Goal: Information Seeking & Learning: Learn about a topic

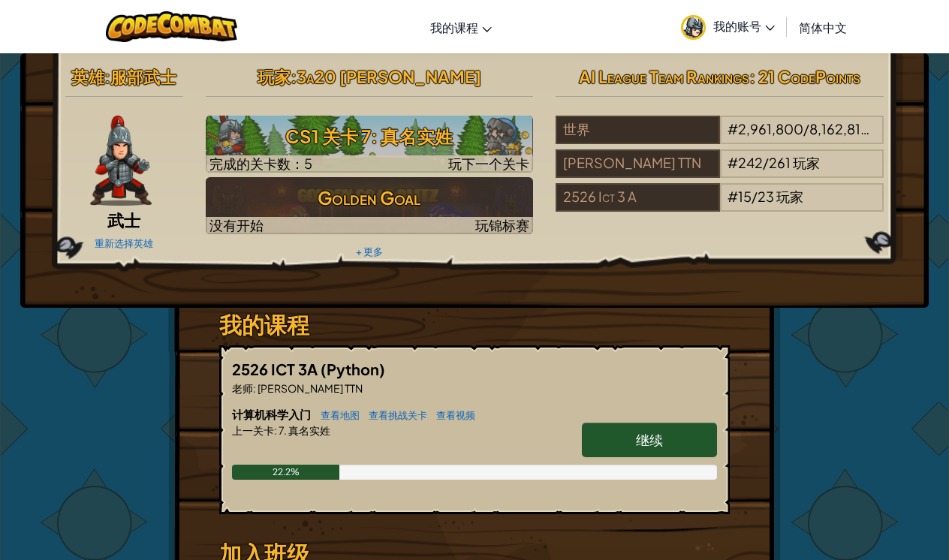
click at [764, 25] on span "我的账号" at bounding box center [745, 26] width 62 height 16
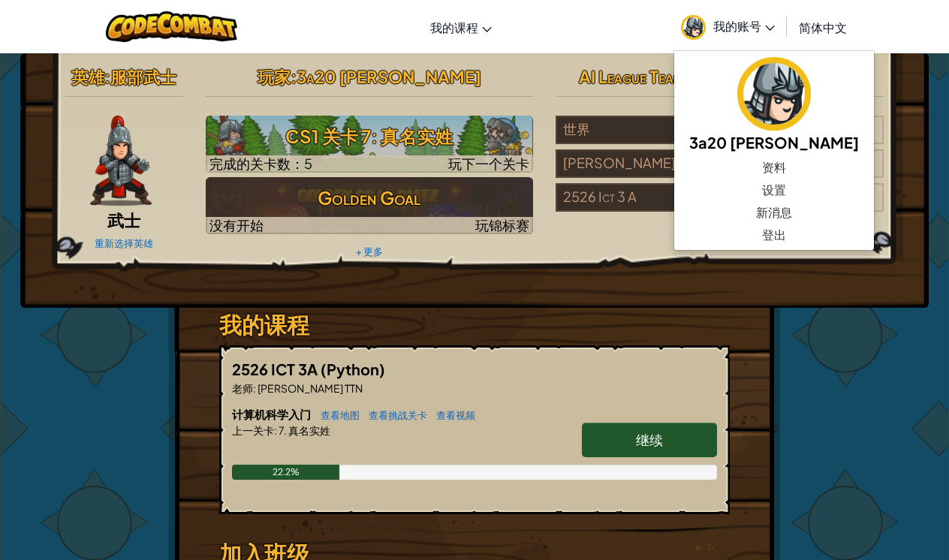
click at [861, 438] on div "英雄 : 服部武士 武士 重新选择英雄 玩家 : 3a20 [PERSON_NAME] CS1 关卡 7: 真名实姓 完成的关卡数：5 玩下一个关卡 Gold…" at bounding box center [474, 393] width 879 height 680
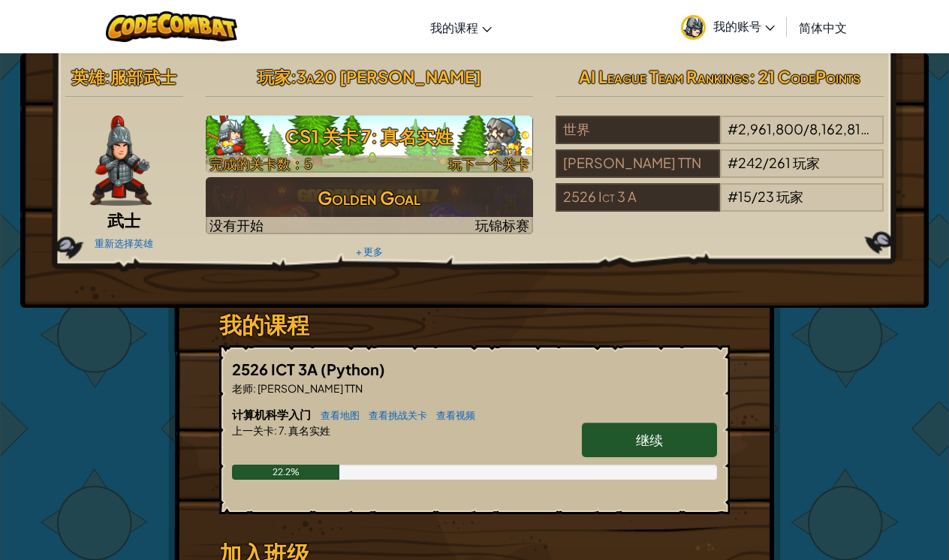
click at [455, 128] on h3 "CS1 关卡 7: 真名实姓" at bounding box center [370, 136] width 328 height 34
select select "zh-[PERSON_NAME]"
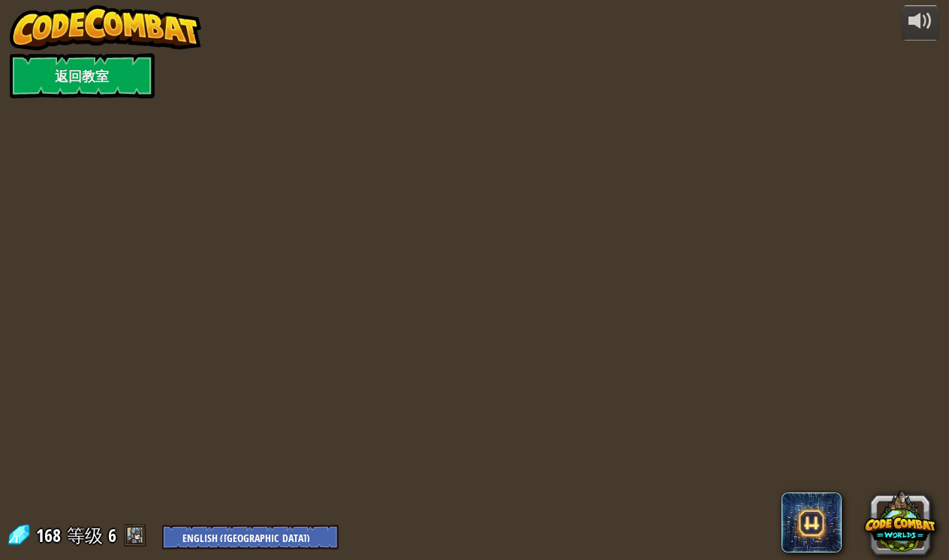
select select "zh-[PERSON_NAME]"
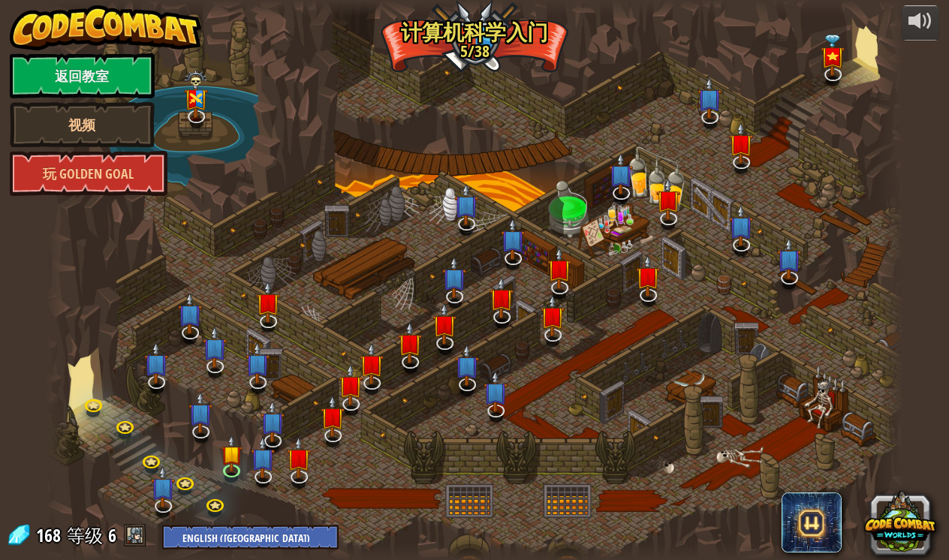
select select "zh-[PERSON_NAME]"
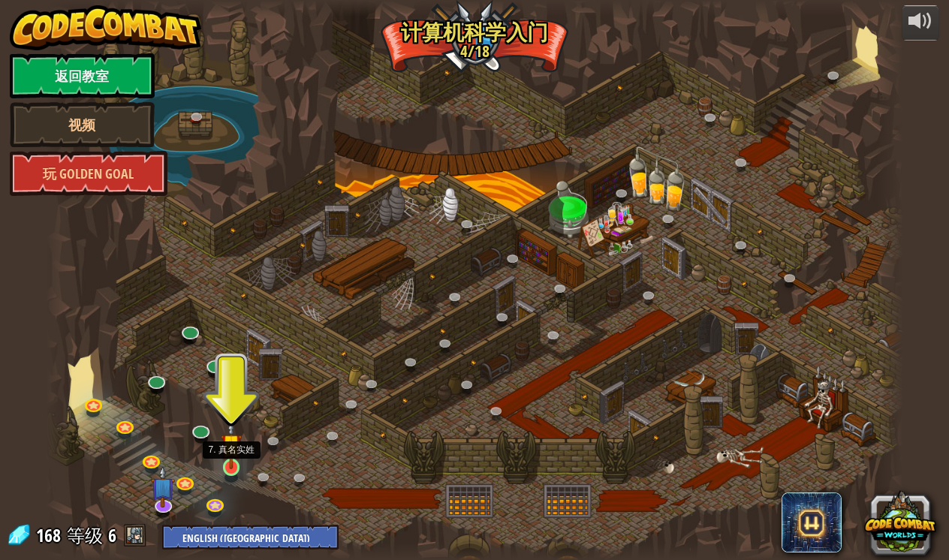
click at [238, 470] on link at bounding box center [233, 469] width 30 height 30
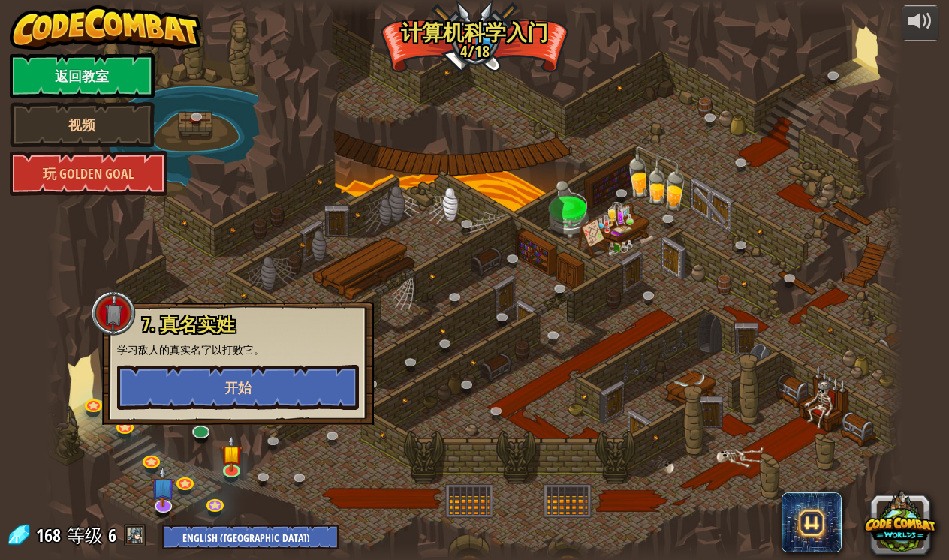
click at [195, 385] on button "开始" at bounding box center [238, 387] width 242 height 45
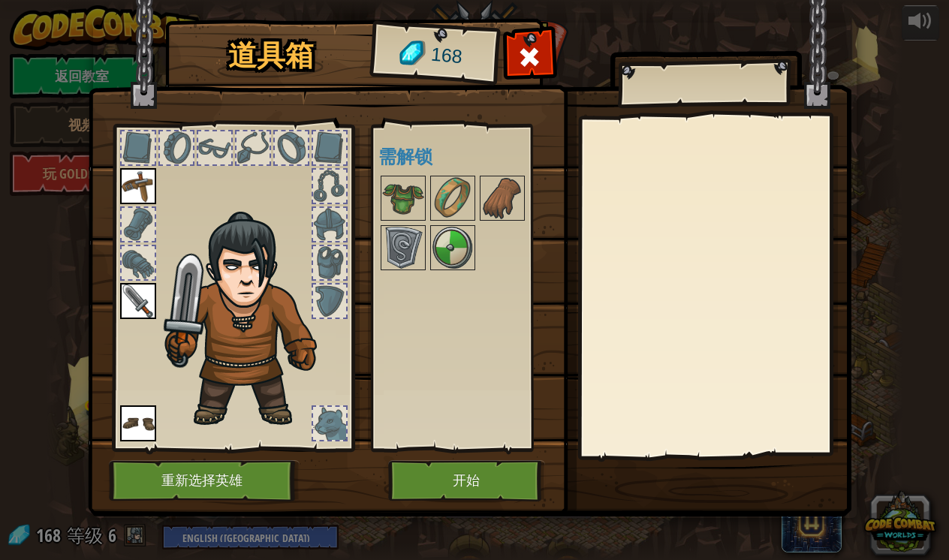
click at [433, 481] on button "开始" at bounding box center [466, 480] width 157 height 41
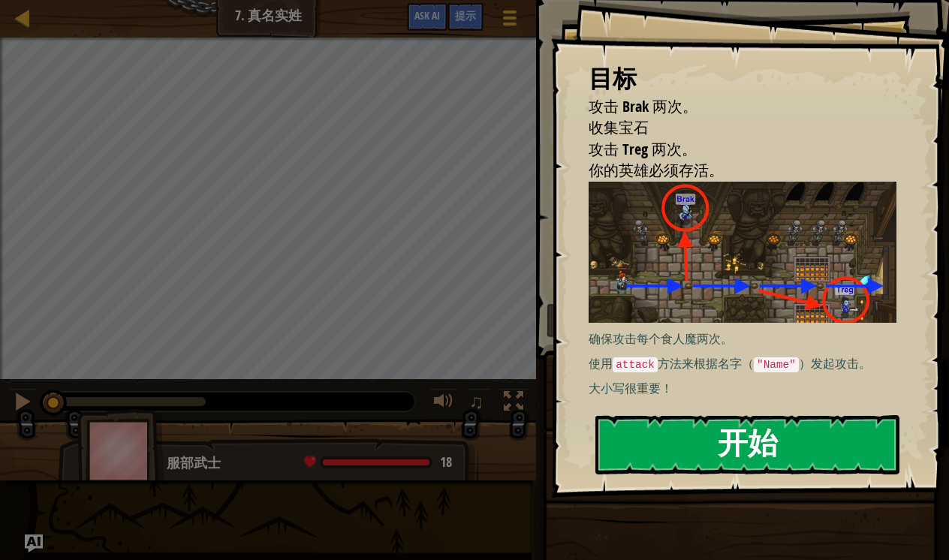
click at [714, 424] on button "开始" at bounding box center [748, 444] width 304 height 59
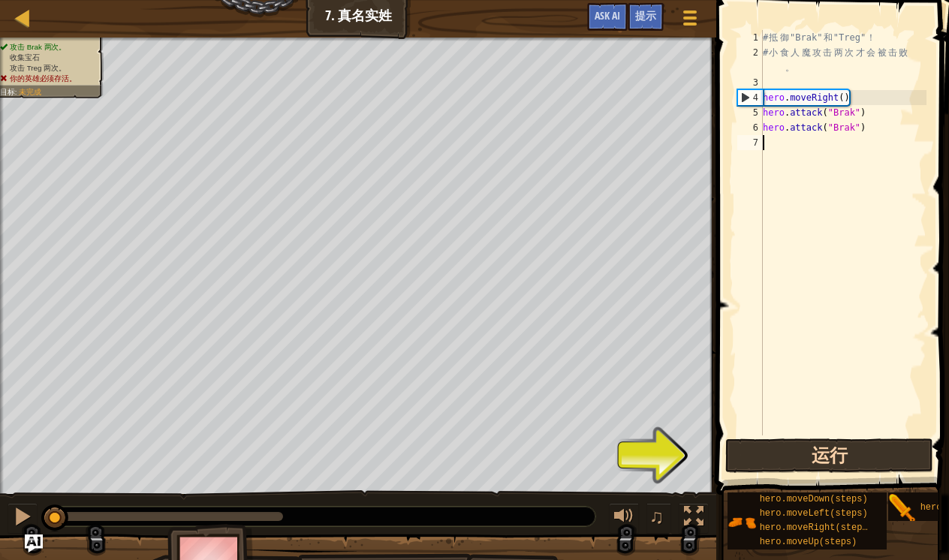
click at [870, 442] on button "运行" at bounding box center [830, 456] width 208 height 35
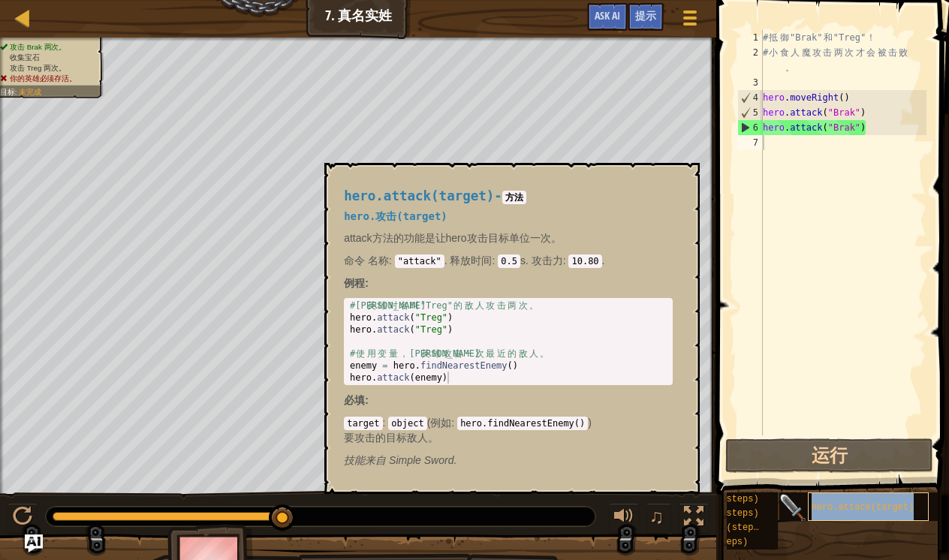
copy span "hero.attack(target)"
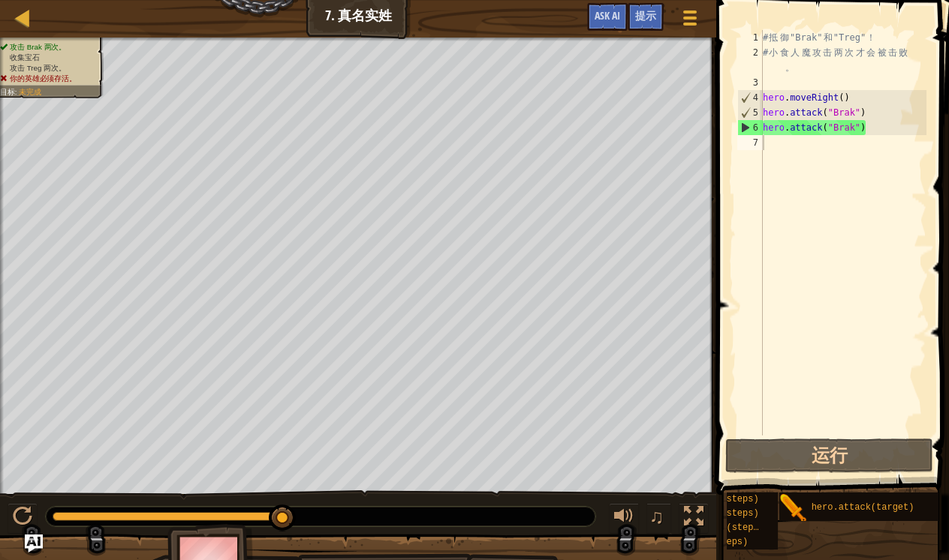
click at [776, 151] on div "# 抵 御 "Brak" 和 "Treg" ！ # 小 食 人 魔 攻 击 两 次 才 会 被 击 败 。 hero . moveRight ( ) hero…" at bounding box center [843, 248] width 167 height 436
paste textarea "hero.attack(target)"
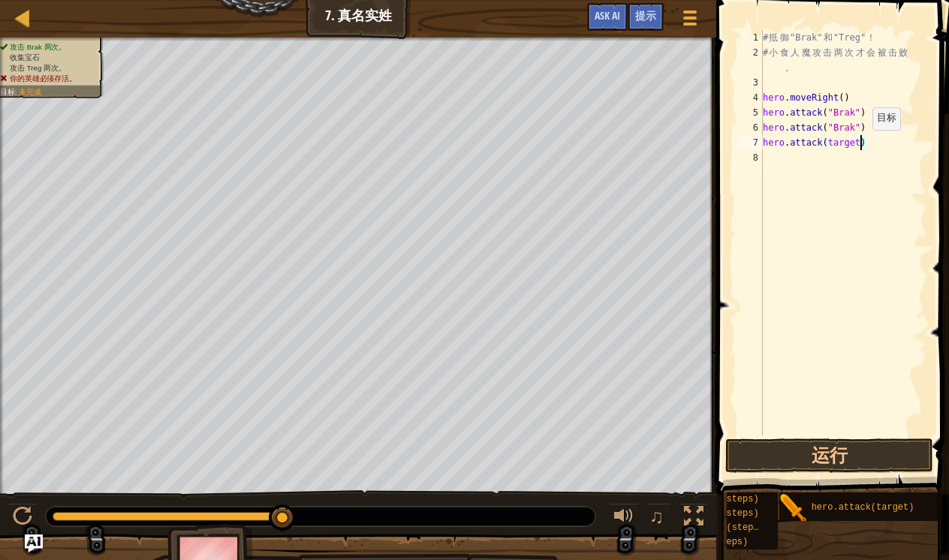
click at [861, 145] on div "# 抵 御 "Brak" 和 "Treg" ！ # 小 食 人 魔 攻 击 两 次 才 会 被 击 败 。 hero . moveRight ( ) hero…" at bounding box center [843, 248] width 167 height 436
type textarea "hero.attack("Treg")"
click at [854, 232] on div "# 抵 御 "Brak" 和 "Treg" ！ # 小 食 人 魔 攻 击 两 次 才 会 被 击 败 。 hero . moveRight ( ) hero…" at bounding box center [843, 248] width 167 height 436
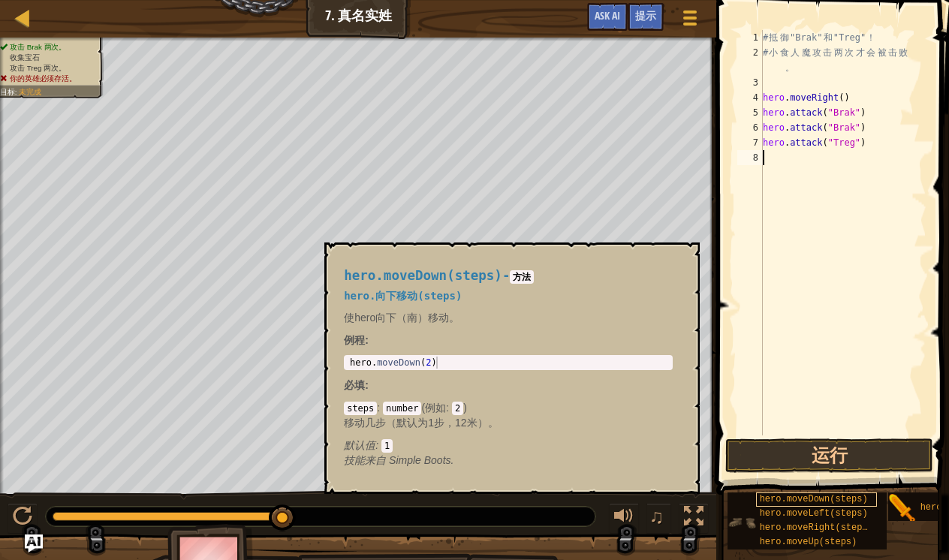
scroll to position [0, 0]
copy span "hero.moveRight(steps)"
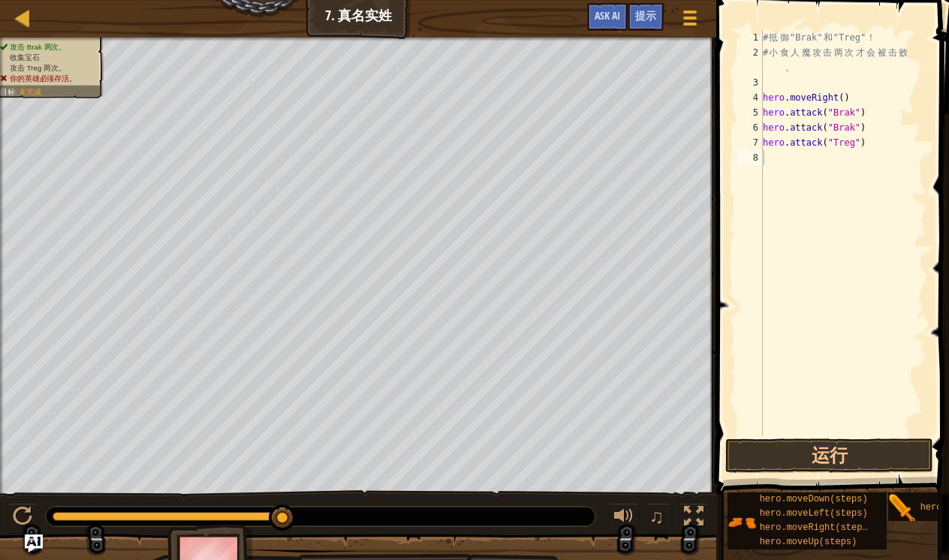
click at [784, 167] on div "# 抵 御 "Brak" 和 "Treg" ！ # 小 食 人 魔 攻 击 两 次 才 会 被 击 败 。 hero . moveRight ( ) hero…" at bounding box center [843, 248] width 167 height 436
paste textarea "hero.moveRight(steps)"
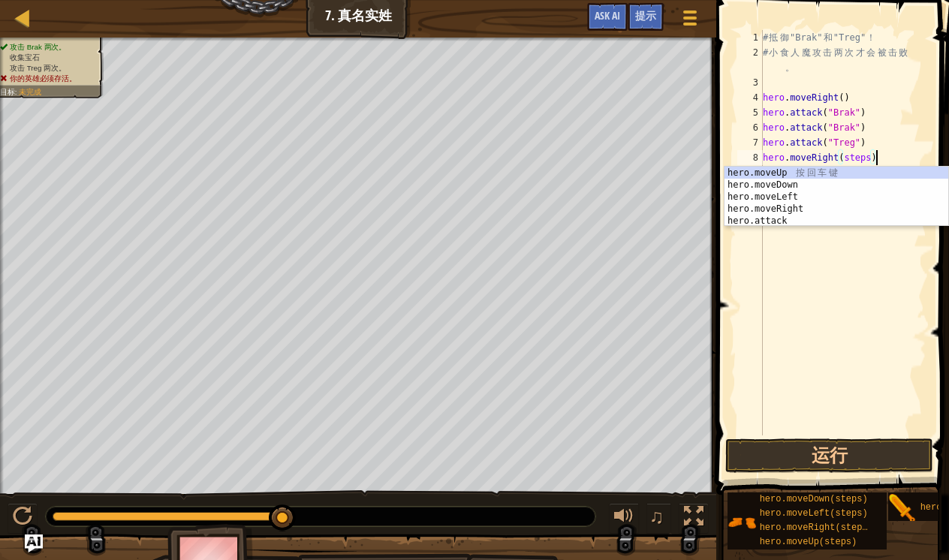
click at [871, 161] on div "# 抵 御 "Brak" 和 "Treg" ！ # 小 食 人 魔 攻 击 两 次 才 会 被 击 败 。 hero . moveRight ( ) hero…" at bounding box center [843, 248] width 167 height 436
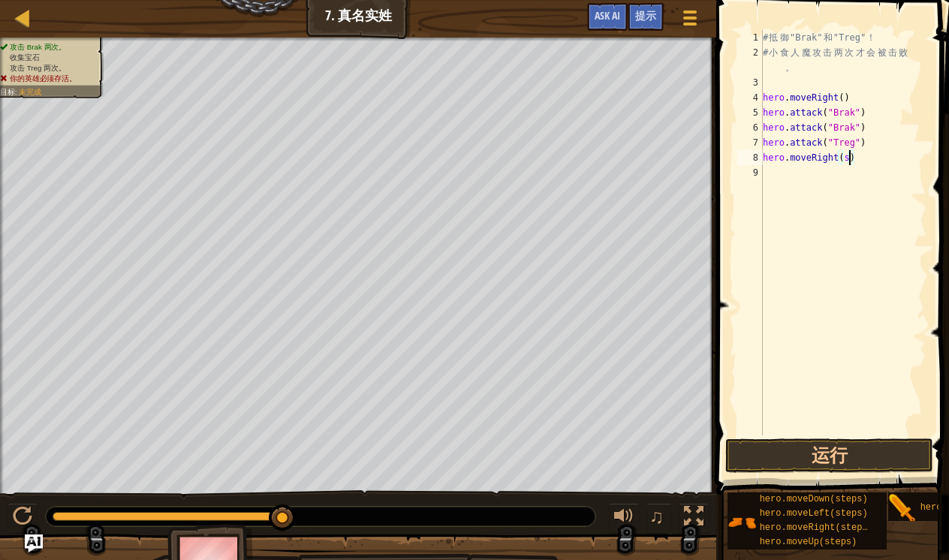
type textarea "hero.moveRight()"
click at [834, 454] on button "运行" at bounding box center [830, 456] width 208 height 35
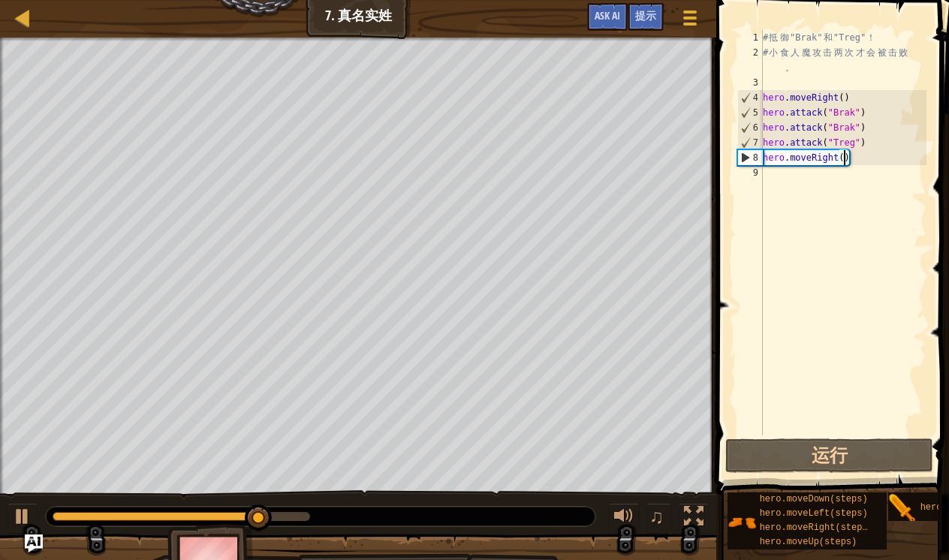
click at [844, 345] on div "# 抵 御 "Brak" 和 "Treg" ！ # 小 食 人 魔 攻 击 两 次 才 会 被 击 败 。 hero . moveRight ( ) hero…" at bounding box center [843, 248] width 167 height 436
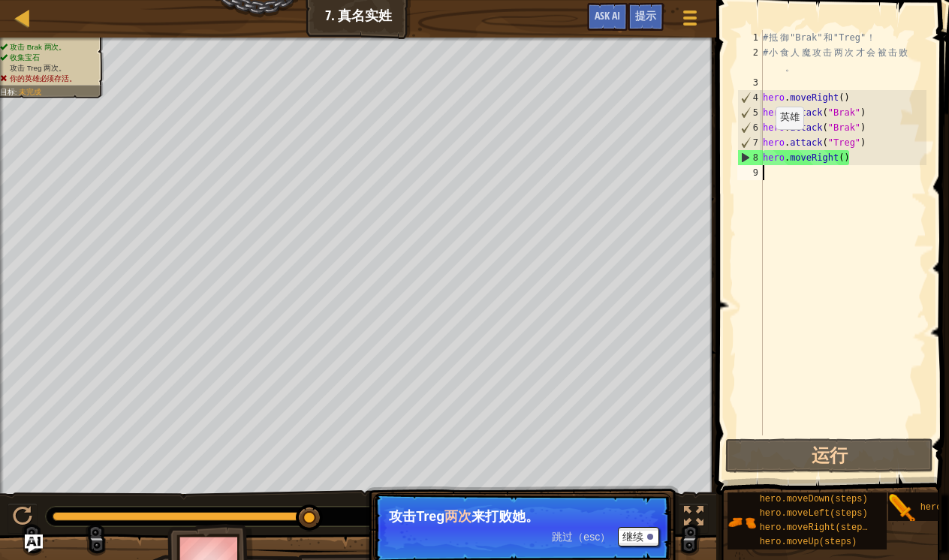
click at [764, 144] on div "# 抵 御 "Brak" 和 "Treg" ！ # 小 食 人 魔 攻 击 两 次 才 会 被 击 败 。 hero . moveRight ( ) hero…" at bounding box center [843, 248] width 167 height 436
type textarea "hero.attack("Treg")"
click at [830, 309] on div "# 抵 御 "Brak" 和 "Treg" ！ # 小 食 人 魔 攻 击 两 次 才 会 被 击 败 。 hero . moveRight ( ) hero…" at bounding box center [843, 248] width 167 height 436
click at [765, 143] on div "# 抵 御 "Brak" 和 "Treg" ！ # 小 食 人 魔 攻 击 两 次 才 会 被 击 败 。 hero . moveRight ( ) hero…" at bounding box center [843, 248] width 167 height 436
drag, startPoint x: 765, startPoint y: 143, endPoint x: 865, endPoint y: 140, distance: 100.7
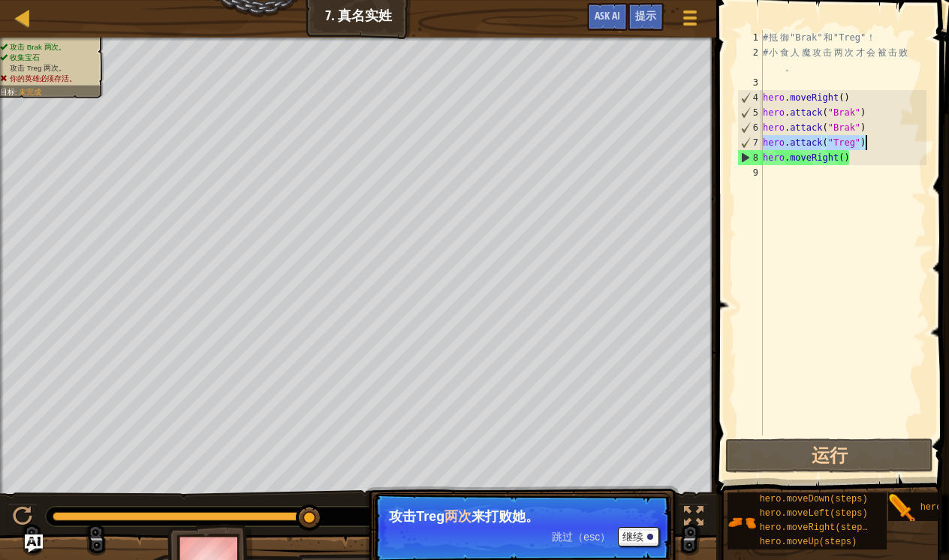
click at [865, 140] on div "# 抵 御 "Brak" 和 "Treg" ！ # 小 食 人 魔 攻 击 两 次 才 会 被 击 败 。 hero . moveRight ( ) hero…" at bounding box center [843, 248] width 167 height 436
click at [873, 144] on div "# 抵 御 "Brak" 和 "Treg" ！ # 小 食 人 魔 攻 击 两 次 才 会 被 击 败 。 hero . moveRight ( ) hero…" at bounding box center [843, 248] width 167 height 436
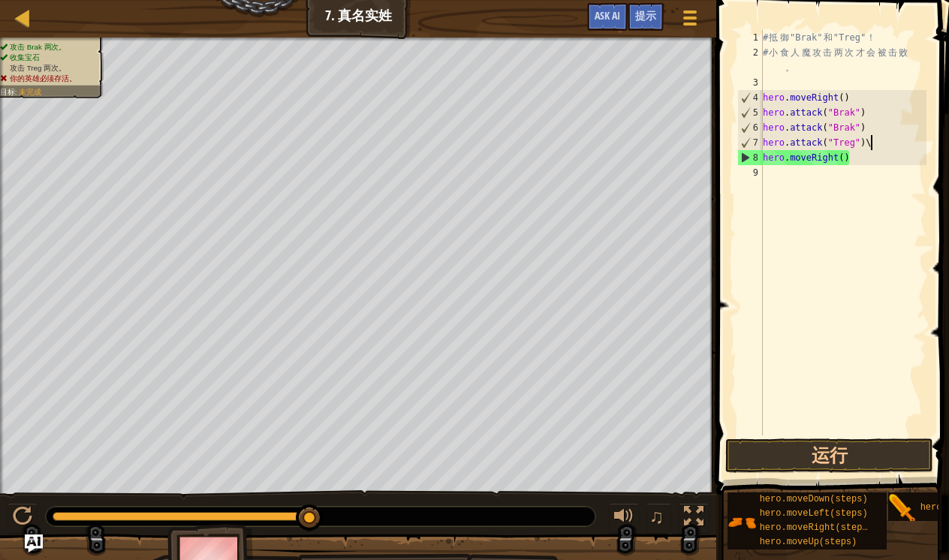
scroll to position [7, 8]
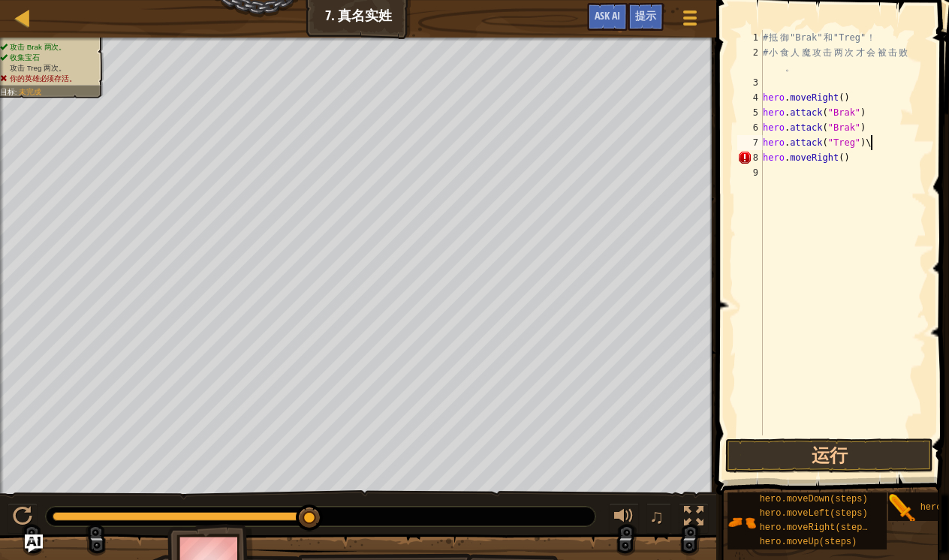
type textarea "hero.attack("Treg")"
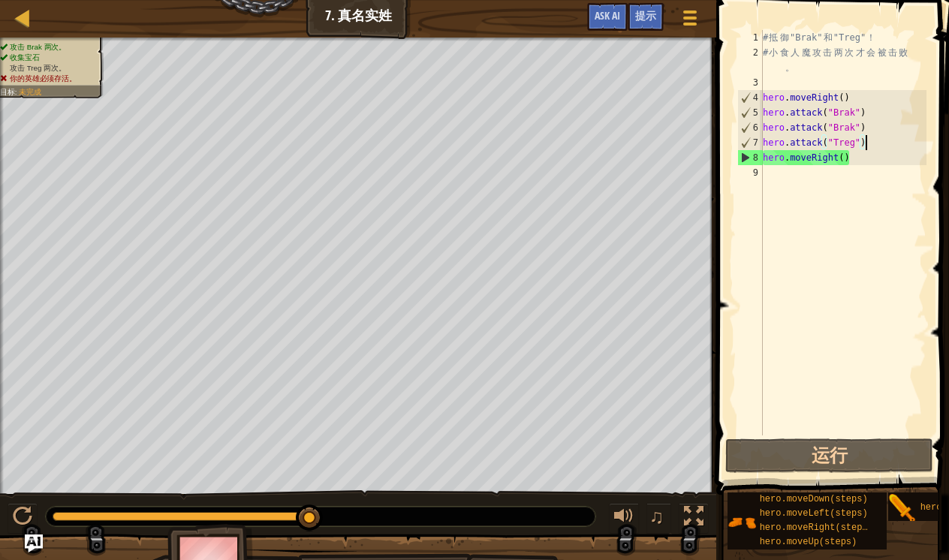
scroll to position [7, 0]
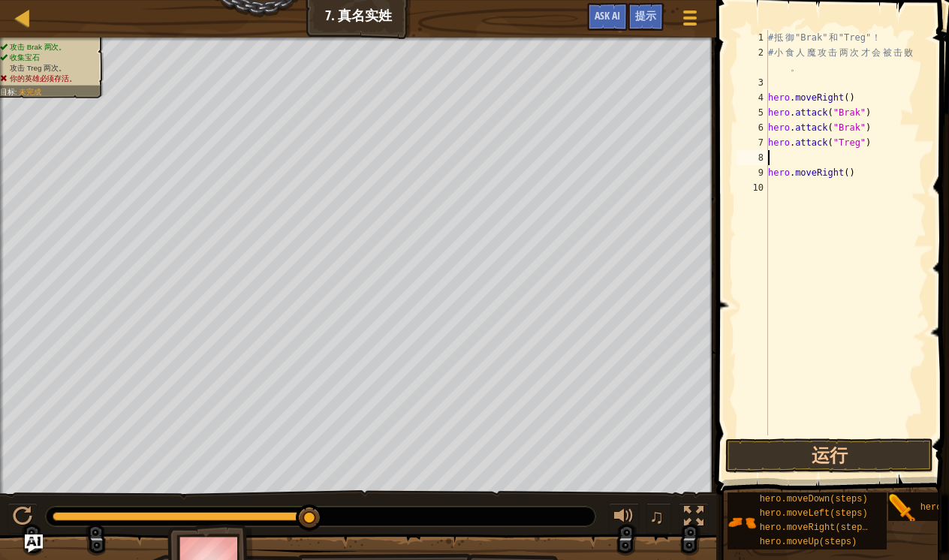
paste textarea "hero.attack("Treg")"
type textarea "hero.attack("Treg")"
click at [811, 445] on button "运行" at bounding box center [830, 456] width 208 height 35
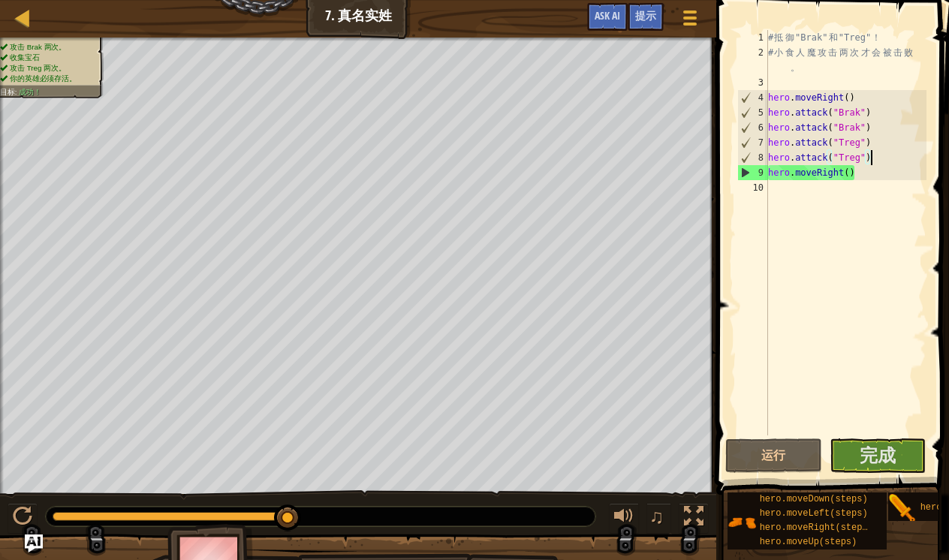
click at [867, 422] on div "# 抵 御 "Brak" 和 "Treg" ！ # 小 食 人 魔 攻 击 两 次 才 会 被 击 败 。 hero . moveRight ( ) hero…" at bounding box center [846, 248] width 162 height 436
click at [859, 466] on button "完成" at bounding box center [878, 456] width 97 height 35
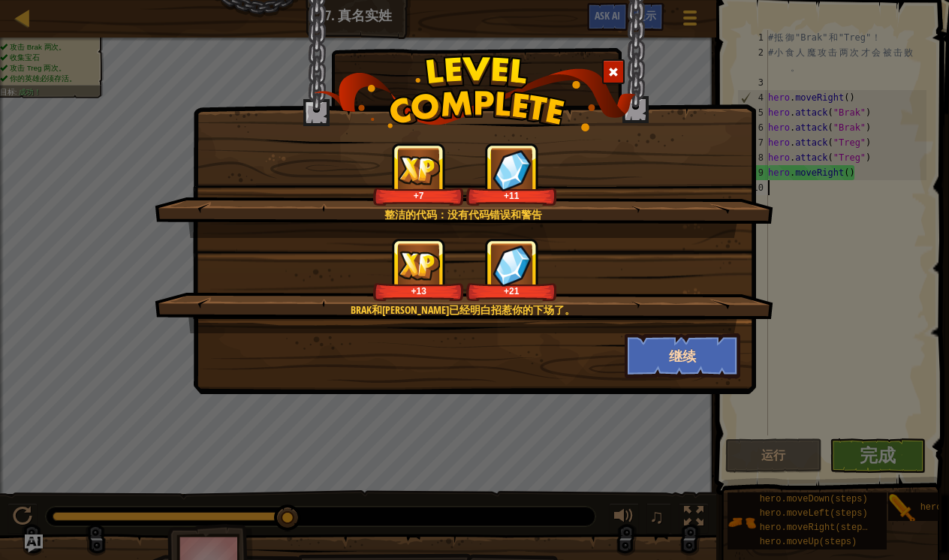
click at [680, 364] on button "继续" at bounding box center [683, 355] width 116 height 45
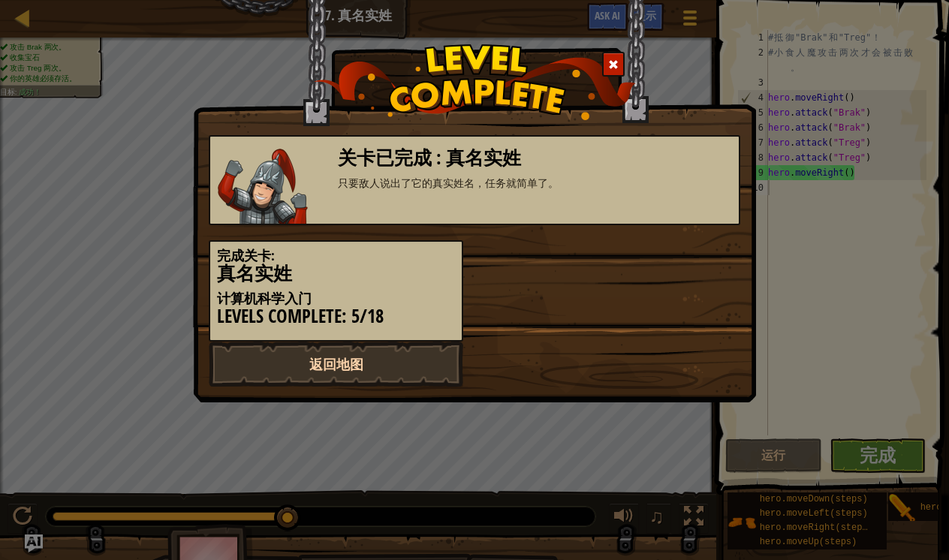
click at [361, 357] on link "返回地图" at bounding box center [336, 364] width 255 height 45
select select "zh-[PERSON_NAME]"
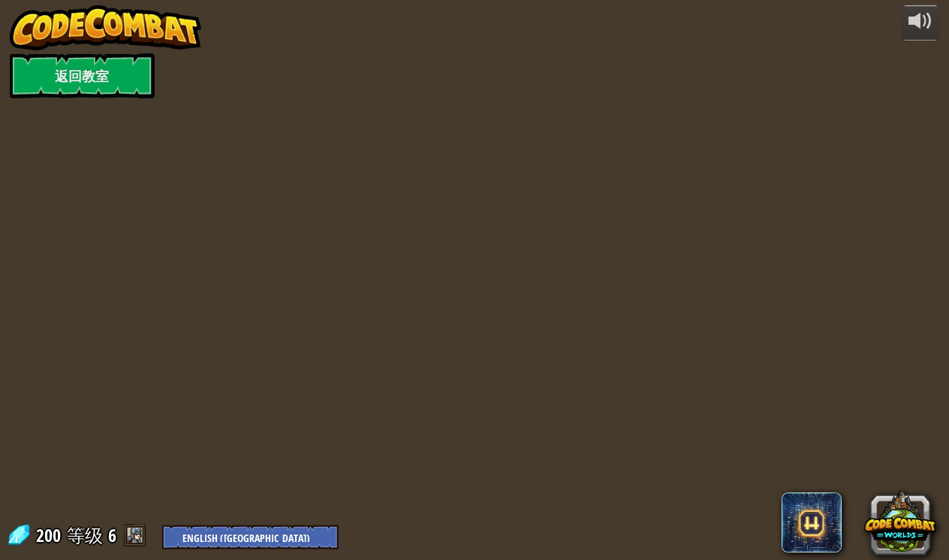
select select "zh-[PERSON_NAME]"
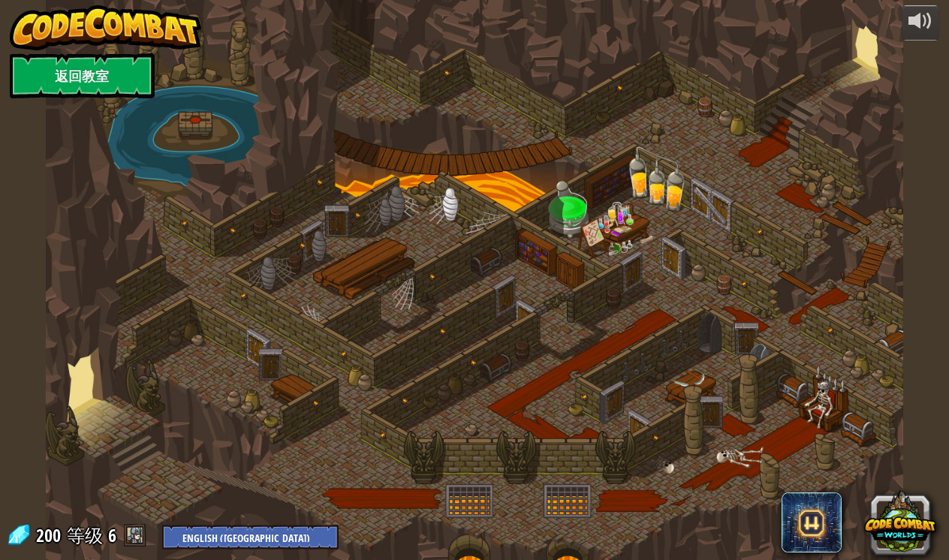
select select "zh-[PERSON_NAME]"
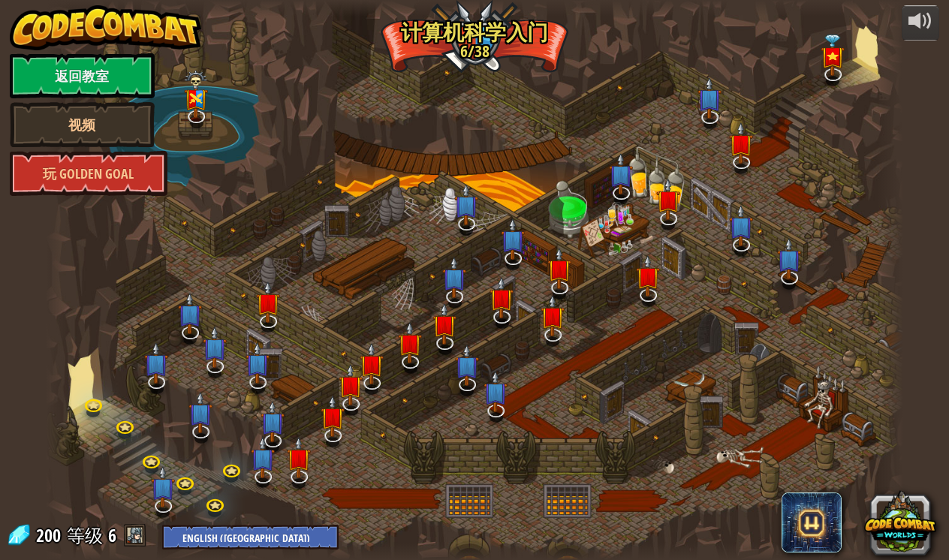
select select "zh-[PERSON_NAME]"
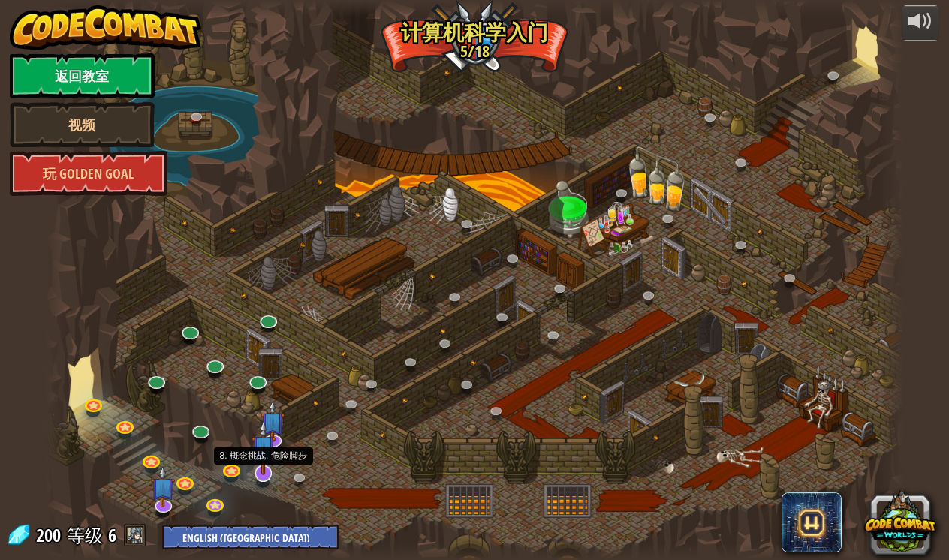
click at [261, 466] on img at bounding box center [264, 447] width 24 height 55
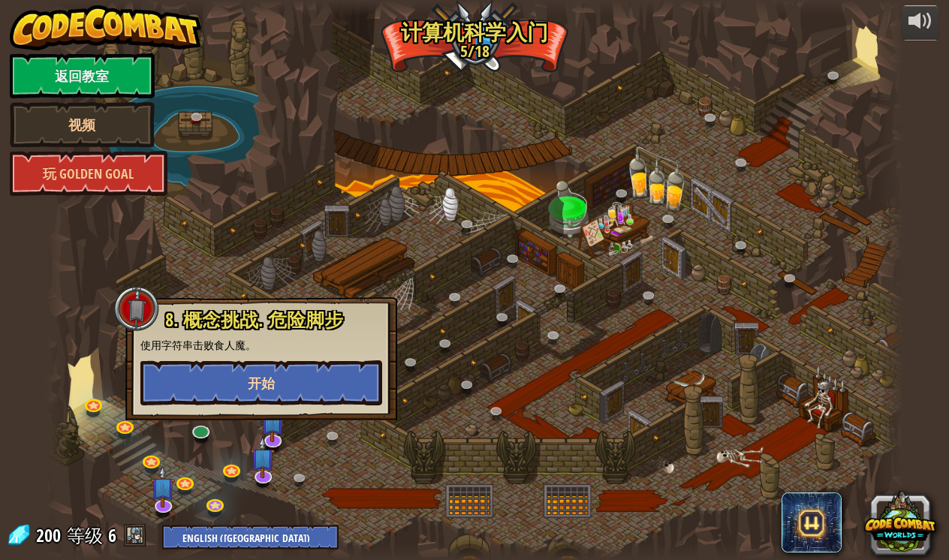
click at [294, 385] on button "开始" at bounding box center [261, 383] width 242 height 45
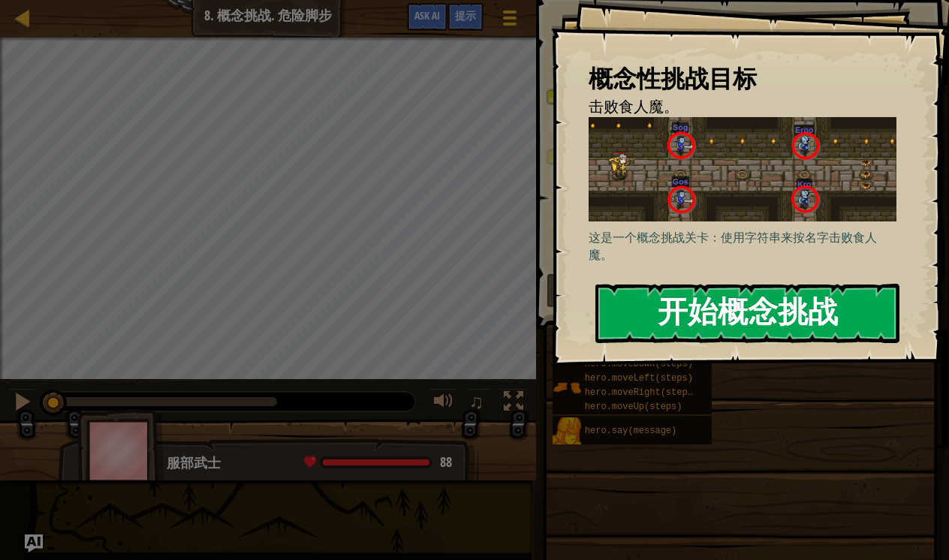
click at [696, 321] on button "开始概念挑战" at bounding box center [748, 313] width 304 height 59
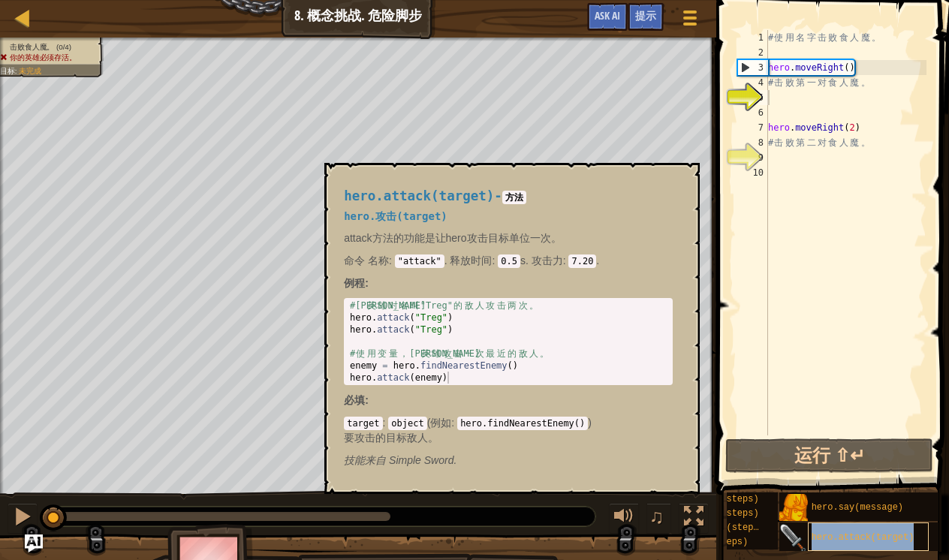
copy span "hero.attack(target)"
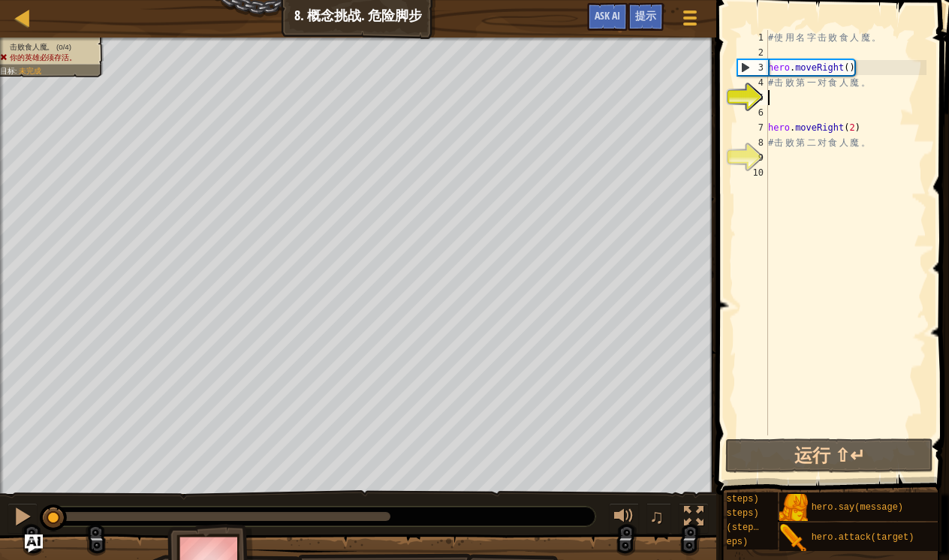
click at [773, 100] on div "# 使 用 名 字 击 败 食 人 魔 。 hero . moveRight ( ) # 击 败 第 一 对 食 人 魔 。 hero . moveRight…" at bounding box center [845, 248] width 161 height 436
paste textarea "hero.attack(target)"
type textarea "hero.attack(target)"
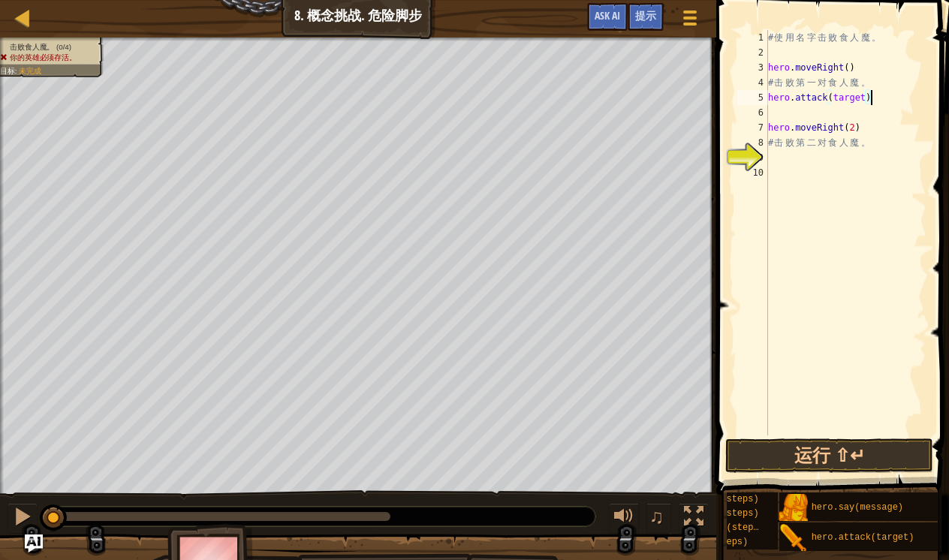
click at [778, 118] on div "# 使 用 名 字 击 败 食 人 魔 。 hero . moveRight ( ) # 击 败 第 一 对 食 人 魔 。 hero . attack ( …" at bounding box center [845, 248] width 161 height 436
paste textarea "hero.attack(target)"
click at [870, 103] on div "# 使 用 名 字 击 败 食 人 魔 。 hero . moveRight ( ) # 击 败 第 一 对 食 人 魔 。 hero . attack ( …" at bounding box center [845, 248] width 161 height 436
click at [868, 101] on div "# 使 用 名 字 击 败 食 人 魔 。 hero . moveRight ( ) # 击 败 第 一 对 食 人 魔 。 hero . attack ( …" at bounding box center [845, 248] width 161 height 436
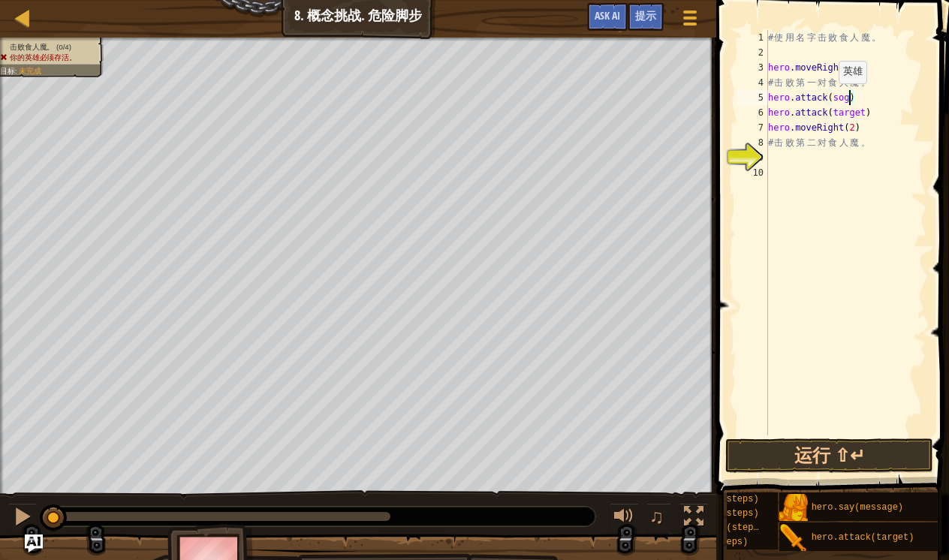
click at [832, 98] on div "# 使 用 名 字 击 败 食 人 魔 。 hero . moveRight ( ) # 击 败 第 一 对 食 人 魔 。 hero . attack ( …" at bounding box center [845, 248] width 161 height 436
click at [837, 99] on div "# 使 用 名 字 击 败 食 人 魔 。 hero . moveRight ( ) # 击 败 第 一 对 食 人 魔 。 hero . attack ( …" at bounding box center [845, 248] width 161 height 436
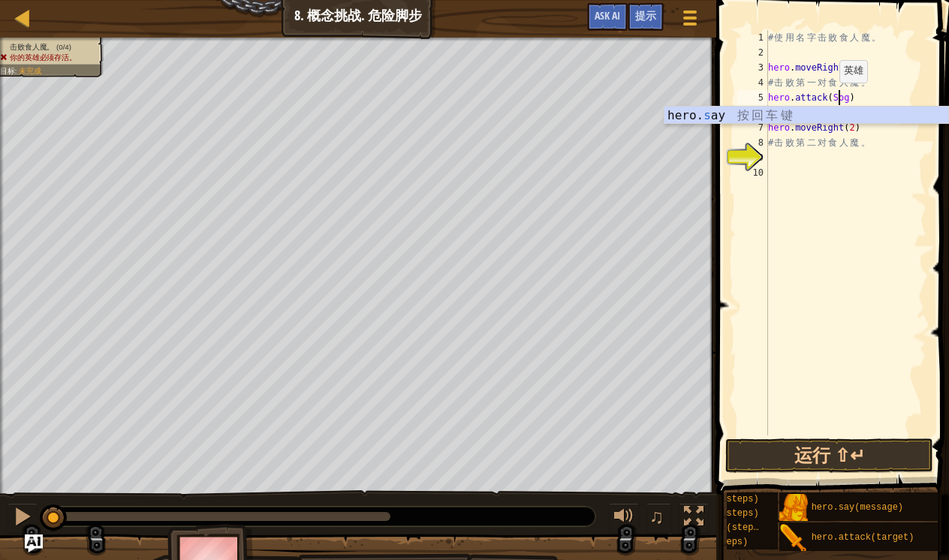
click at [830, 97] on div "# 使 用 名 字 击 败 食 人 魔 。 hero . moveRight ( ) # 击 败 第 一 对 食 人 魔 。 hero . attack ( …" at bounding box center [845, 248] width 161 height 436
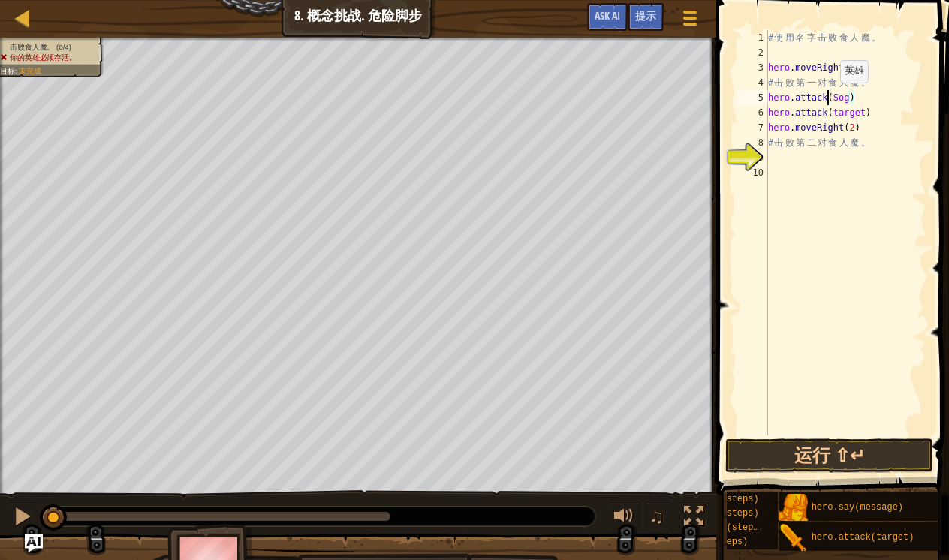
click at [832, 98] on div "# 使 用 名 字 击 败 食 人 魔 。 hero . moveRight ( ) # 击 败 第 一 对 食 人 魔 。 hero . attack ( …" at bounding box center [845, 248] width 161 height 436
click at [853, 98] on div "# 使 用 名 字 击 败 食 人 魔 。 hero . moveRight ( ) # 击 败 第 一 对 食 人 魔 。 hero . attack ( …" at bounding box center [845, 248] width 161 height 436
click at [866, 110] on div "# 使 用 名 字 击 败 食 人 魔 。 hero . moveRight ( ) # 击 败 第 一 对 食 人 魔 。 hero . attack ( …" at bounding box center [845, 248] width 161 height 436
type textarea "hero.attack("Gos")"
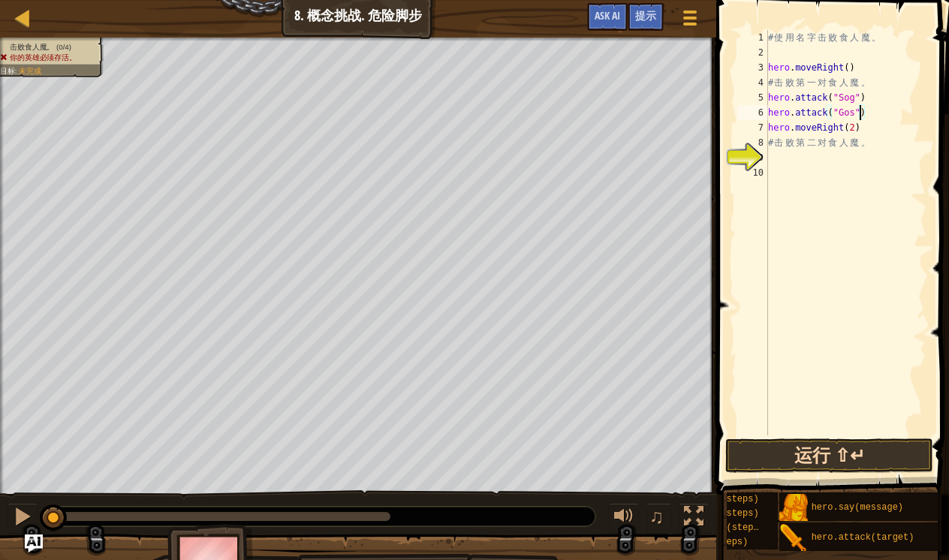
click at [799, 460] on button "运行 ⇧↵" at bounding box center [830, 456] width 208 height 35
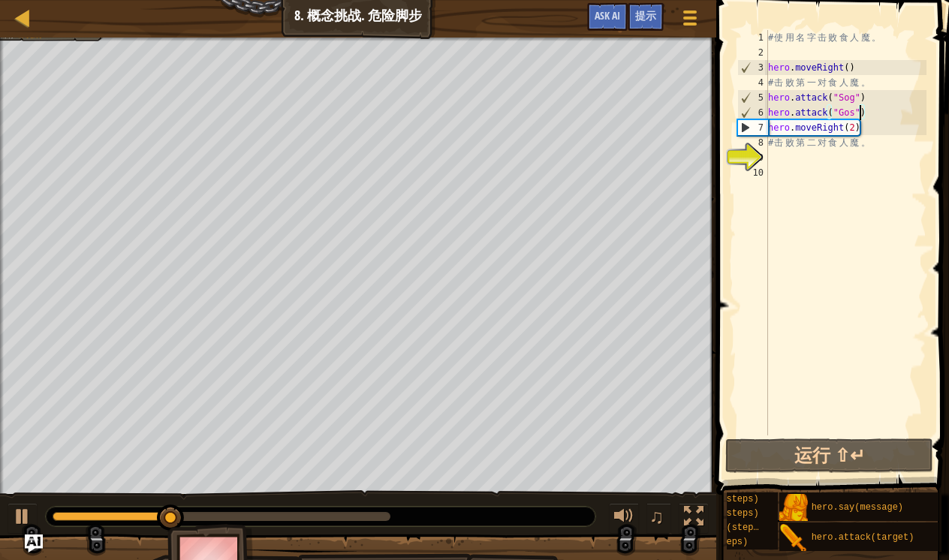
click at [877, 339] on div "# 使 用 名 字 击 败 食 人 魔 。 hero . moveRight ( ) # 击 败 第 一 对 食 人 魔 。 hero . attack ( …" at bounding box center [845, 248] width 161 height 436
click at [875, 107] on div "# 使 用 名 字 击 败 食 人 魔 。 hero . moveRight ( ) # 击 败 第 一 对 食 人 魔 。 hero . attack ( …" at bounding box center [845, 248] width 161 height 436
click at [871, 94] on div "# 使 用 名 字 击 败 食 人 魔 。 hero . moveRight ( ) # 击 败 第 一 对 食 人 魔 。 hero . attack ( …" at bounding box center [845, 248] width 161 height 436
type textarea "hero.attack("Sog")"
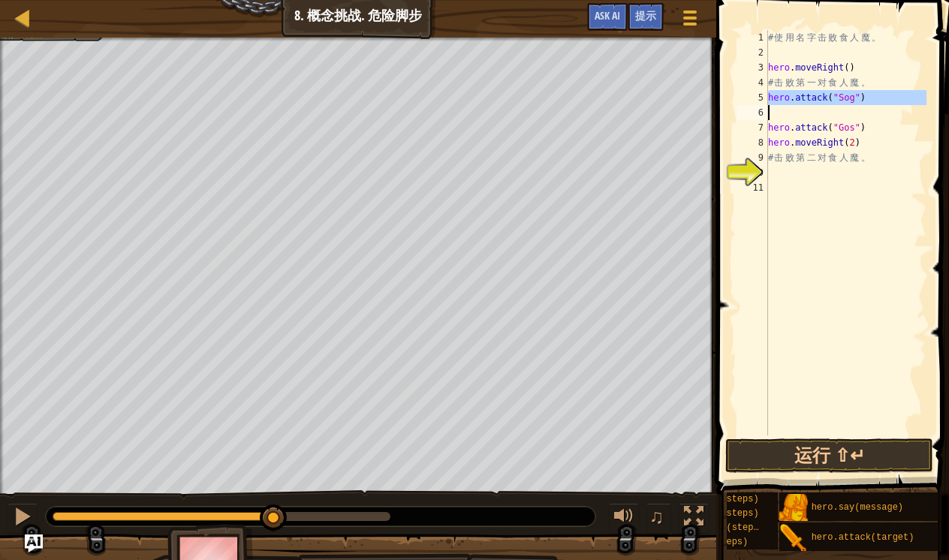
drag, startPoint x: 770, startPoint y: 97, endPoint x: 861, endPoint y: 110, distance: 91.8
click at [861, 110] on div "# 使 用 名 字 击 败 食 人 魔 。 hero . moveRight ( ) # 击 败 第 一 对 食 人 魔 。 hero . attack ( …" at bounding box center [845, 248] width 161 height 436
click at [788, 121] on div "# 使 用 名 字 击 败 食 人 魔 。 hero . moveRight ( ) # 击 败 第 一 对 食 人 魔 。 hero . attack ( …" at bounding box center [845, 248] width 161 height 436
type textarea "hero.attack("Gos")"
click at [782, 114] on div "# 使 用 名 字 击 败 食 人 魔 。 hero . moveRight ( ) # 击 败 第 一 对 食 人 魔 。 hero . attack ( …" at bounding box center [845, 248] width 161 height 436
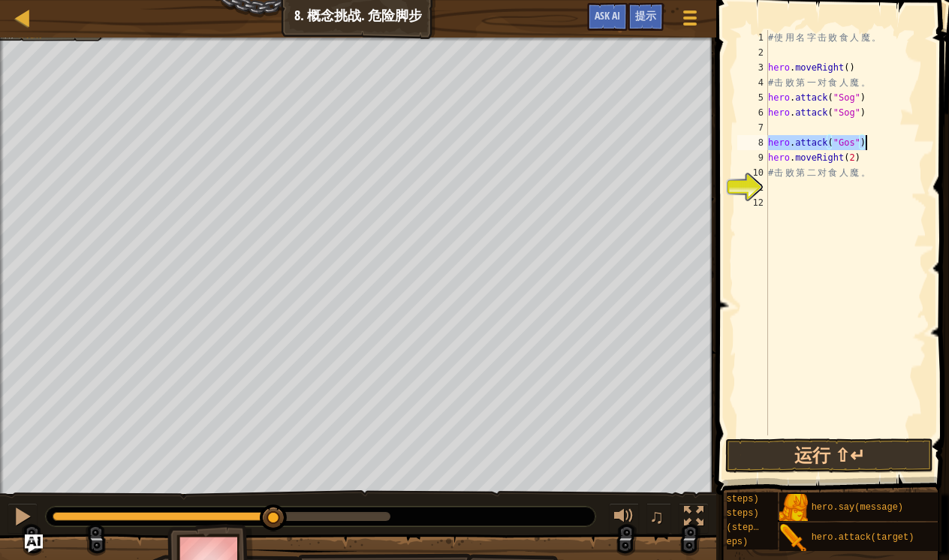
drag, startPoint x: 769, startPoint y: 143, endPoint x: 873, endPoint y: 145, distance: 103.7
click at [873, 144] on div "# 使 用 名 字 击 败 食 人 魔 。 hero . moveRight ( ) # 击 败 第 一 对 食 人 魔 。 hero . attack ( …" at bounding box center [845, 248] width 161 height 436
type textarea "hero.attack("Gos")"
click at [785, 132] on div "# 使 用 名 字 击 败 食 人 魔 。 hero . moveRight ( ) # 击 败 第 一 对 食 人 魔 。 hero . attack ( …" at bounding box center [845, 248] width 161 height 436
paste textarea "hero.attack("Gos")"
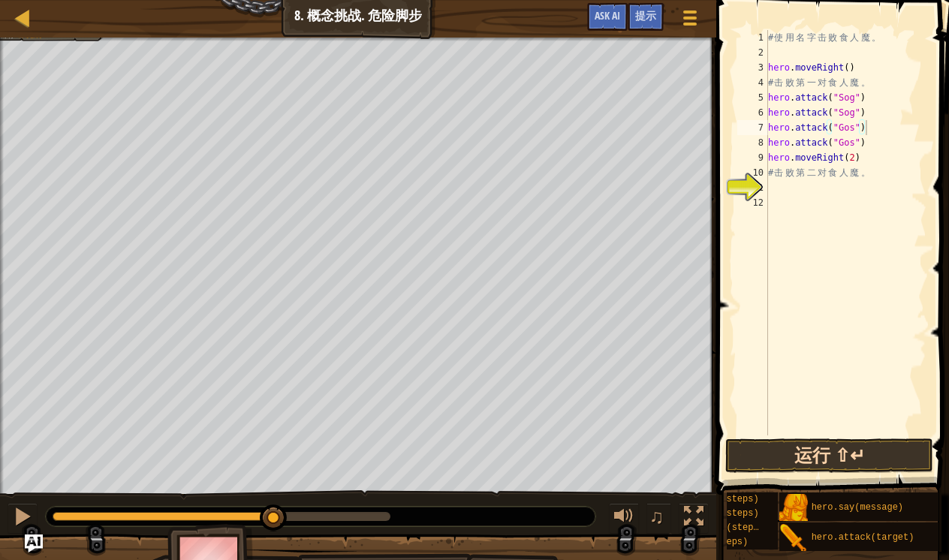
click at [815, 454] on button "运行 ⇧↵" at bounding box center [830, 456] width 208 height 35
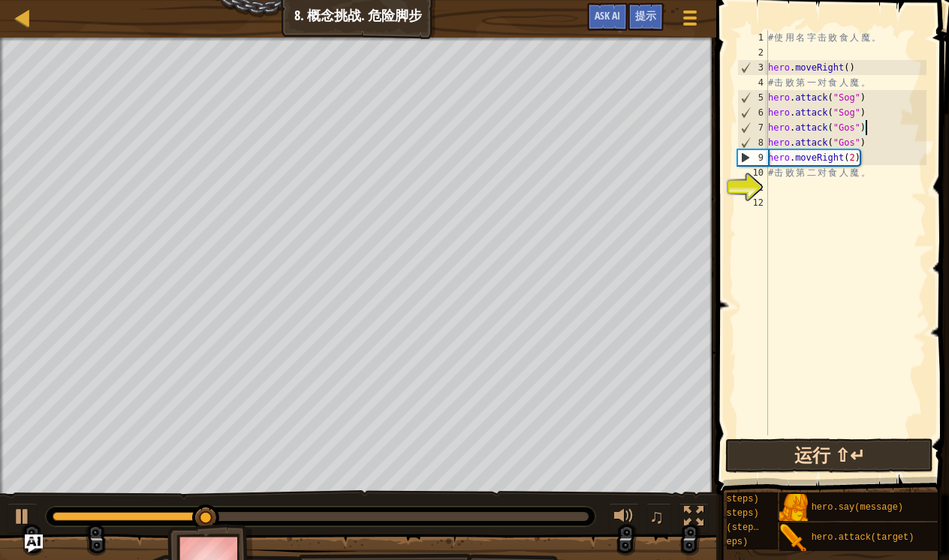
click at [822, 460] on button "运行 ⇧↵" at bounding box center [830, 456] width 208 height 35
click at [794, 457] on button "运行 ⇧↵" at bounding box center [830, 456] width 208 height 35
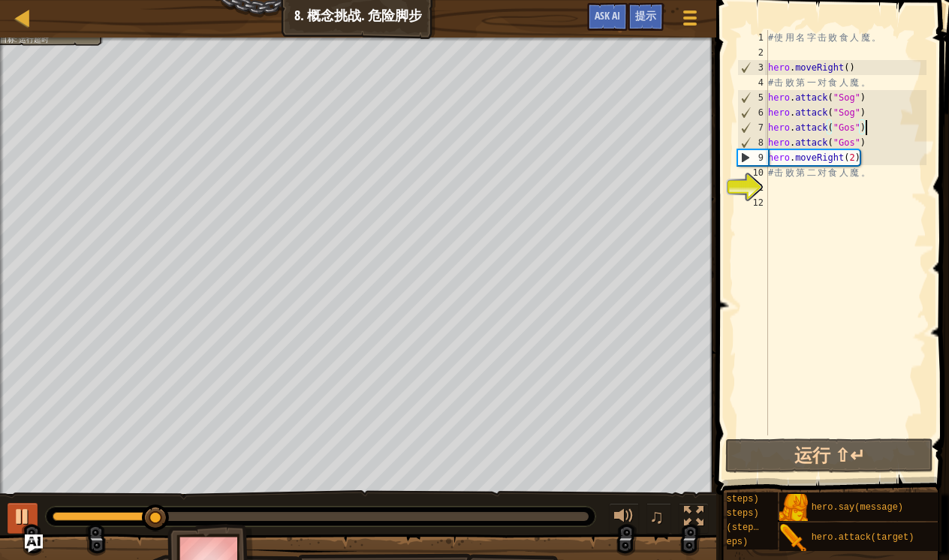
click at [24, 511] on div at bounding box center [23, 517] width 20 height 20
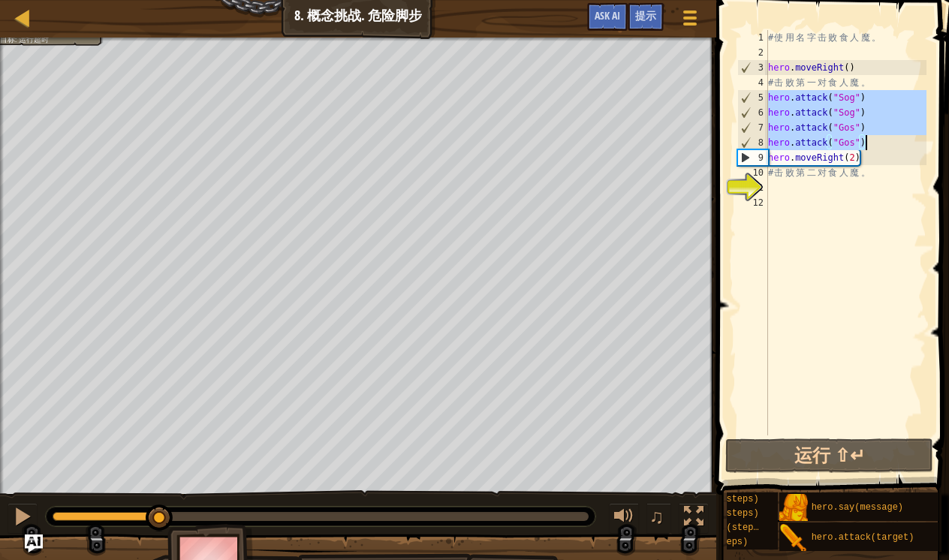
drag, startPoint x: 769, startPoint y: 96, endPoint x: 879, endPoint y: 140, distance: 118.3
click at [880, 140] on div "# 使 用 名 字 击 败 食 人 魔 。 hero . moveRight ( ) # 击 败 第 一 对 食 人 魔 。 hero . attack ( …" at bounding box center [845, 248] width 161 height 436
type textarea "hero.attack("Gos") hero.attack("Gos")"
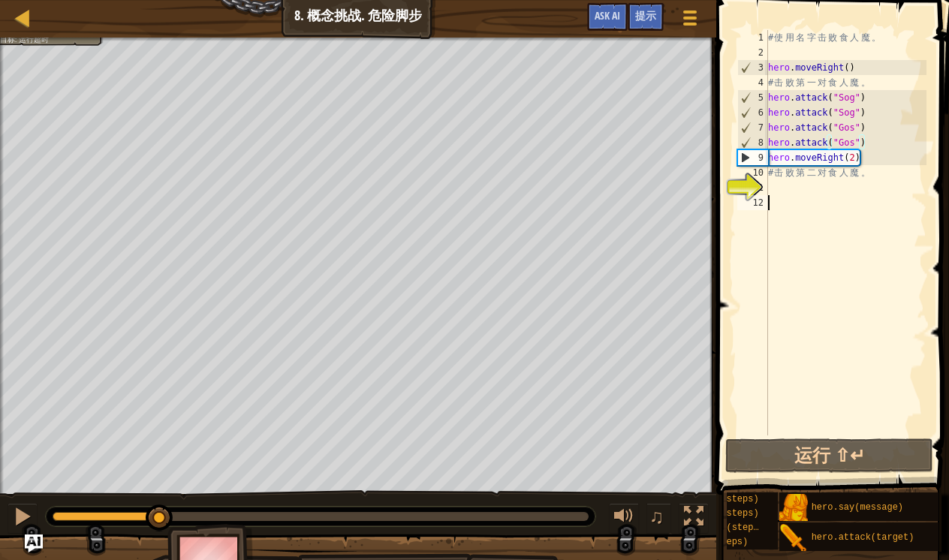
click at [782, 196] on div "# 使 用 名 字 击 败 食 人 魔 。 hero . moveRight ( ) # 击 败 第 一 对 食 人 魔 。 hero . attack ( …" at bounding box center [845, 248] width 161 height 436
click at [778, 192] on div "# 使 用 名 字 击 败 食 人 魔 。 hero . moveRight ( ) # 击 败 第 一 对 食 人 魔 。 hero . attack ( …" at bounding box center [845, 248] width 161 height 436
paste textarea "hero.attack("Gos")"
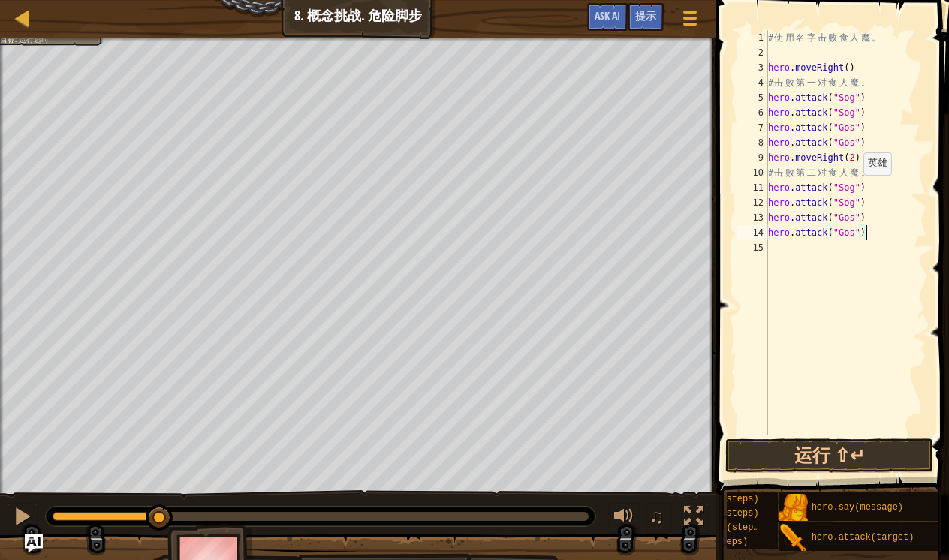
click at [857, 190] on div "# 使 用 名 字 击 败 食 人 魔 。 hero . moveRight ( ) # 击 败 第 一 对 食 人 魔 。 hero . attack ( …" at bounding box center [845, 248] width 161 height 436
click at [851, 201] on div "# 使 用 名 字 击 败 食 人 魔 。 hero . moveRight ( ) # 击 败 第 一 对 食 人 魔 。 hero . attack ( …" at bounding box center [845, 248] width 161 height 436
click at [858, 207] on div "# 使 用 名 字 击 败 食 人 魔 。 hero . moveRight ( ) # 击 败 第 一 对 食 人 魔 。 hero . attack ( …" at bounding box center [845, 248] width 161 height 436
click at [852, 202] on div "# 使 用 名 字 击 败 食 人 魔 。 hero . moveRight ( ) # 击 败 第 一 对 食 人 魔 。 hero . attack ( …" at bounding box center [845, 248] width 161 height 436
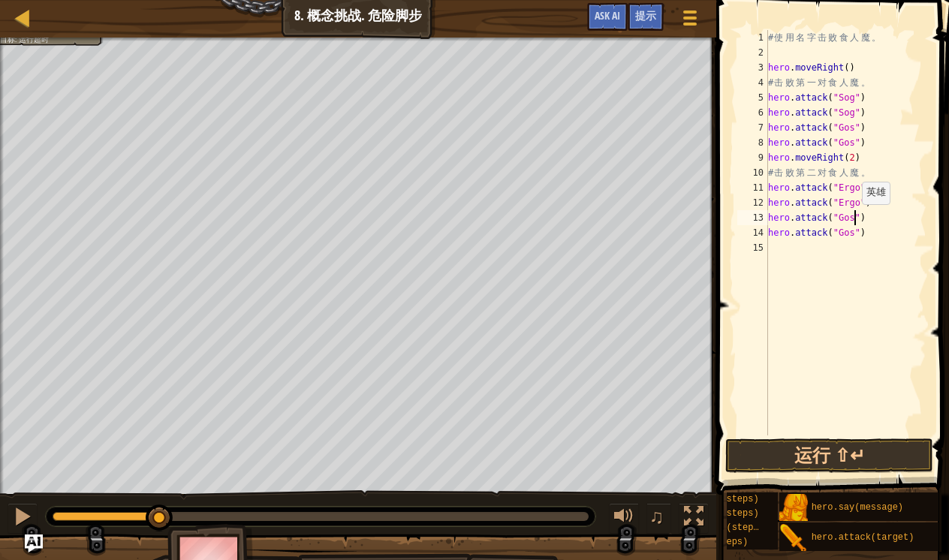
click at [855, 219] on div "# 使 用 名 字 击 败 食 人 魔 。 hero . moveRight ( ) # 击 败 第 一 对 食 人 魔 。 hero . attack ( …" at bounding box center [845, 248] width 161 height 436
click at [855, 234] on div "# 使 用 名 字 击 败 食 人 魔 。 hero . moveRight ( ) # 击 败 第 一 对 食 人 魔 。 hero . attack ( …" at bounding box center [845, 248] width 161 height 436
type textarea "hero.attack("Kro")"
click at [846, 460] on button "运行 ⇧↵" at bounding box center [830, 456] width 208 height 35
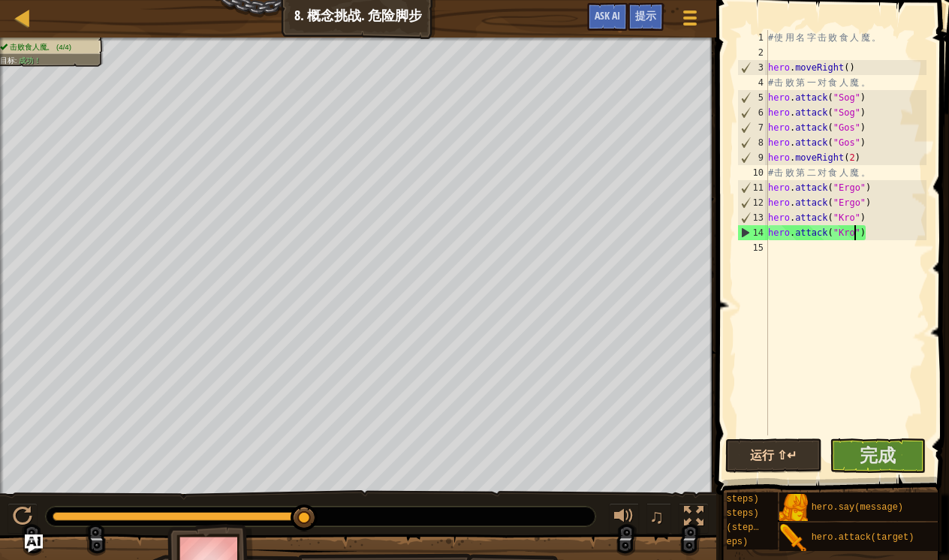
click at [846, 460] on button "完成" at bounding box center [878, 456] width 97 height 35
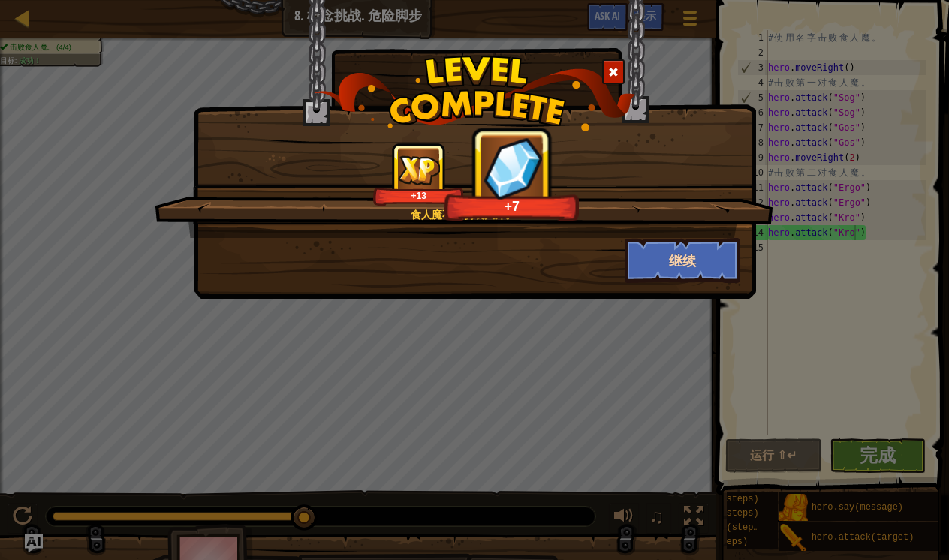
click at [682, 263] on button "继续" at bounding box center [683, 260] width 116 height 45
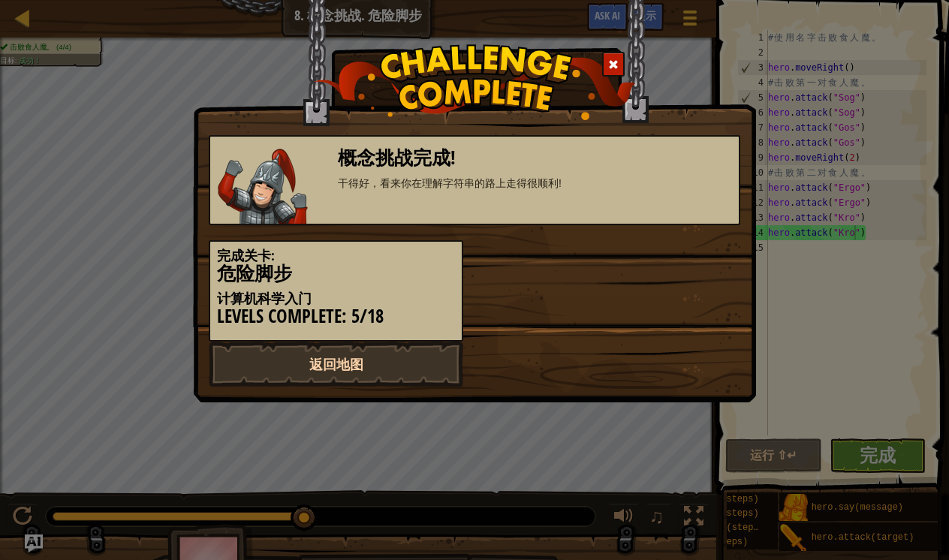
click at [436, 370] on link "返回地图" at bounding box center [336, 364] width 255 height 45
select select "zh-[PERSON_NAME]"
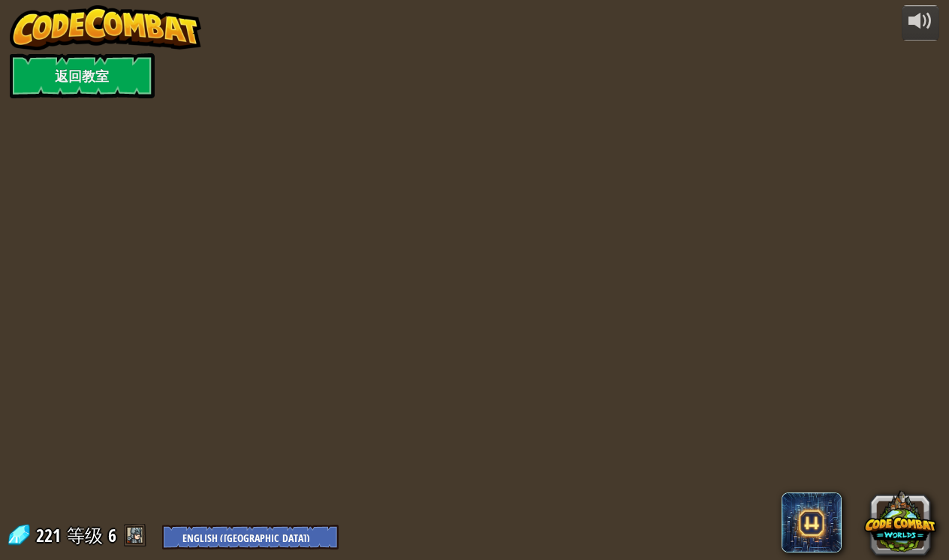
select select "zh-[PERSON_NAME]"
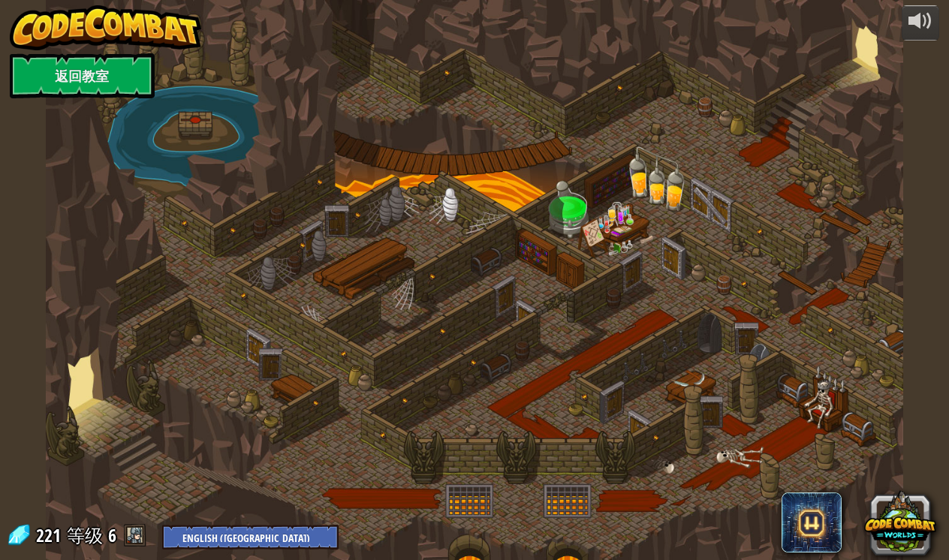
select select "zh-[PERSON_NAME]"
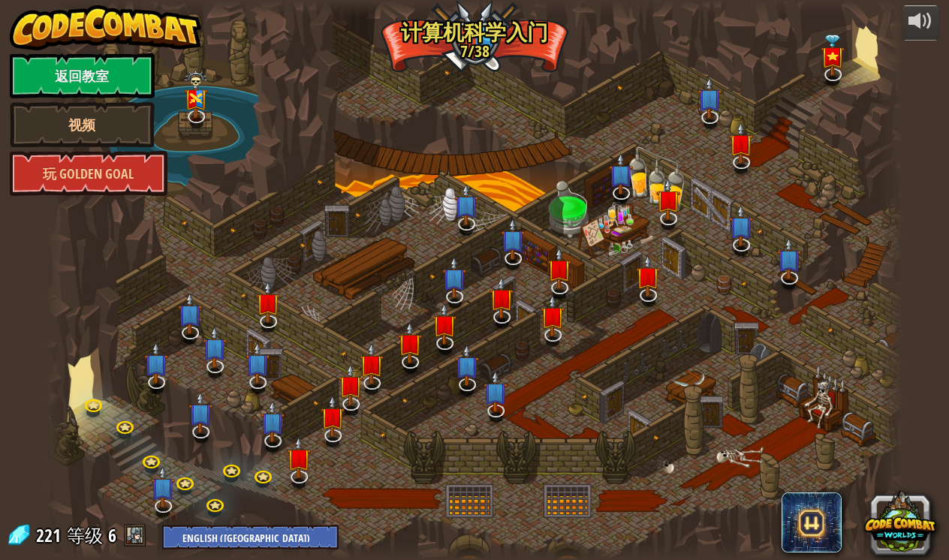
select select "zh-[PERSON_NAME]"
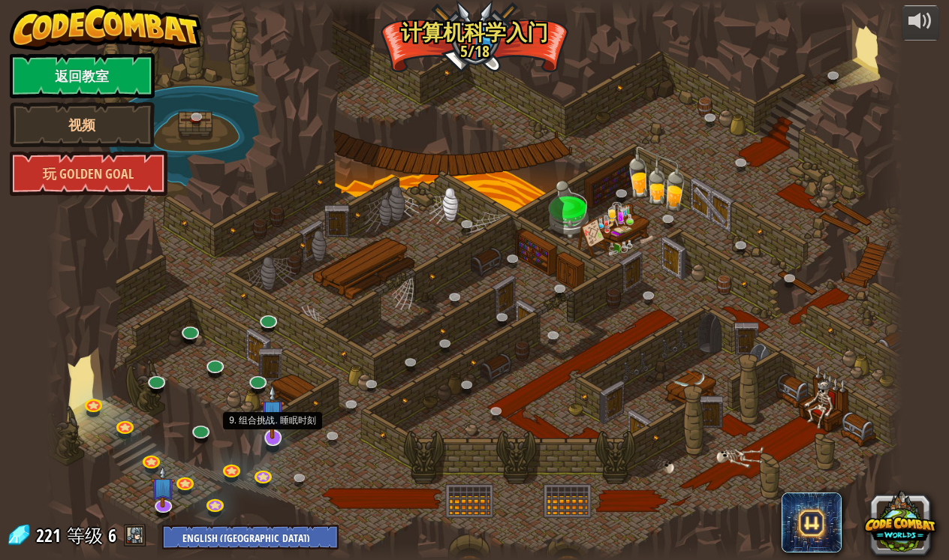
click at [278, 442] on link at bounding box center [273, 439] width 30 height 30
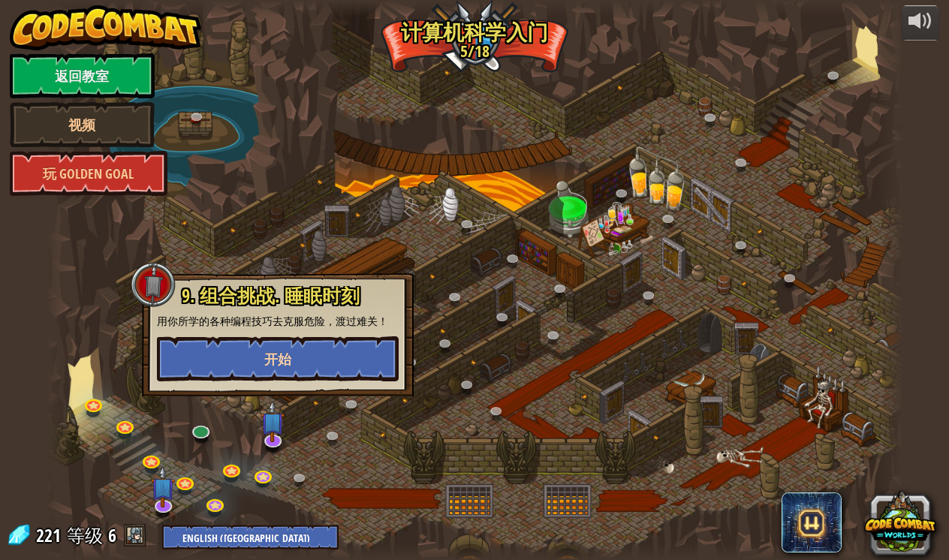
click at [308, 366] on button "开始" at bounding box center [278, 358] width 242 height 45
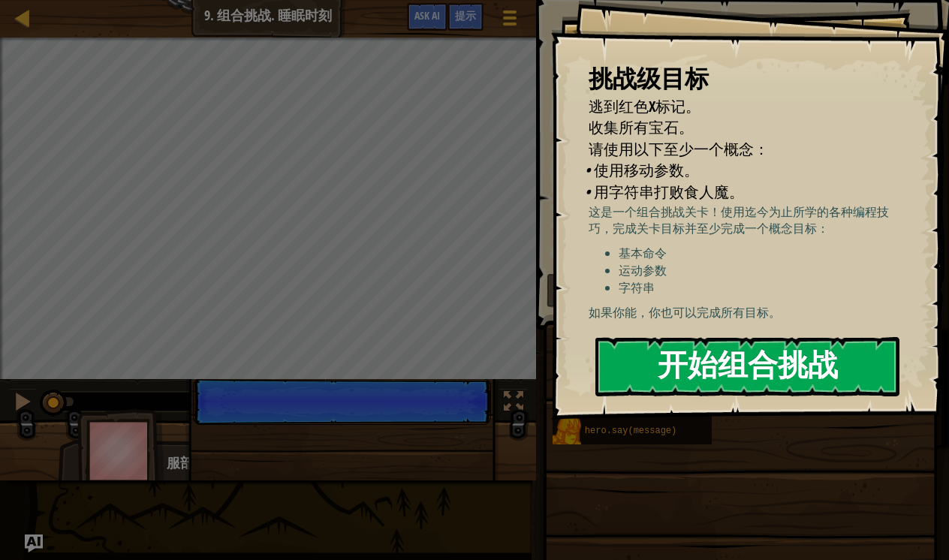
click at [653, 376] on button "开始组合挑战" at bounding box center [748, 366] width 304 height 59
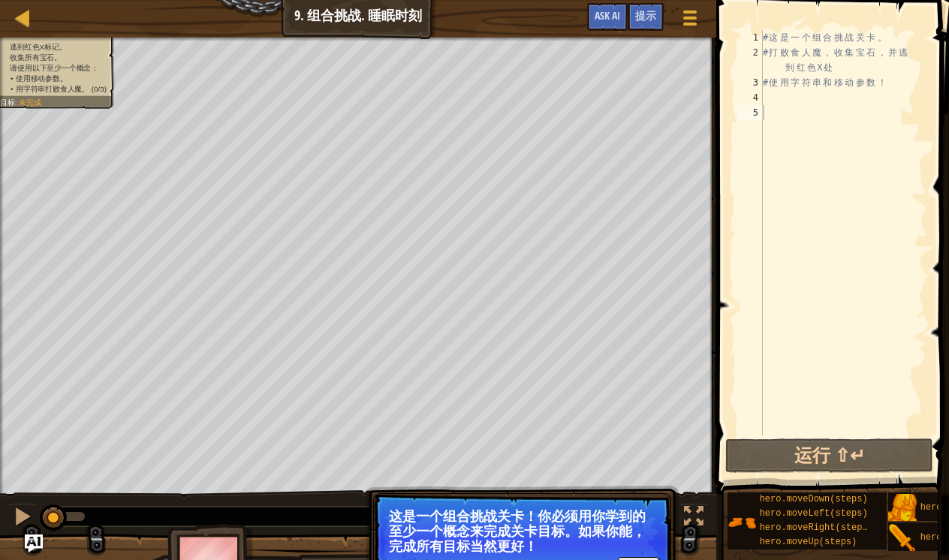
click at [777, 98] on div "# 这 是 一 个 组 合 挑 战 关 卡 。 # 打 败 食 人 魔 ， 收 集 宝 石 ， 并 逃 到 红 色 X 处 # 使 用 字 符 串 和 移 动…" at bounding box center [843, 248] width 167 height 436
paste textarea "hero.moveUp(steps)"
type textarea "hero.moveUp(steps)"
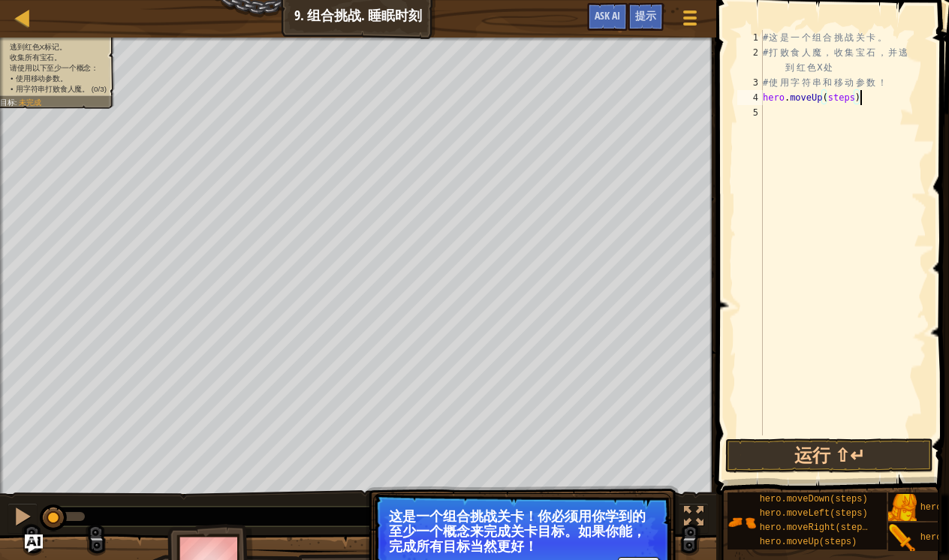
click at [777, 116] on div "# 这 是 一 个 组 合 挑 战 关 卡 。 # 打 败 食 人 魔 ， 收 集 宝 石 ， 并 逃 到 红 色 X 处 # 使 用 字 符 串 和 移 动…" at bounding box center [843, 248] width 167 height 436
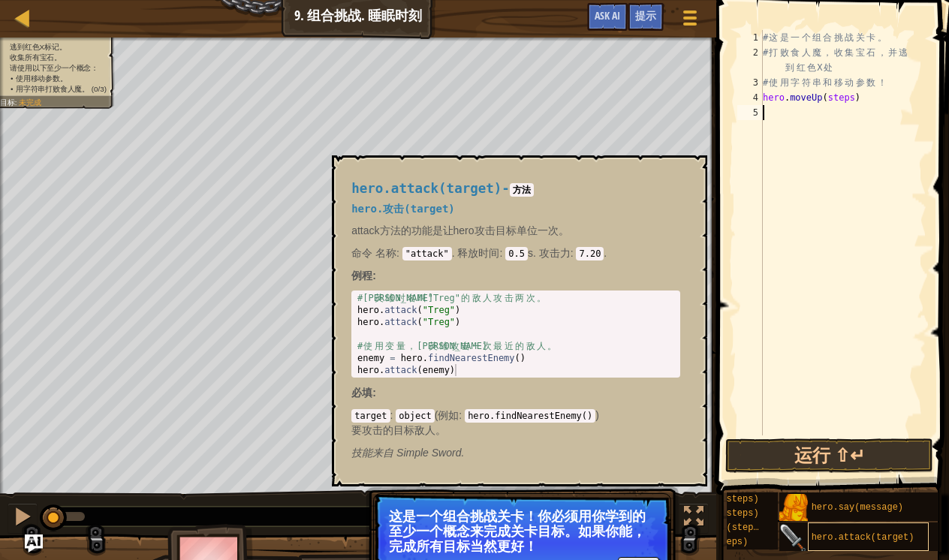
scroll to position [0, 109]
click at [850, 530] on div "hero.attack(target)" at bounding box center [868, 537] width 121 height 29
click at [774, 122] on div "# 这 是 一 个 组 合 挑 战 关 卡 。 # 打 败 食 人 魔 ， 收 集 宝 石 ， 并 逃 到 红 色 X 处 # 使 用 字 符 串 和 移 动…" at bounding box center [843, 248] width 167 height 436
paste textarea "hero.attack(target)"
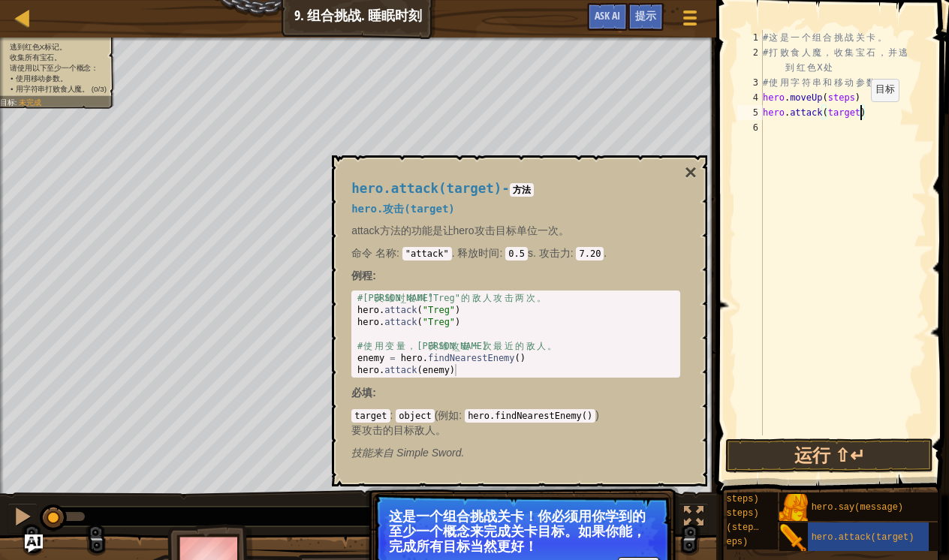
click at [859, 116] on div "# 这 是 一 个 组 合 挑 战 关 卡 。 # 打 败 食 人 魔 ， 收 集 宝 石 ， 并 逃 到 红 色 X 处 # 使 用 字 符 串 和 移 动…" at bounding box center [843, 248] width 167 height 436
type textarea "hero.attack("rexxar)"
click at [818, 135] on div "# 这 是 一 个 组 合 挑 战 关 卡 。 # 打 败 食 人 魔 ， 收 集 宝 石 ， 并 逃 到 红 色 X 处 # 使 用 字 符 串 和 移 动…" at bounding box center [843, 248] width 167 height 436
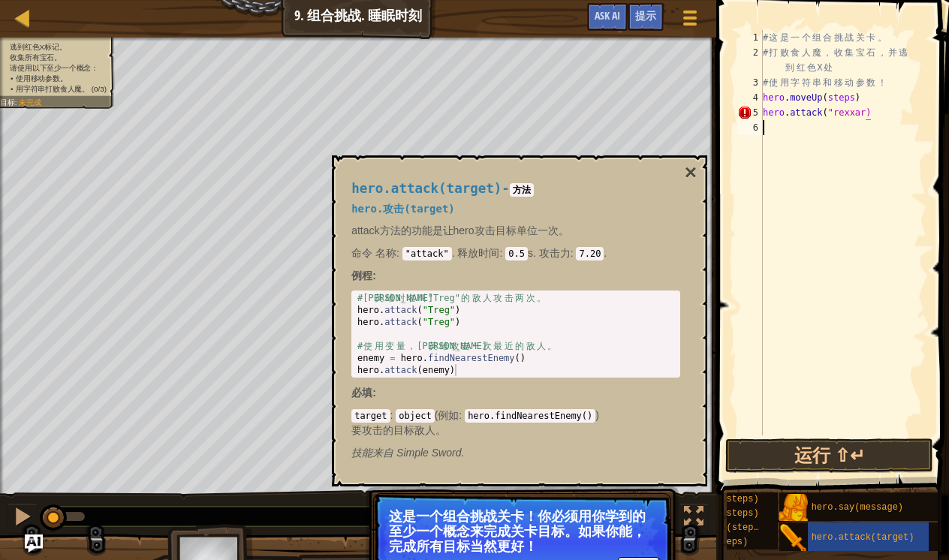
scroll to position [7, 0]
click at [871, 119] on div "# 这 是 一 个 组 合 挑 战 关 卡 。 # 打 败 食 人 魔 ， 收 集 宝 石 ， 并 逃 到 红 色 X 处 # 使 用 字 符 串 和 移 动…" at bounding box center [843, 248] width 167 height 436
click at [867, 116] on div "# 这 是 一 个 组 合 挑 战 关 卡 。 # 打 败 食 人 魔 ， 收 集 宝 石 ， 并 逃 到 红 色 X 处 # 使 用 字 符 串 和 移 动…" at bounding box center [843, 248] width 167 height 436
type textarea "hero.attack("rexxar")"
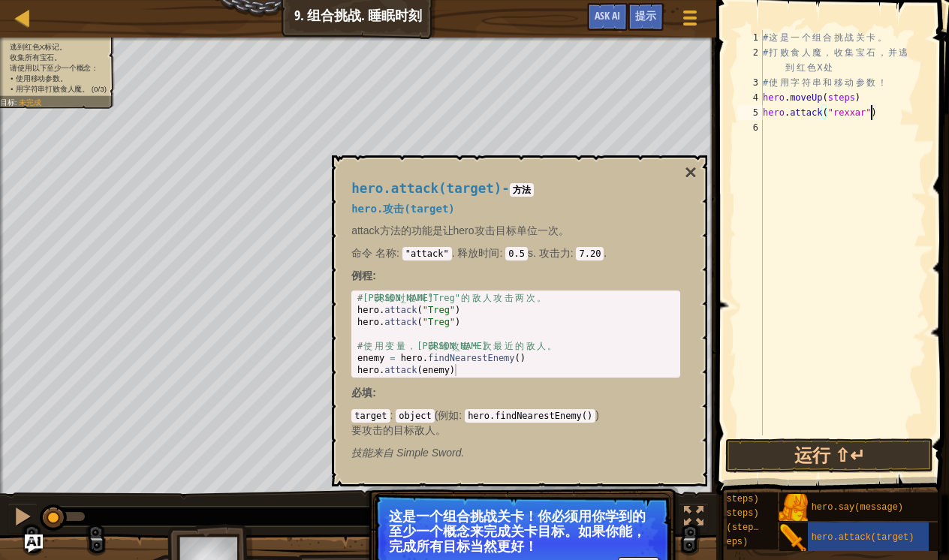
click at [910, 215] on div "# 这 是 一 个 组 合 挑 战 关 卡 。 # 打 败 食 人 魔 ， 收 集 宝 石 ， 并 逃 到 红 色 X 处 # 使 用 字 符 串 和 移 动…" at bounding box center [843, 248] width 167 height 436
drag, startPoint x: 765, startPoint y: 113, endPoint x: 892, endPoint y: 108, distance: 127.8
click at [892, 108] on div "# 这 是 一 个 组 合 挑 战 关 卡 。 # 打 败 食 人 魔 ， 收 集 宝 石 ， 并 逃 到 红 色 X 处 # 使 用 字 符 串 和 移 动…" at bounding box center [843, 248] width 167 height 436
type textarea "hero.attack("rexxar")"
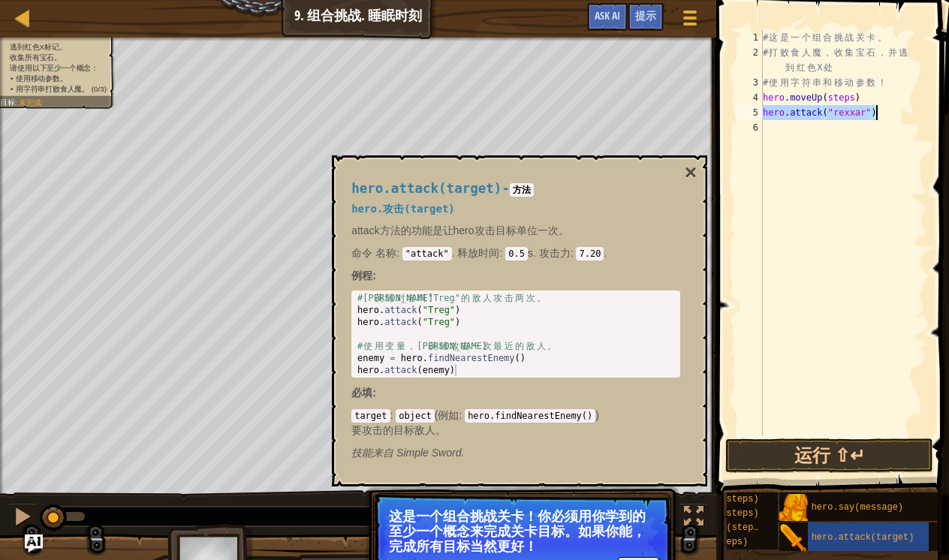
click at [775, 123] on div "# 这 是 一 个 组 合 挑 战 关 卡 。 # 打 败 食 人 魔 ， 收 集 宝 石 ， 并 逃 到 红 色 X 处 # 使 用 字 符 串 和 移 动…" at bounding box center [843, 248] width 167 height 436
paste textarea "hero.attack("rexxar")"
type textarea "hero.attack("rexxar")"
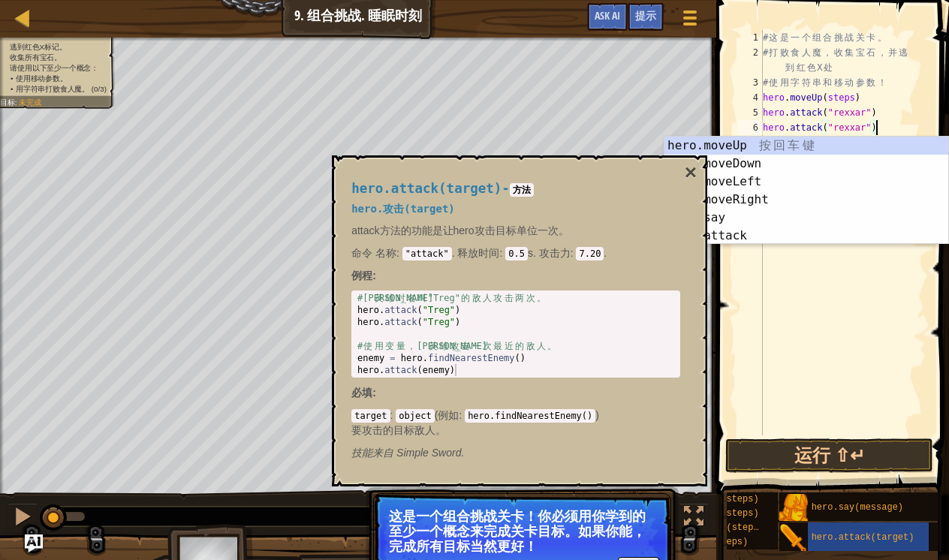
click at [896, 111] on div "# 这 是 一 个 组 合 挑 战 关 卡 。 # 打 败 食 人 魔 ， 收 集 宝 石 ， 并 逃 到 红 色 X 处 # 使 用 字 符 串 和 移 动…" at bounding box center [843, 248] width 167 height 436
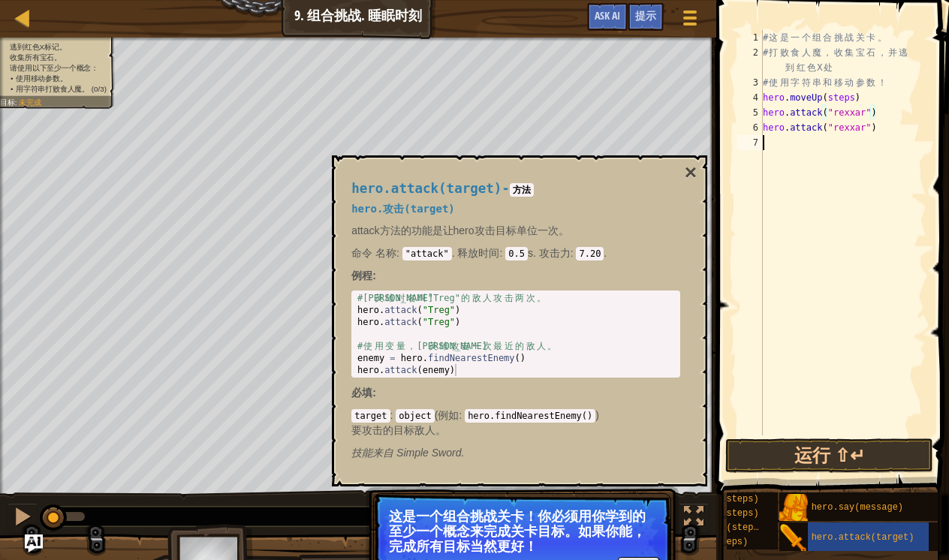
click at [897, 146] on div "# 这 是 一 个 组 合 挑 战 关 卡 。 # 打 败 食 人 魔 ， 收 集 宝 石 ， 并 逃 到 红 色 X 处 # 使 用 字 符 串 和 移 动…" at bounding box center [843, 248] width 167 height 436
click at [895, 136] on div "# 这 是 一 个 组 合 挑 战 关 卡 。 # 打 败 食 人 魔 ， 收 集 宝 石 ， 并 逃 到 红 色 X 处 # 使 用 字 符 串 和 移 动…" at bounding box center [843, 248] width 167 height 436
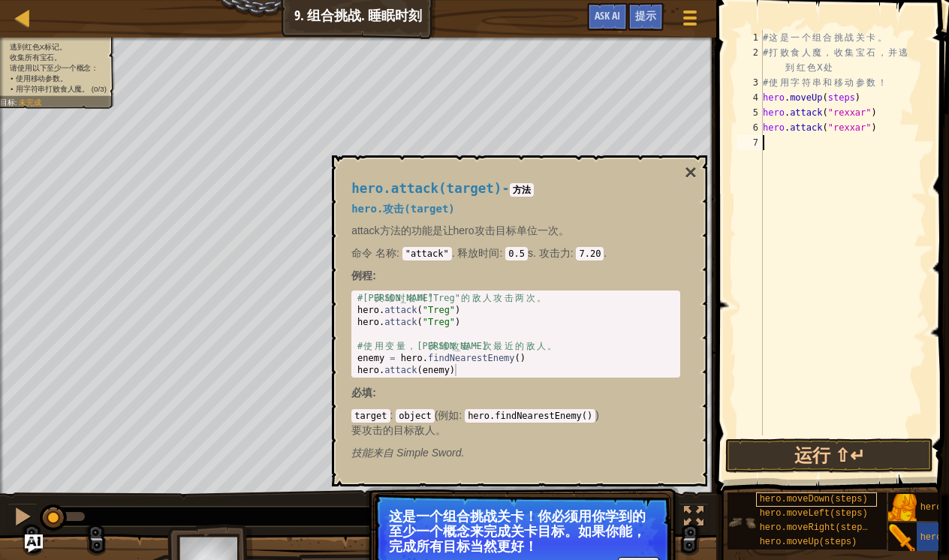
scroll to position [0, 0]
click at [768, 140] on div "# 这 是 一 个 组 合 挑 战 关 卡 。 # 打 败 食 人 魔 ， 收 集 宝 石 ， 并 逃 到 红 色 X 处 # 使 用 字 符 串 和 移 动…" at bounding box center [843, 248] width 167 height 436
paste textarea "hero.attack("rexxar")"
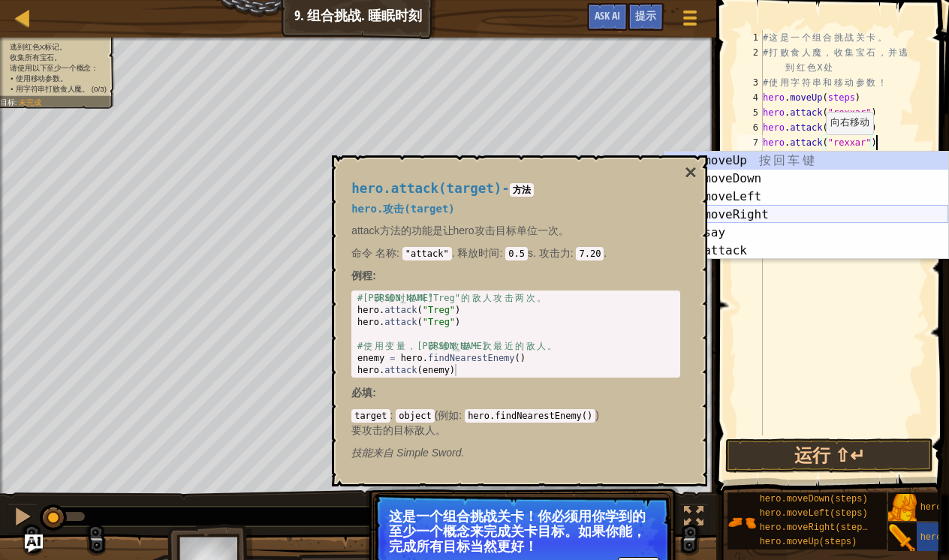
click at [765, 212] on div "hero.moveUp 按 回 车 键 hero.moveDown 按 回 车 键 hero.moveLeft 按 回 车 键 hero.moveRight …" at bounding box center [807, 224] width 284 height 144
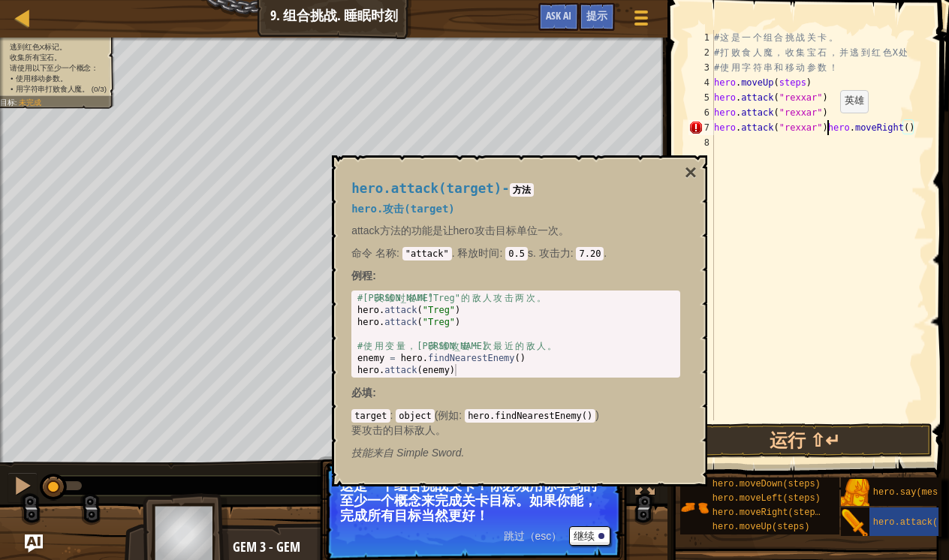
click at [828, 128] on div "# 这 是 一 个 组 合 挑 战 关 卡 。 # 打 败 食 人 魔 ， 收 集 宝 石 ， 并 逃 到 红 色 X 处 # 使 用 字 符 串 和 移 动…" at bounding box center [819, 240] width 216 height 421
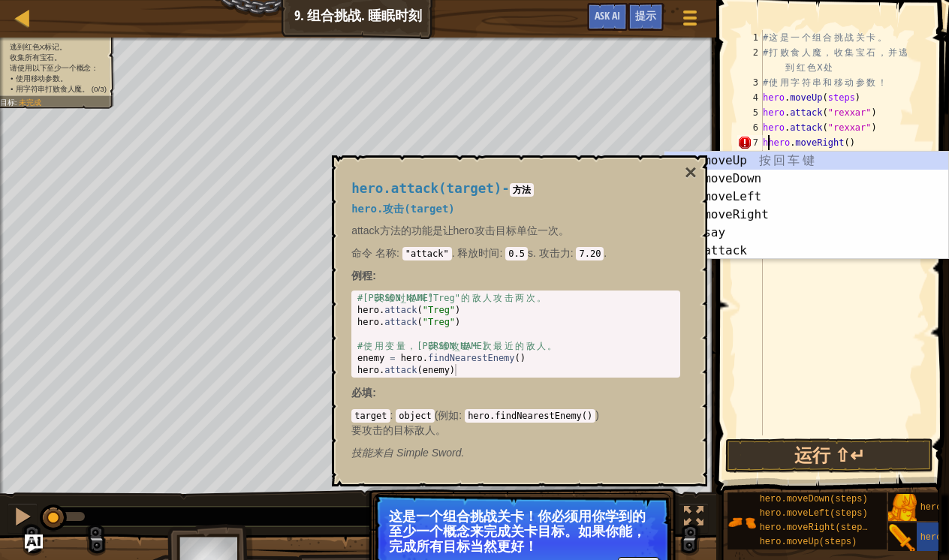
type textarea "hero.moveRight()"
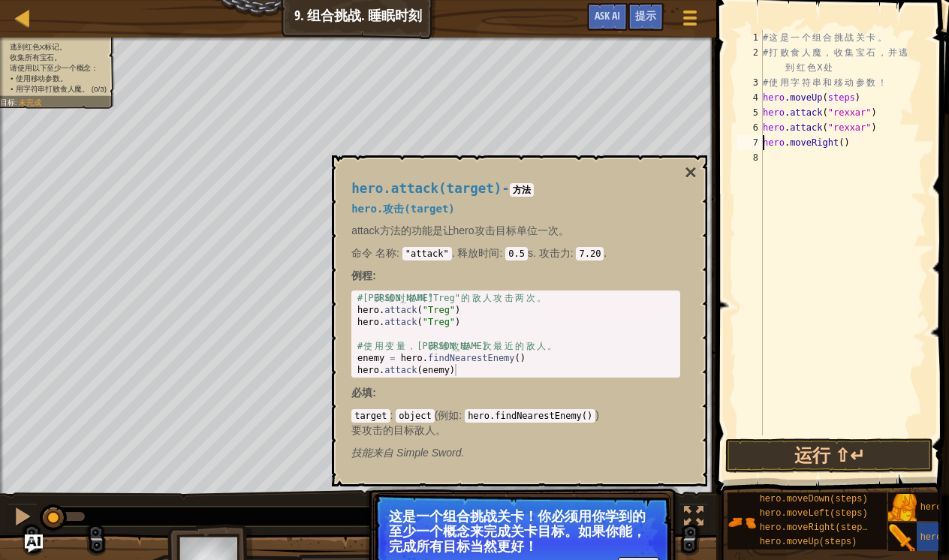
click at [810, 165] on div "# 这 是 一 个 组 合 挑 战 关 卡 。 # 打 败 食 人 魔 ， 收 集 宝 石 ， 并 逃 到 红 色 X 处 # 使 用 字 符 串 和 移 动…" at bounding box center [843, 248] width 167 height 436
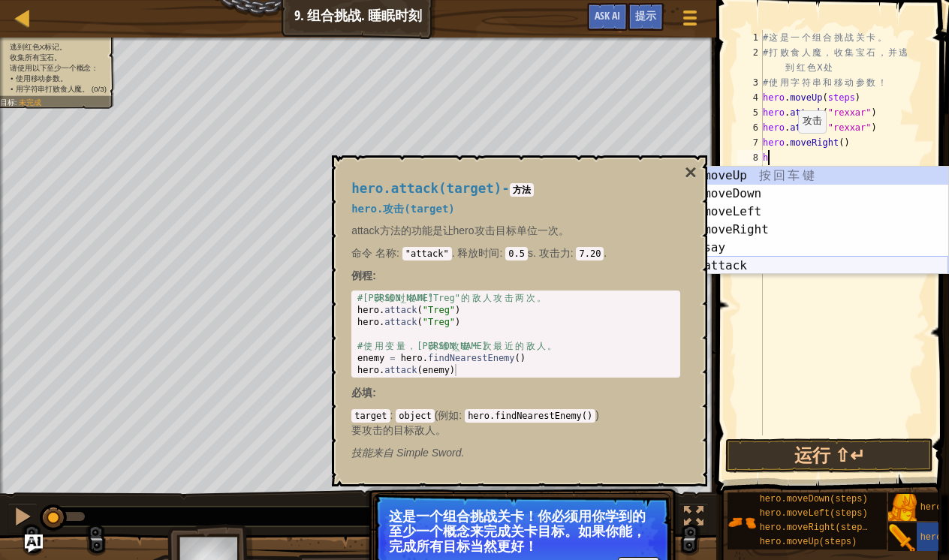
click at [759, 263] on div "h ero.moveUp 按 回 车 键 h ero.moveDown 按 回 车 键 h ero.moveLeft 按 回 车 键 h ero.moveRi…" at bounding box center [807, 239] width 284 height 144
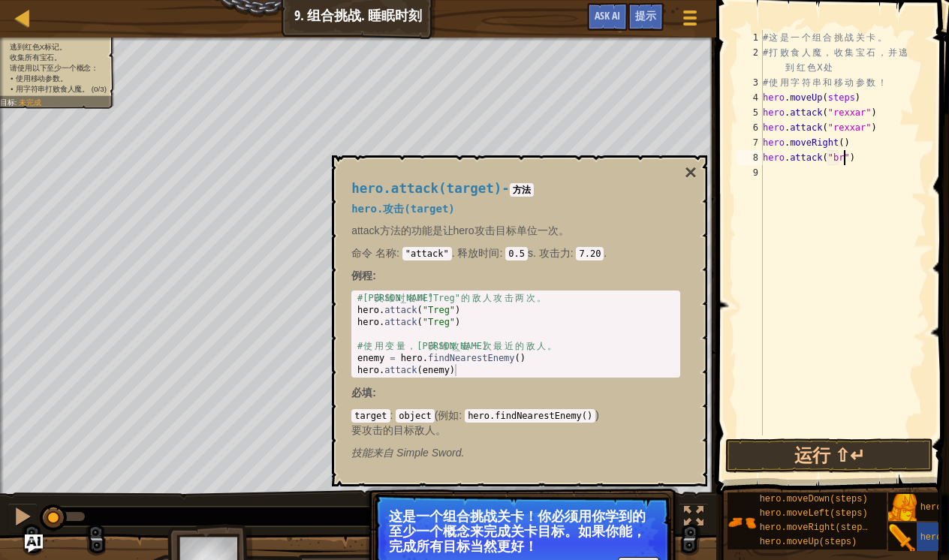
scroll to position [7, 8]
type textarea "hero.attack("brack")"
click at [904, 164] on div "# 这 是 一 个 组 合 挑 战 关 卡 。 # 打 败 食 人 魔 ， 收 集 宝 石 ， 并 逃 到 红 色 X 处 # 使 用 字 符 串 和 移 动…" at bounding box center [843, 248] width 167 height 436
click at [894, 164] on div "# 这 是 一 个 组 合 挑 战 关 卡 。 # 打 败 食 人 魔 ， 收 集 宝 石 ， 并 逃 到 红 色 X 处 # 使 用 字 符 串 和 移 动…" at bounding box center [843, 248] width 167 height 436
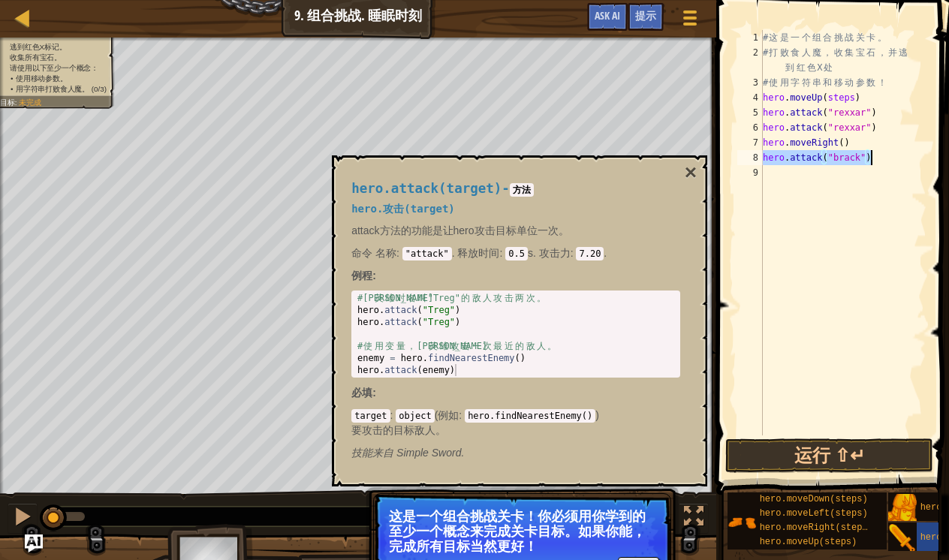
drag, startPoint x: 764, startPoint y: 158, endPoint x: 886, endPoint y: 153, distance: 121.8
click at [886, 153] on div "# 这 是 一 个 组 合 挑 战 关 卡 。 # 打 败 食 人 魔 ， 收 集 宝 石 ， 并 逃 到 红 色 X 处 # 使 用 字 符 串 和 移 动…" at bounding box center [843, 248] width 167 height 436
click at [774, 171] on div "# 这 是 一 个 组 合 挑 战 关 卡 。 # 打 败 食 人 魔 ， 收 集 宝 石 ， 并 逃 到 红 色 X 处 # 使 用 字 符 串 和 移 动…" at bounding box center [843, 248] width 167 height 436
paste textarea "hero.attack("brack")"
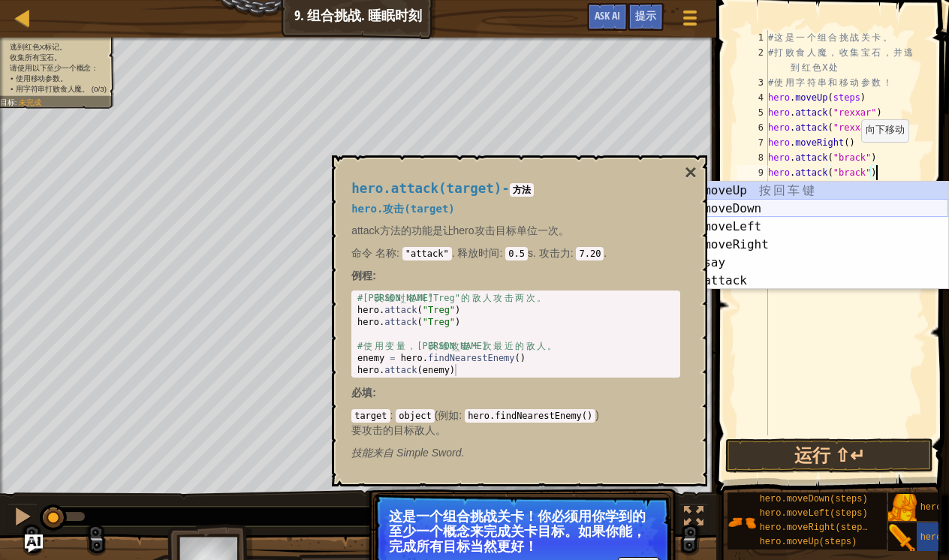
type textarea "hero.attack("brack")hero.moveUp()"
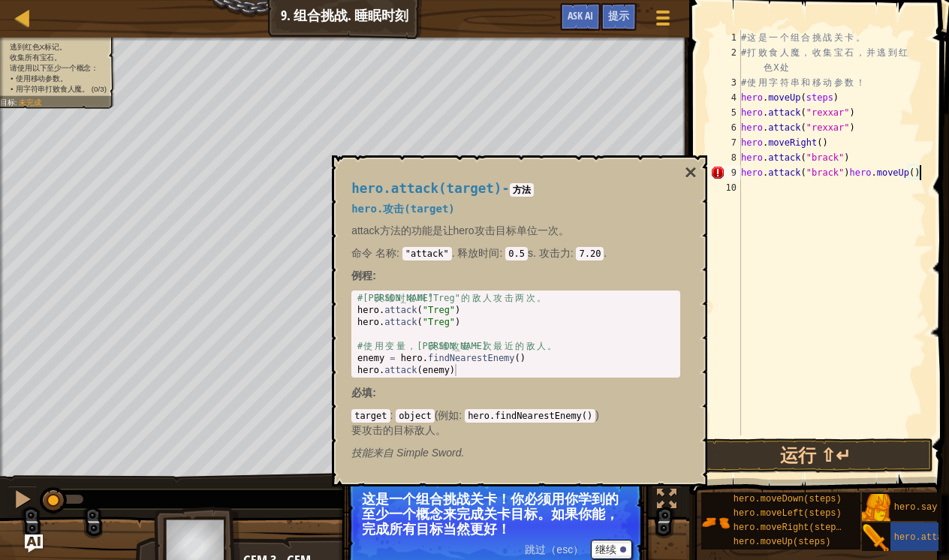
click at [773, 198] on div "# 这 是 一 个 组 合 挑 战 关 卡 。 # 打 败 食 人 魔 ， 收 集 宝 石 ， 并 逃 到 红 色 X 处 # 使 用 字 符 串 和 移 动…" at bounding box center [832, 248] width 189 height 436
click at [928, 178] on span at bounding box center [821, 225] width 272 height 539
click at [919, 166] on div "# 这 是 一 个 组 合 挑 战 关 卡 。 # 打 败 食 人 魔 ， 收 集 宝 石 ， 并 逃 到 红 色 X 处 # 使 用 字 符 串 和 移 动…" at bounding box center [832, 248] width 189 height 436
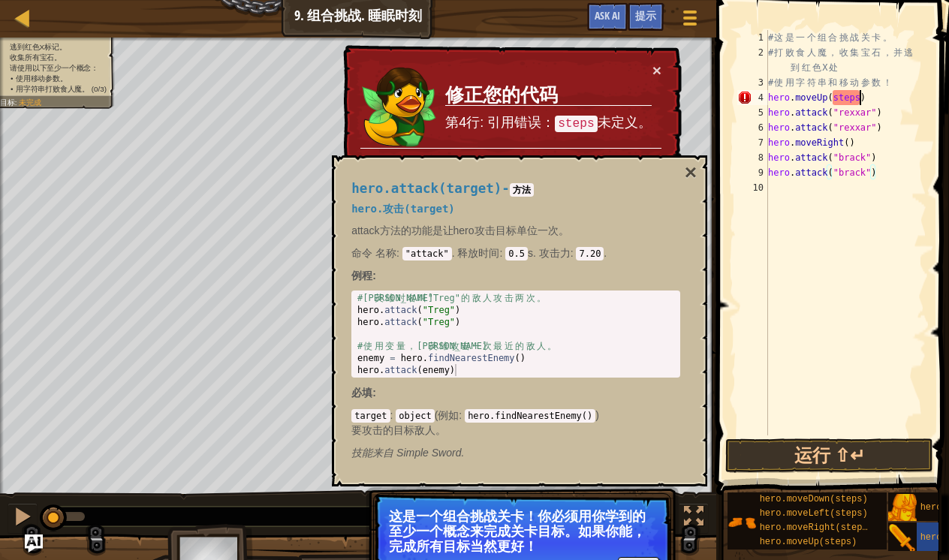
click at [861, 101] on div "# 这 是 一 个 组 合 挑 战 关 卡 。 # 打 败 食 人 魔 ， 收 集 宝 石 ， 并 逃 到 红 色 X 处 # 使 用 字 符 串 和 移 动…" at bounding box center [845, 248] width 161 height 436
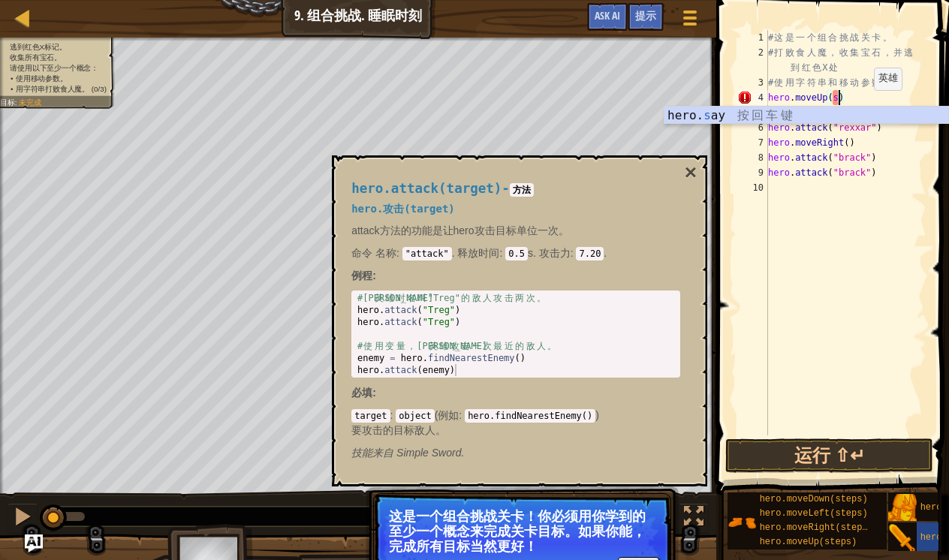
type textarea "hero.moveUp()"
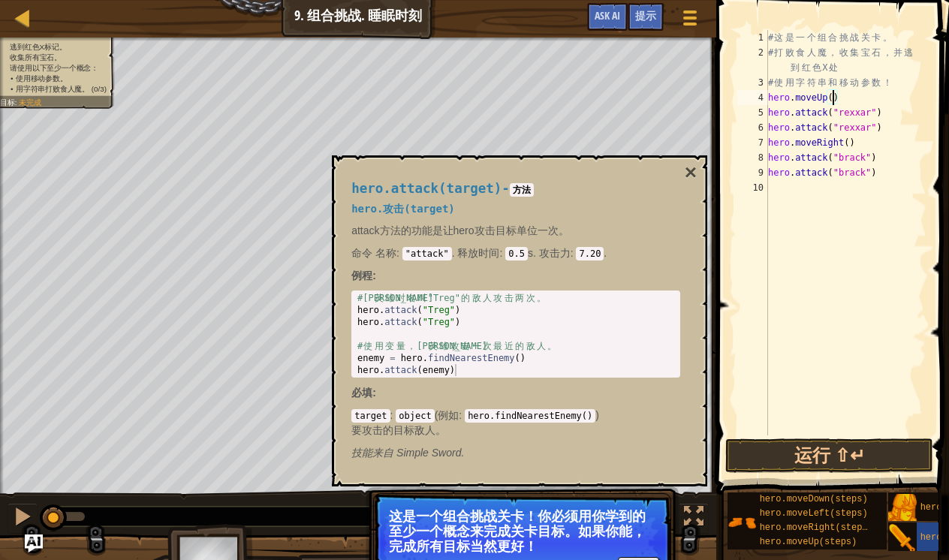
click at [786, 193] on div "# 这 是 一 个 组 合 挑 战 关 卡 。 # 打 败 食 人 魔 ， 收 集 宝 石 ， 并 逃 到 红 色 X 处 # 使 用 字 符 串 和 移 动…" at bounding box center [845, 248] width 161 height 436
type textarea "h"
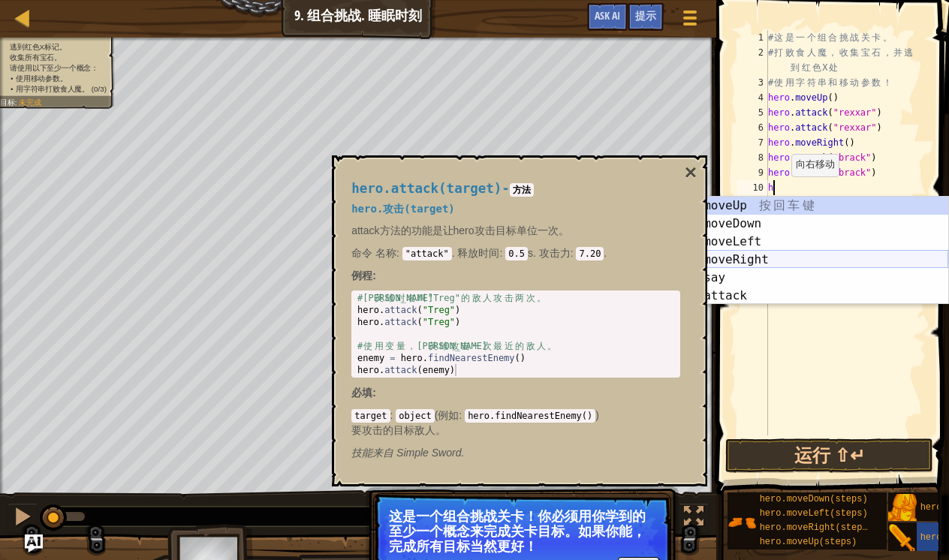
click at [765, 266] on div "h ero.moveUp 按 回 车 键 h ero.moveDown 按 回 车 键 h ero.moveLeft 按 回 车 键 h ero.moveRi…" at bounding box center [807, 269] width 284 height 144
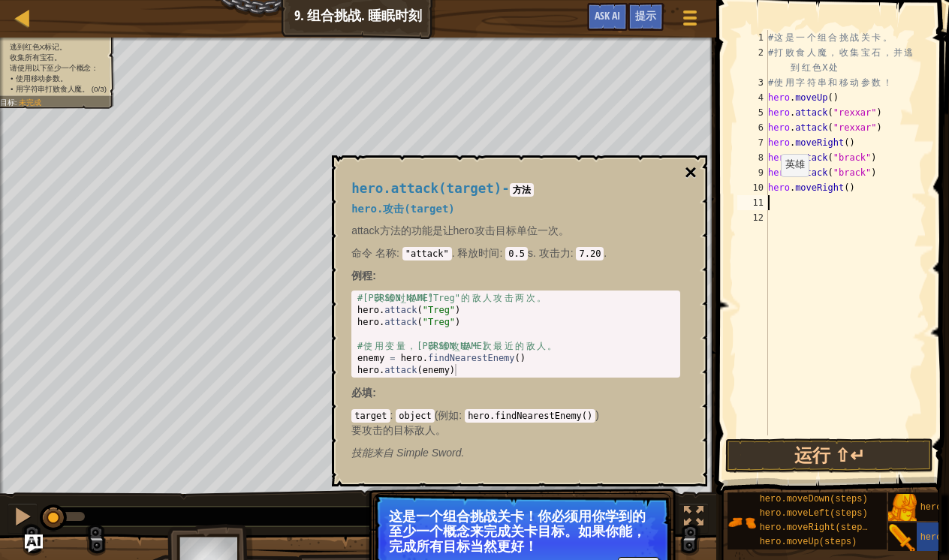
click at [692, 176] on button "×" at bounding box center [691, 172] width 12 height 21
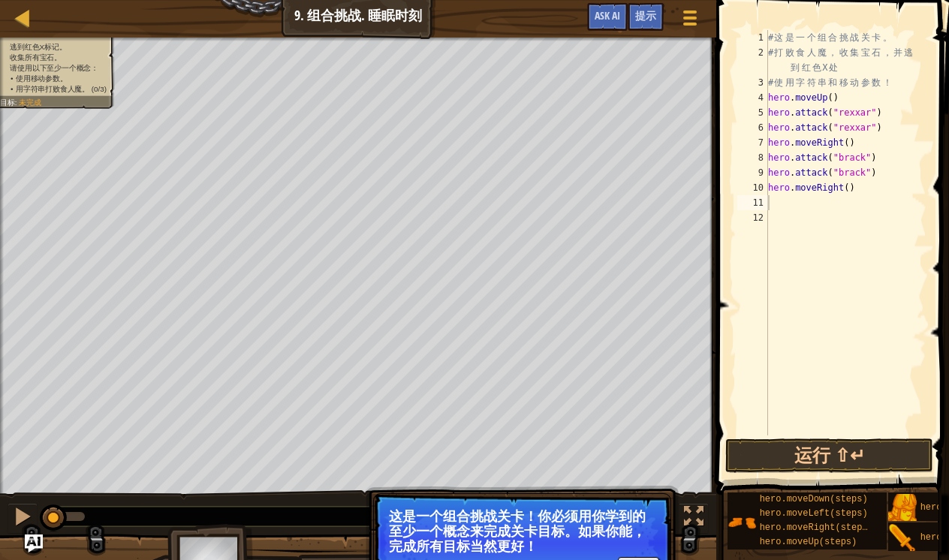
click at [784, 205] on div "# 这 是 一 个 组 合 挑 战 关 卡 。 # 打 败 食 人 魔 ， 收 集 宝 石 ， 并 逃 到 红 色 X 处 # 使 用 字 符 串 和 移 动…" at bounding box center [845, 248] width 161 height 436
type textarea "h"
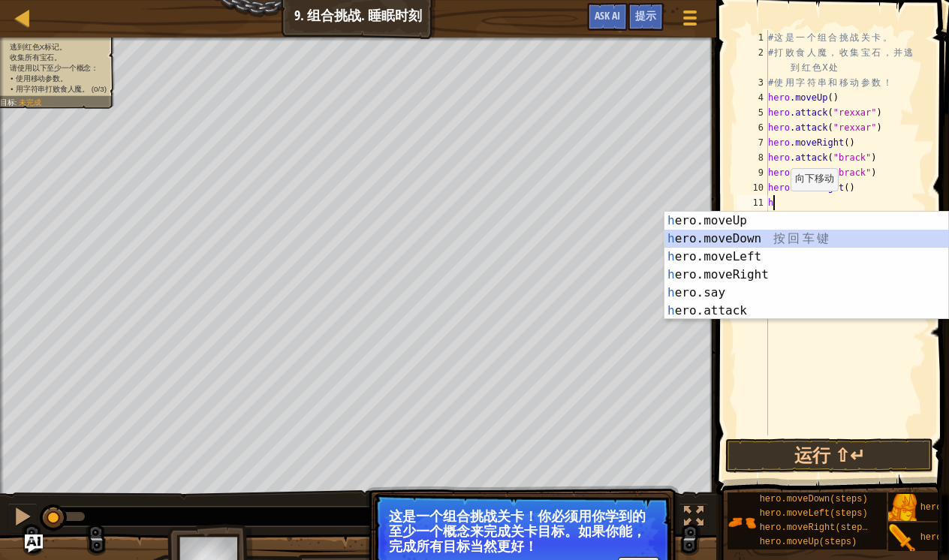
click at [790, 242] on div "h ero.moveUp 按 回 车 键 h ero.moveDown 按 回 车 键 h ero.moveLeft 按 回 车 键 h ero.moveRi…" at bounding box center [807, 284] width 284 height 144
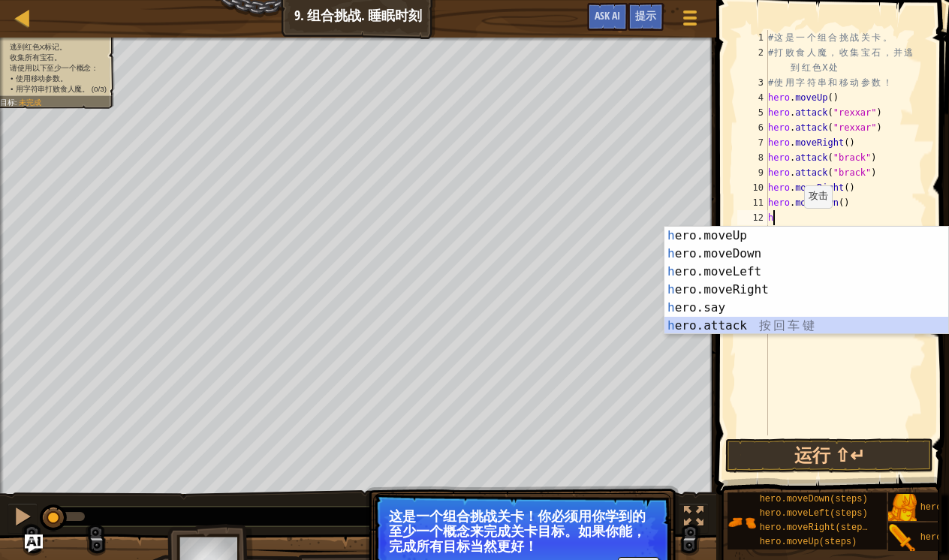
click at [786, 327] on div "h ero.moveUp 按 回 车 键 h ero.moveDown 按 回 车 键 h ero.moveLeft 按 回 车 键 h ero.moveRi…" at bounding box center [807, 299] width 284 height 144
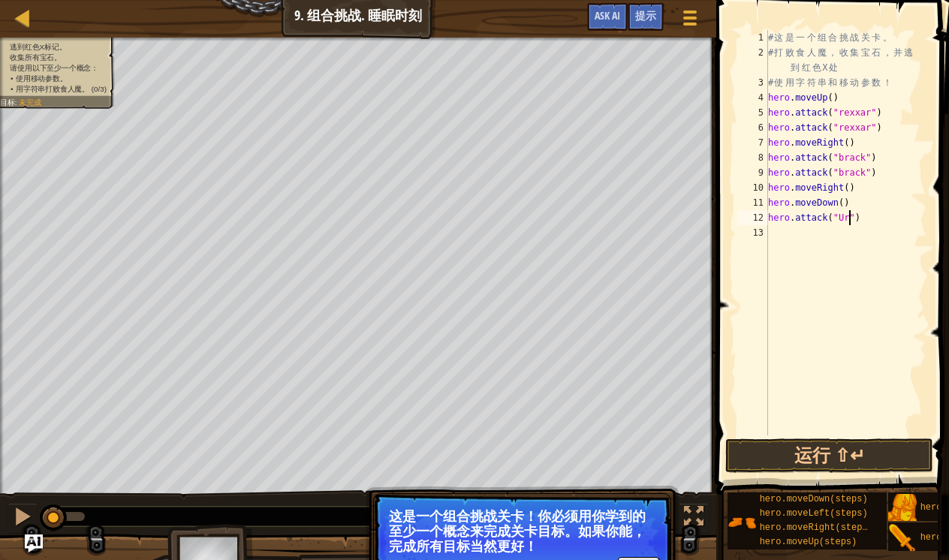
scroll to position [7, 8]
type textarea "hero.attack("Ursa")"
click at [786, 236] on div "# 这 是 一 个 组 合 挑 战 关 卡 。 # 打 败 食 人 魔 ， 收 集 宝 石 ， 并 逃 到 红 色 X 处 # 使 用 字 符 串 和 移 动…" at bounding box center [845, 248] width 161 height 436
type textarea "h"
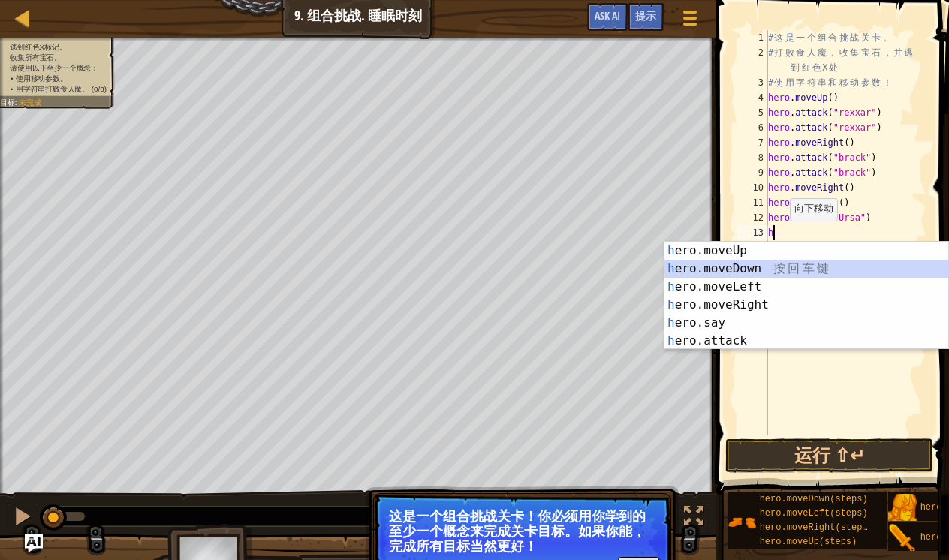
click at [781, 267] on div "h ero.moveUp 按 回 车 键 h ero.moveDown 按 回 车 键 h ero.moveLeft 按 回 车 键 h ero.moveRi…" at bounding box center [807, 314] width 284 height 144
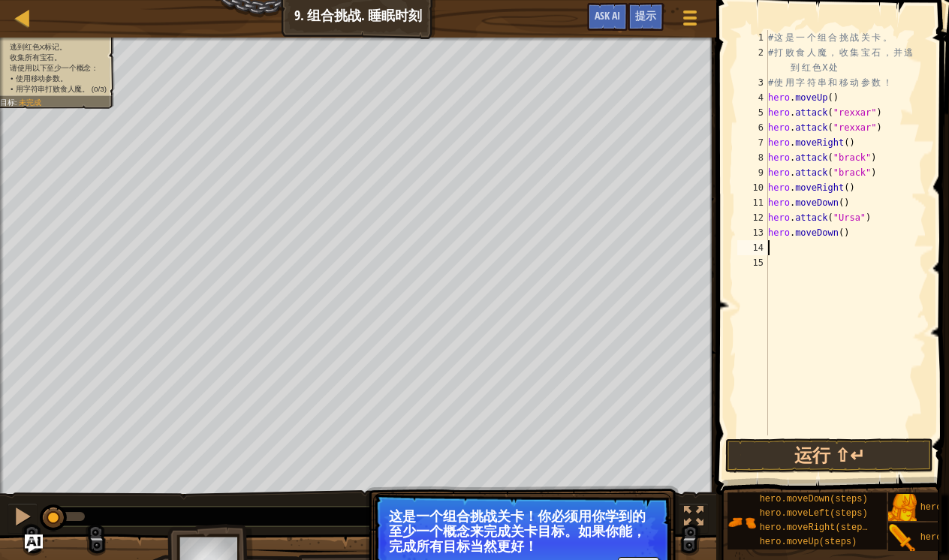
click at [855, 234] on div "# 这 是 一 个 组 合 挑 战 关 卡 。 # 打 败 食 人 魔 ， 收 集 宝 石 ， 并 逃 到 红 色 X 处 # 使 用 字 符 串 和 移 动…" at bounding box center [845, 248] width 161 height 436
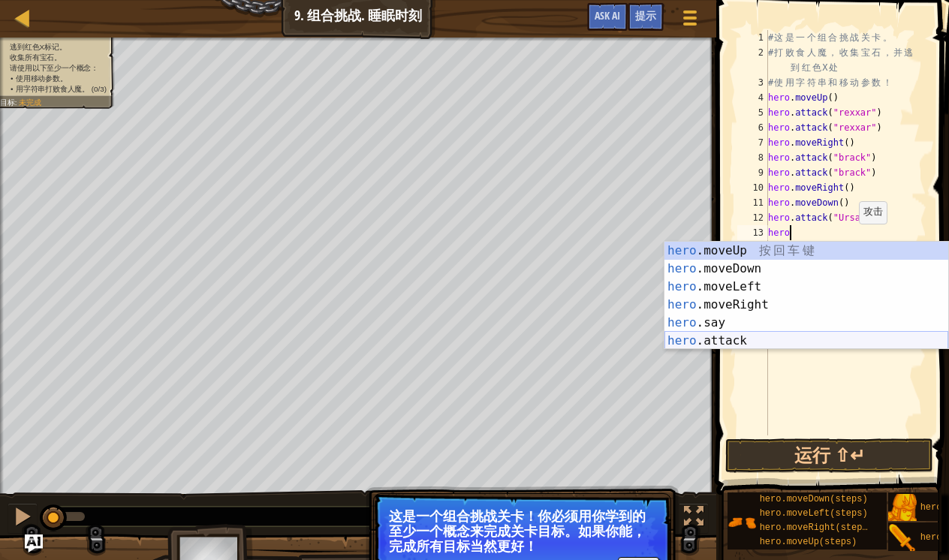
click at [816, 342] on div "hero .moveUp 按 回 车 键 hero .moveDown 按 回 车 键 hero .moveLeft 按 回 车 键 hero .moveRi…" at bounding box center [807, 314] width 284 height 144
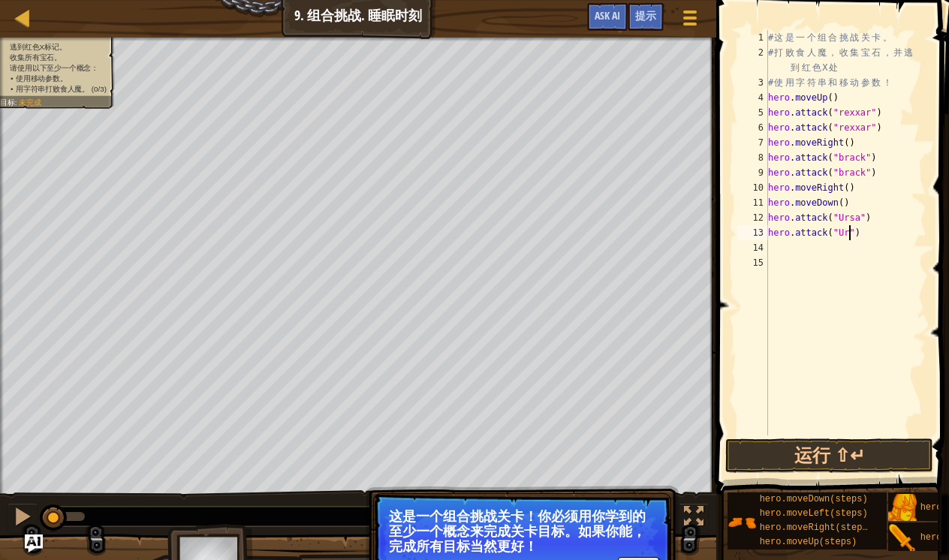
scroll to position [7, 8]
click at [802, 457] on button "运行 ⇧↵" at bounding box center [830, 456] width 208 height 35
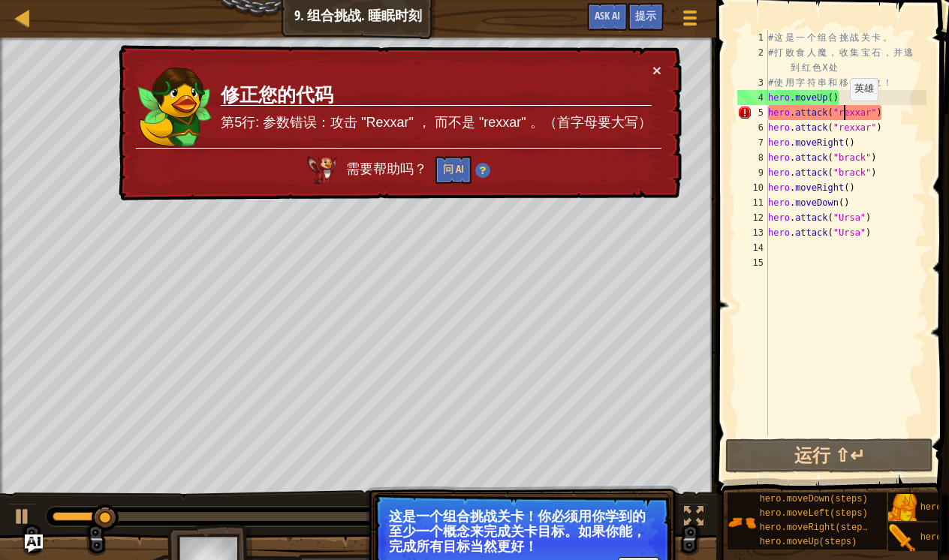
click at [843, 116] on div "# 这 是 一 个 组 合 挑 战 关 卡 。 # 打 败 食 人 魔 ， 收 集 宝 石 ， 并 逃 到 红 色 X 处 # 使 用 字 符 串 和 移 动…" at bounding box center [845, 248] width 161 height 436
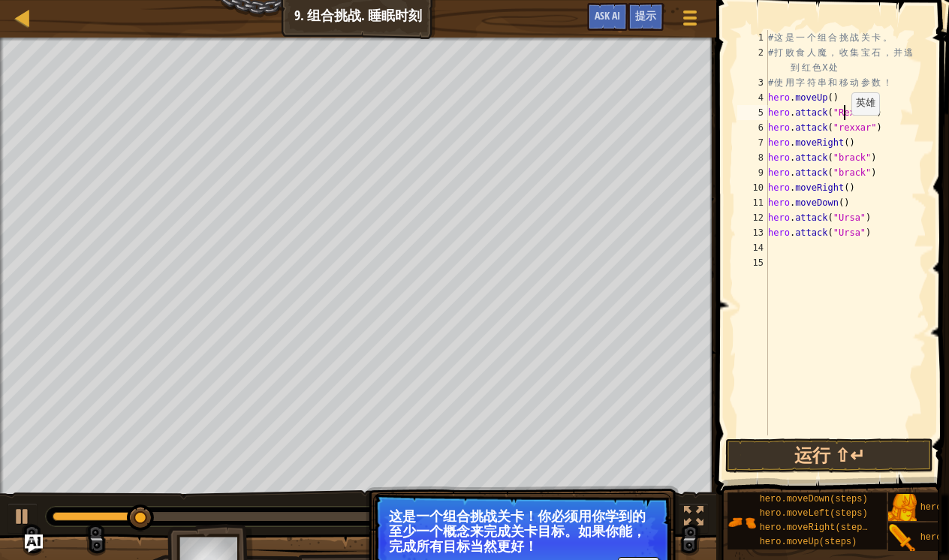
click at [845, 130] on div "# 这 是 一 个 组 合 挑 战 关 卡 。 # 打 败 食 人 魔 ， 收 集 宝 石 ， 并 逃 到 红 色 X 处 # 使 用 字 符 串 和 移 动…" at bounding box center [845, 248] width 161 height 436
click at [799, 463] on button "运行 ⇧↵" at bounding box center [830, 456] width 208 height 35
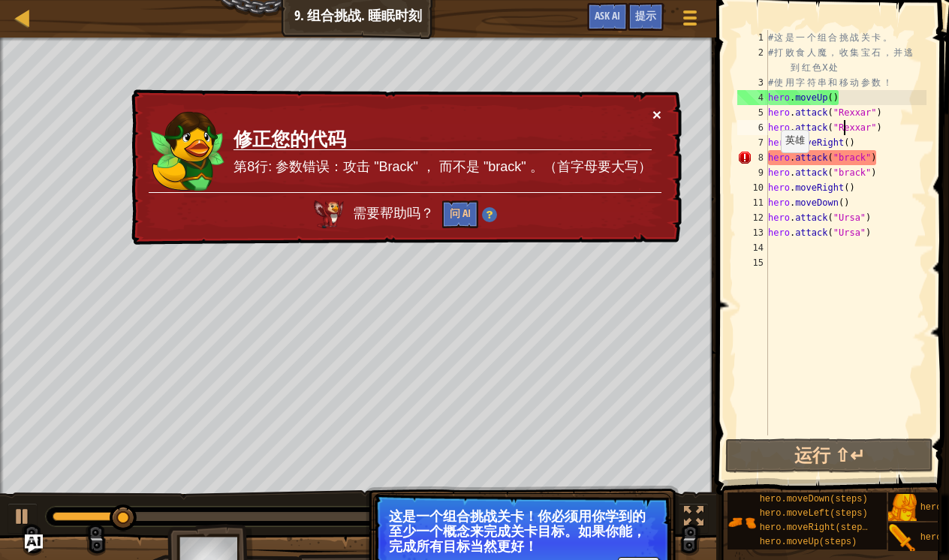
click at [656, 117] on button "×" at bounding box center [657, 115] width 9 height 16
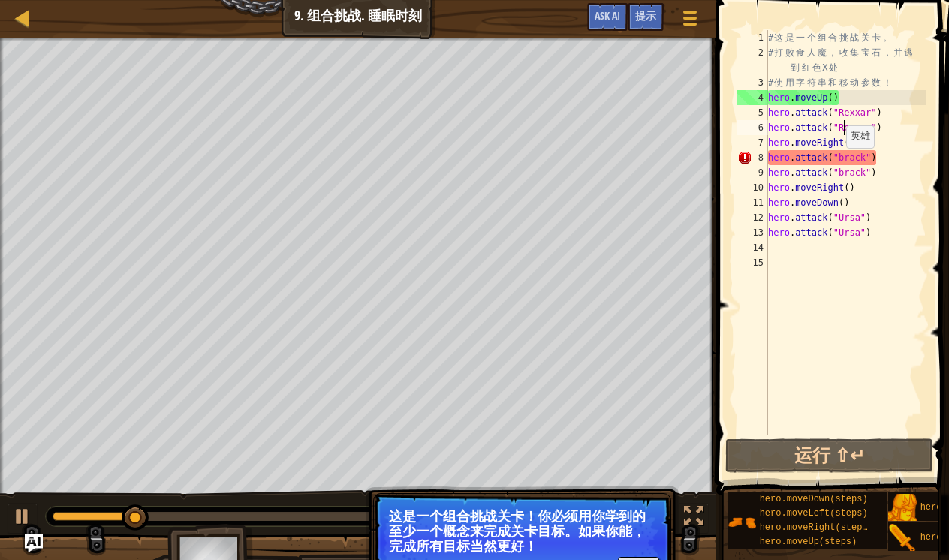
click at [840, 164] on div "# 这 是 一 个 组 合 挑 战 关 卡 。 # 打 败 食 人 魔 ， 收 集 宝 石 ， 并 逃 到 红 色 X 处 # 使 用 字 符 串 和 移 动…" at bounding box center [845, 248] width 161 height 436
click at [846, 161] on div "# 这 是 一 个 组 合 挑 战 关 卡 。 # 打 败 食 人 魔 ， 收 集 宝 石 ， 并 逃 到 红 色 X 处 # 使 用 字 符 串 和 移 动…" at bounding box center [845, 248] width 161 height 436
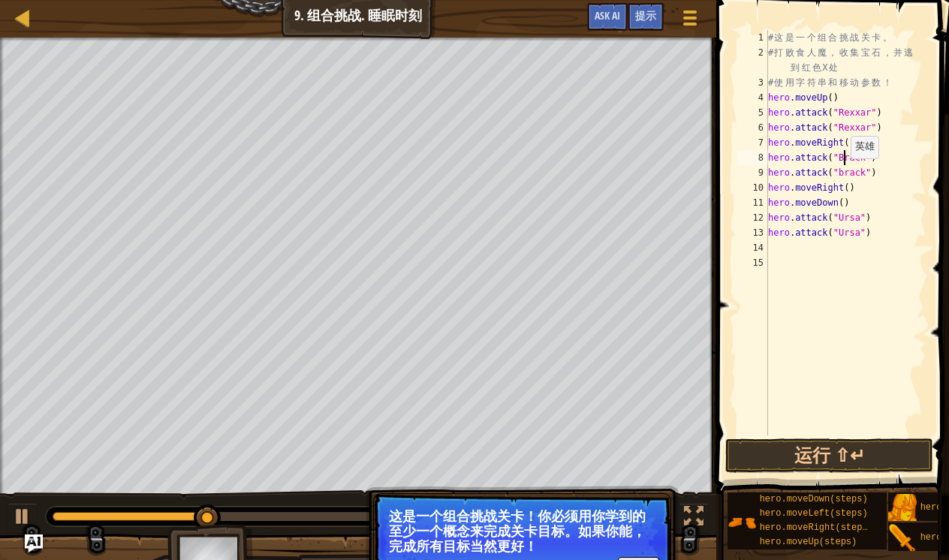
click at [844, 173] on div "# 这 是 一 个 组 合 挑 战 关 卡 。 # 打 败 食 人 魔 ， 收 集 宝 石 ， 并 逃 到 红 色 X 处 # 使 用 字 符 串 和 移 动…" at bounding box center [845, 248] width 161 height 436
type textarea "hero.attack("Brack")"
click at [853, 446] on button "运行 ⇧↵" at bounding box center [830, 456] width 208 height 35
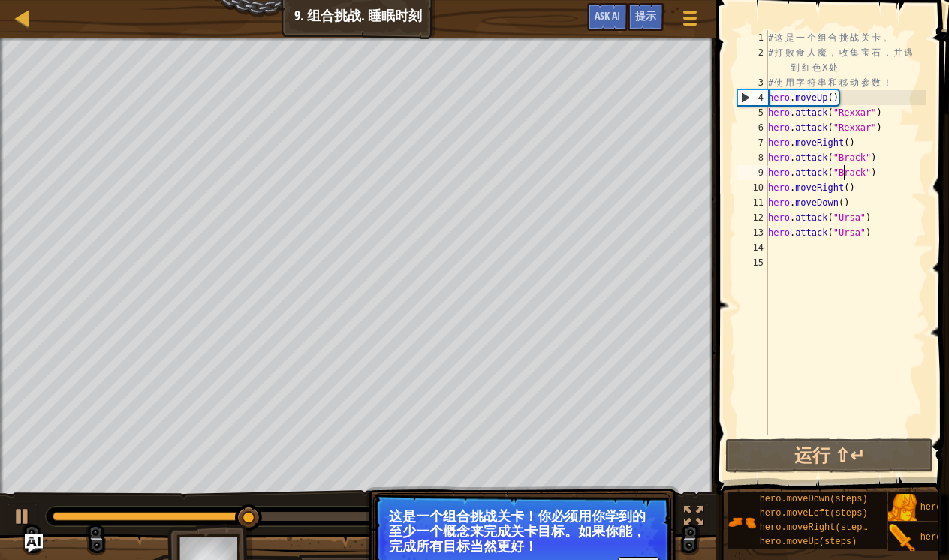
click at [798, 362] on div "# 这 是 一 个 组 合 挑 战 关 卡 。 # 打 败 食 人 魔 ， 收 集 宝 石 ， 并 逃 到 红 色 X 处 # 使 用 字 符 串 和 移 动…" at bounding box center [845, 248] width 161 height 436
click at [853, 263] on div "# 这 是 一 个 组 合 挑 战 关 卡 。 # 打 败 食 人 魔 ， 收 集 宝 石 ， 并 逃 到 红 色 X 处 # 使 用 字 符 串 和 移 动…" at bounding box center [845, 248] width 161 height 436
click at [17, 523] on div at bounding box center [23, 517] width 20 height 20
click at [852, 202] on div "# 这 是 一 个 组 合 挑 战 关 卡 。 # 打 败 食 人 魔 ， 收 集 宝 石 ， 并 逃 到 红 色 X 处 # 使 用 字 符 串 和 移 动…" at bounding box center [845, 248] width 161 height 436
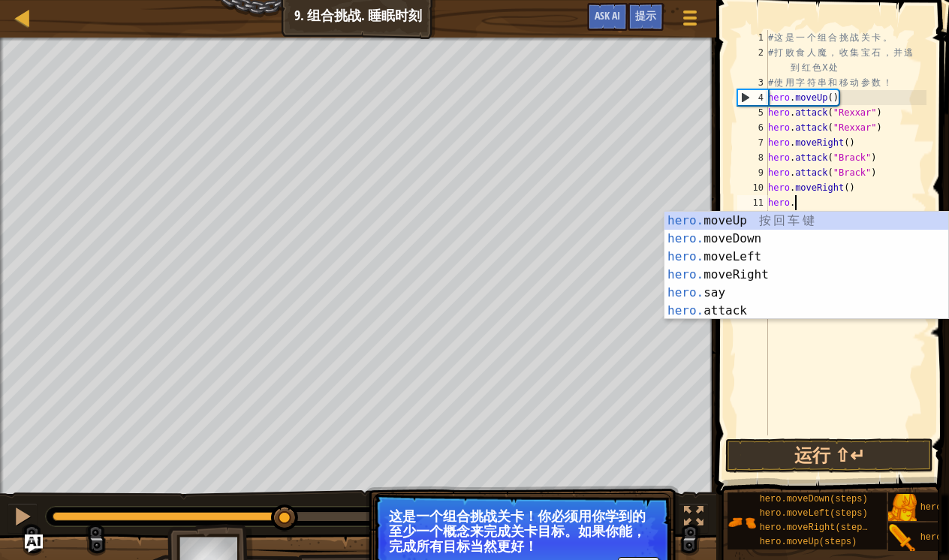
type textarea "hero"
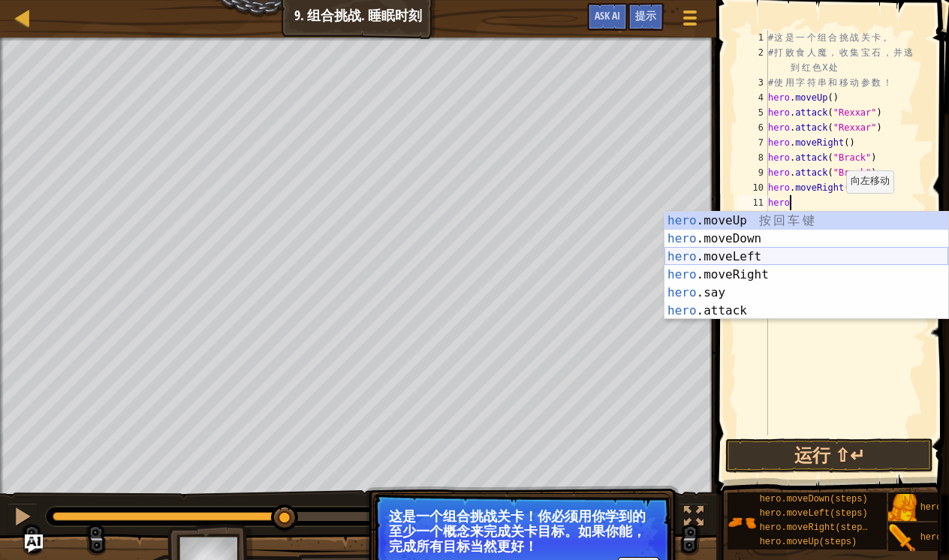
click at [743, 258] on div "hero .moveUp 按 回 车 键 hero .moveDown 按 回 车 键 hero .moveLeft 按 回 车 键 hero .moveRi…" at bounding box center [807, 284] width 284 height 144
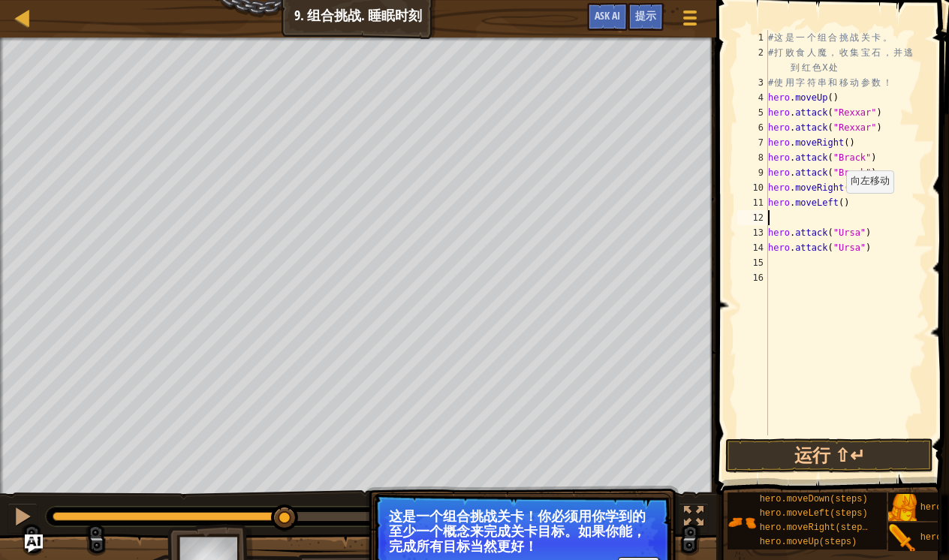
type textarea "h"
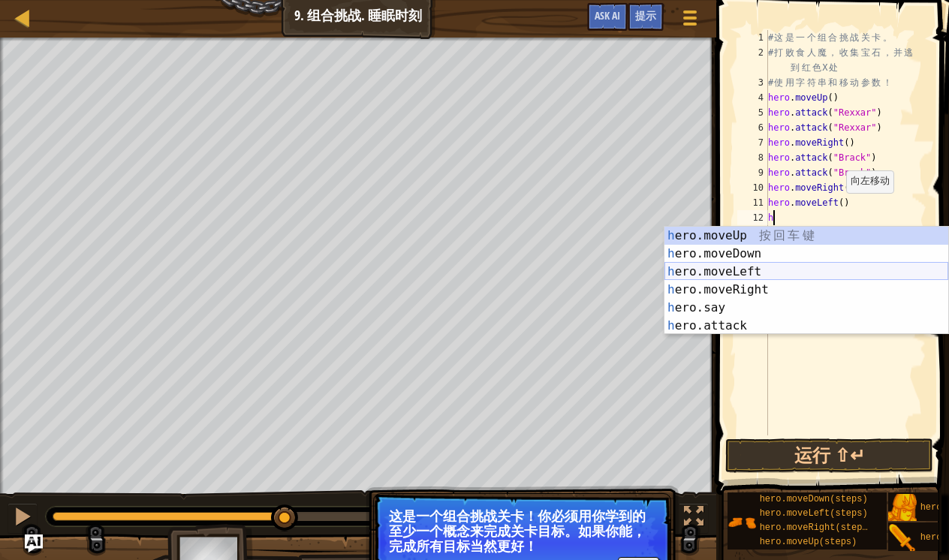
click at [757, 271] on div "h ero.moveUp 按 回 车 键 h ero.moveDown 按 回 车 键 h ero.moveLeft 按 回 车 键 h ero.moveRi…" at bounding box center [807, 299] width 284 height 144
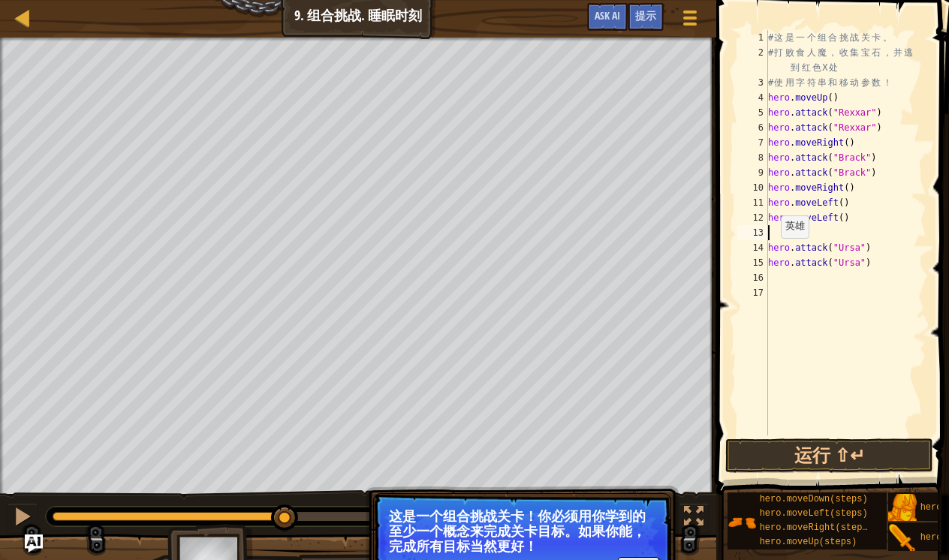
type textarea "h"
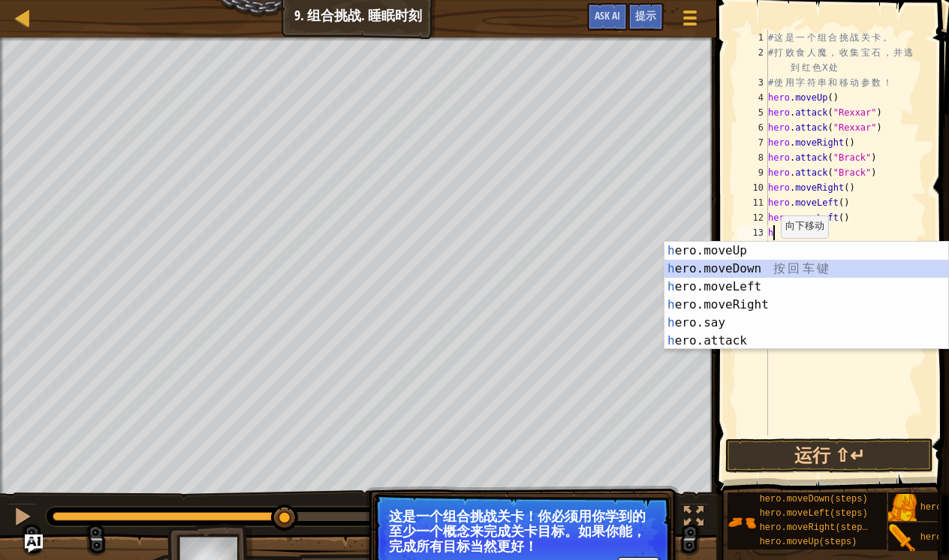
click at [747, 271] on div "h ero.moveUp 按 回 车 键 h ero.moveDown 按 回 车 键 h ero.moveLeft 按 回 车 键 h ero.moveRi…" at bounding box center [807, 314] width 284 height 144
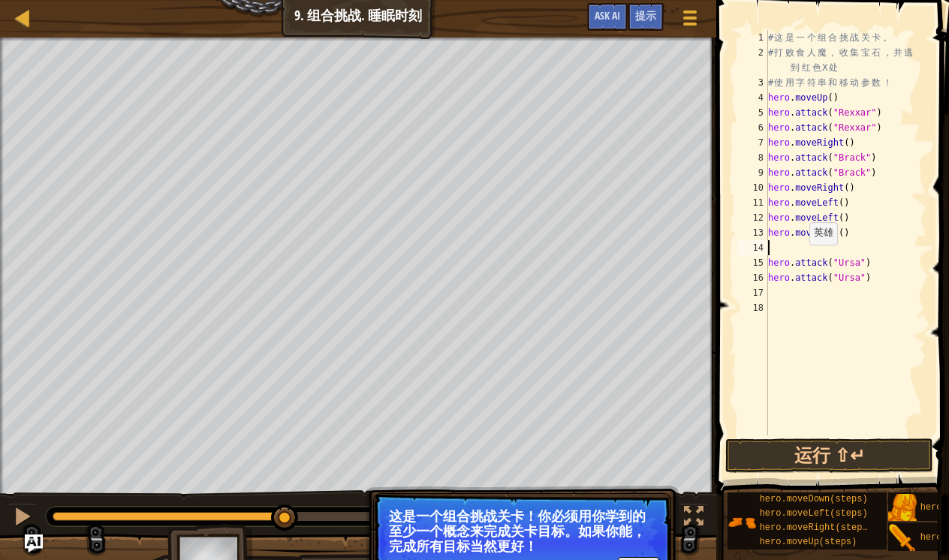
type textarea "h"
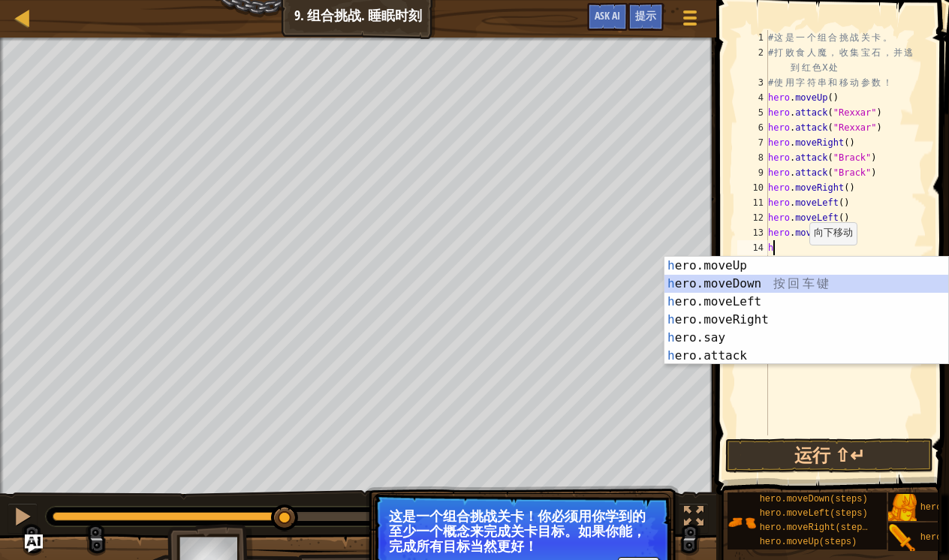
click at [742, 285] on div "h ero.moveUp 按 回 车 键 h ero.moveDown 按 回 车 键 h ero.moveLeft 按 回 车 键 h ero.moveRi…" at bounding box center [807, 329] width 284 height 144
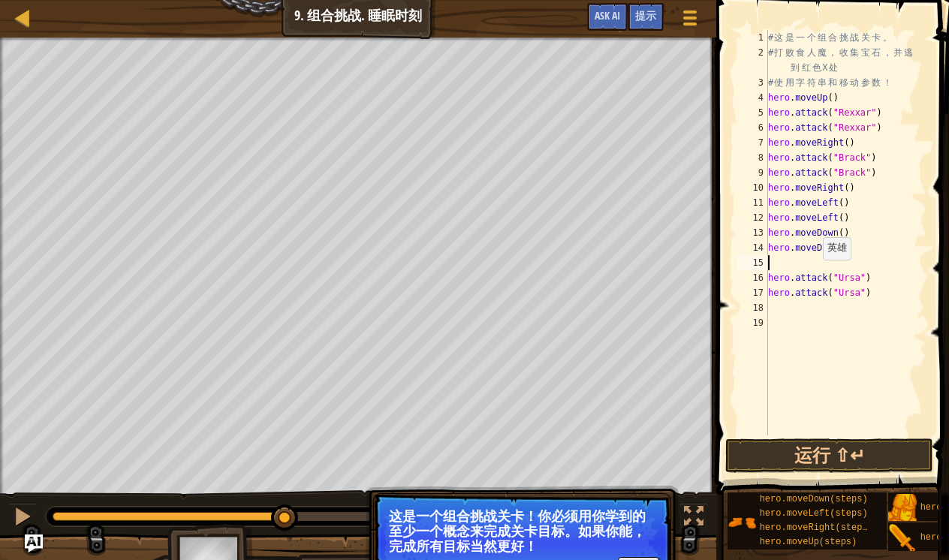
type textarea "h"
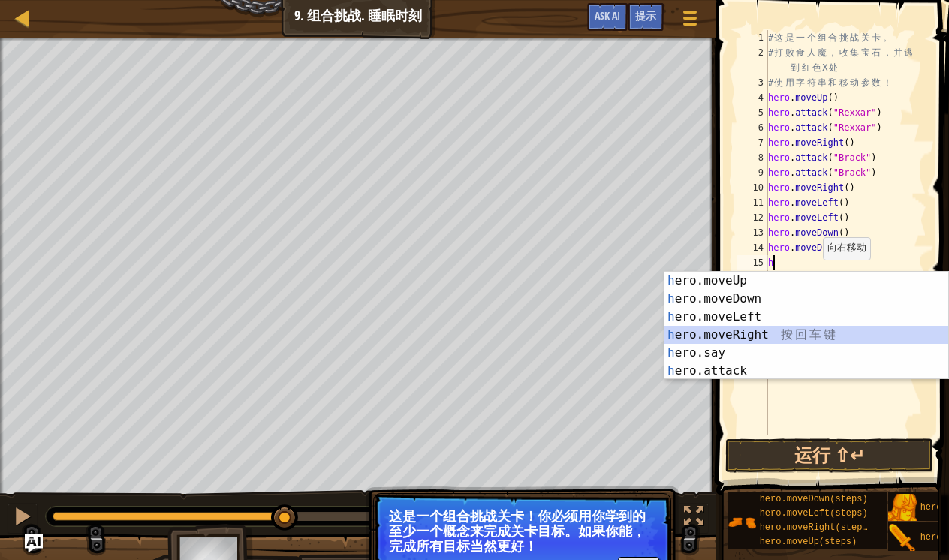
click at [761, 338] on div "h ero.moveUp 按 回 车 键 h ero.moveDown 按 回 车 键 h ero.moveLeft 按 回 车 键 h ero.moveRi…" at bounding box center [807, 344] width 284 height 144
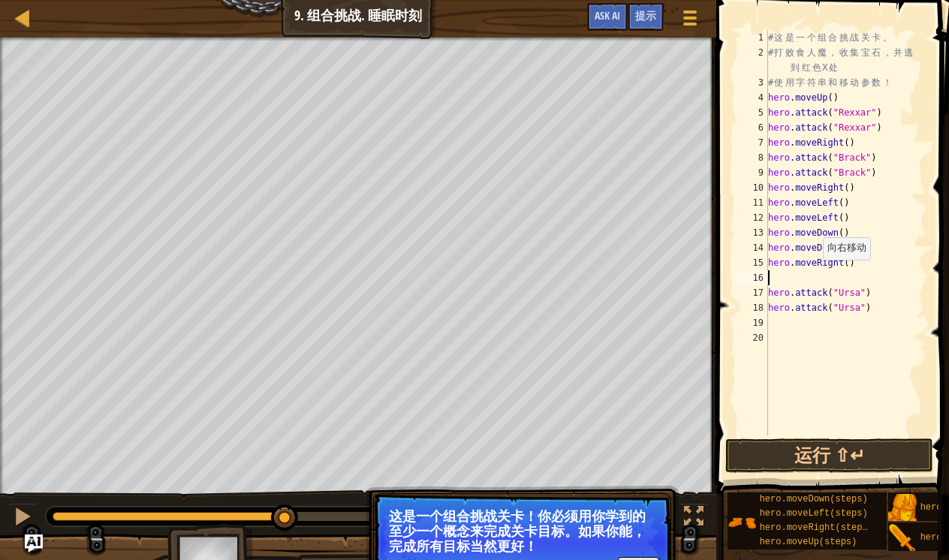
type textarea "h"
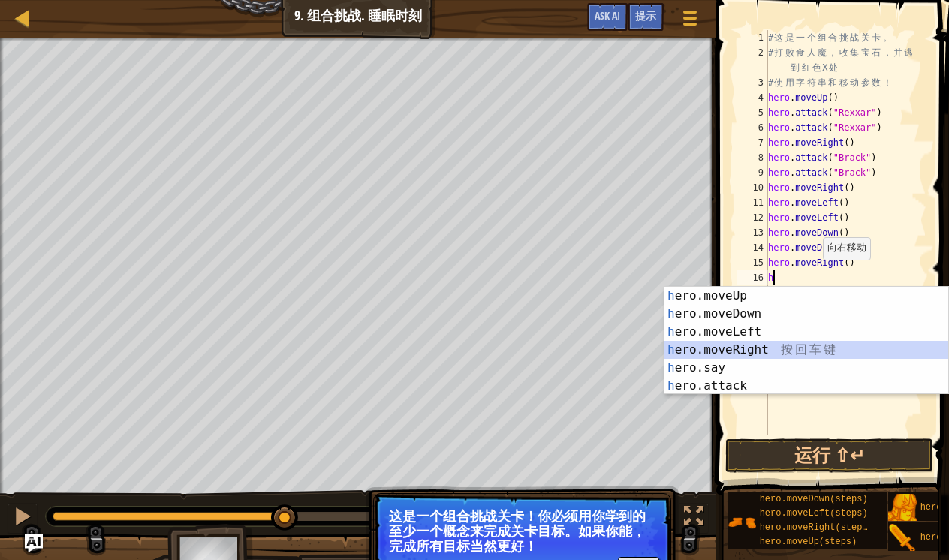
click at [743, 350] on div "h ero.moveUp 按 回 车 键 h ero.moveDown 按 回 车 键 h ero.moveLeft 按 回 车 键 h ero.moveRi…" at bounding box center [807, 359] width 284 height 144
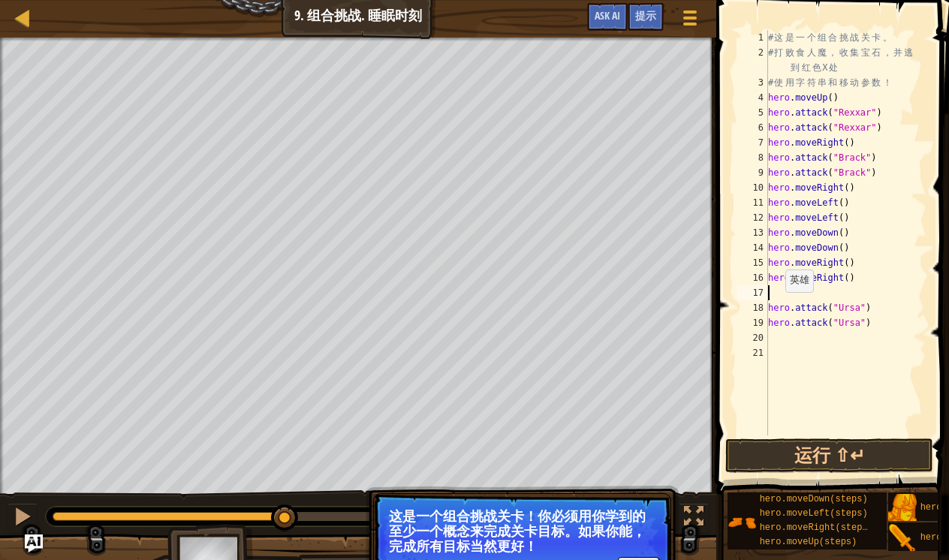
type textarea "h"
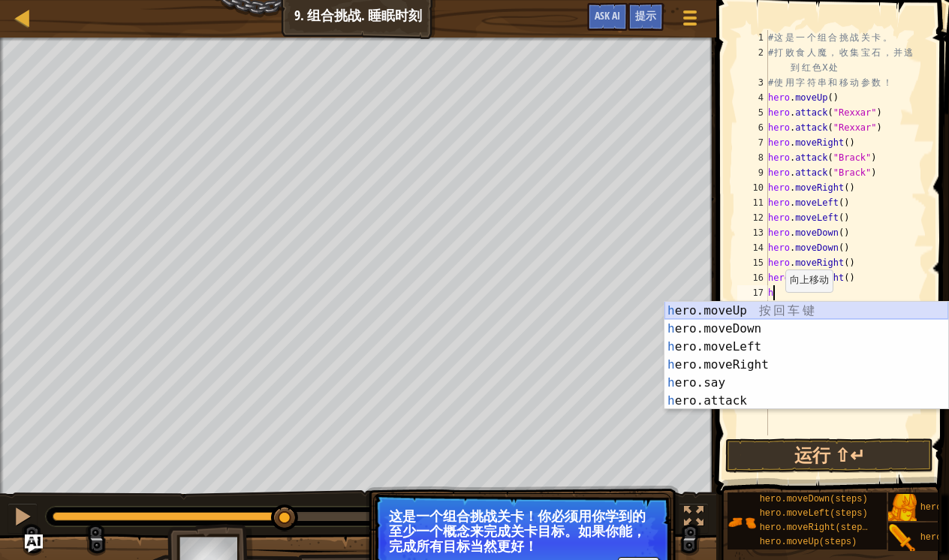
click at [738, 314] on div "h ero.moveUp 按 回 车 键 h ero.moveDown 按 回 车 键 h ero.moveLeft 按 回 车 键 h ero.moveRi…" at bounding box center [807, 374] width 284 height 144
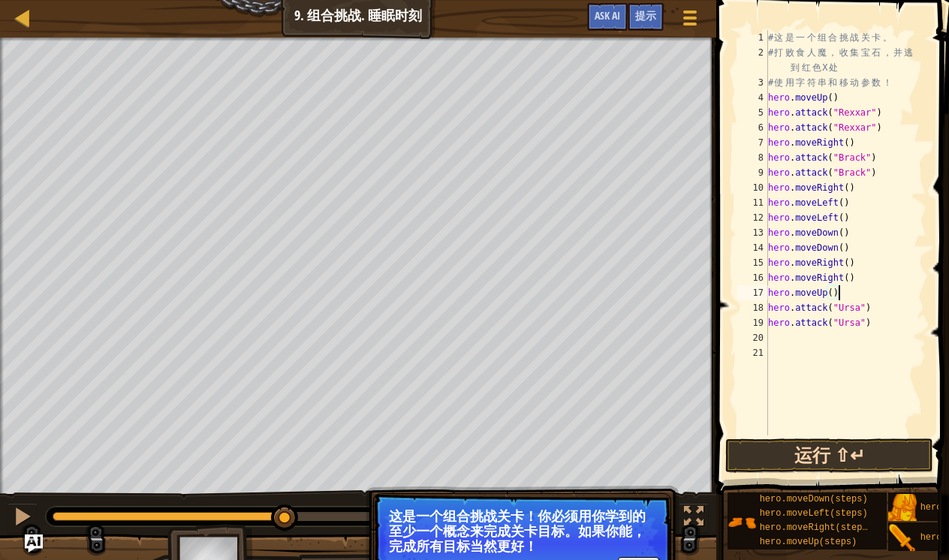
click at [830, 451] on button "运行 ⇧↵" at bounding box center [830, 456] width 208 height 35
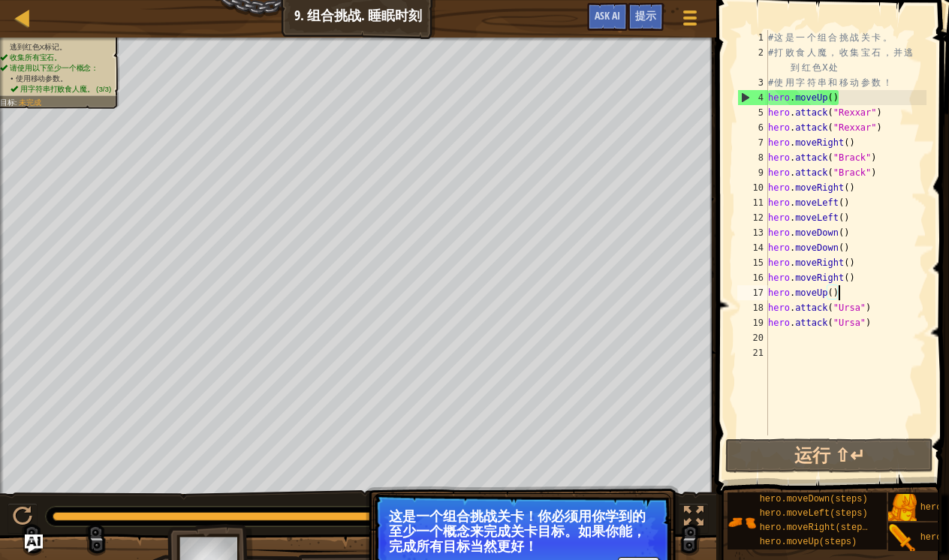
click at [858, 251] on div "# 这 是 一 个 组 合 挑 战 关 卡 。 # 打 败 食 人 魔 ， 收 集 宝 石 ， 并 逃 到 红 色 X 处 # 使 用 字 符 串 和 移 动…" at bounding box center [845, 248] width 161 height 436
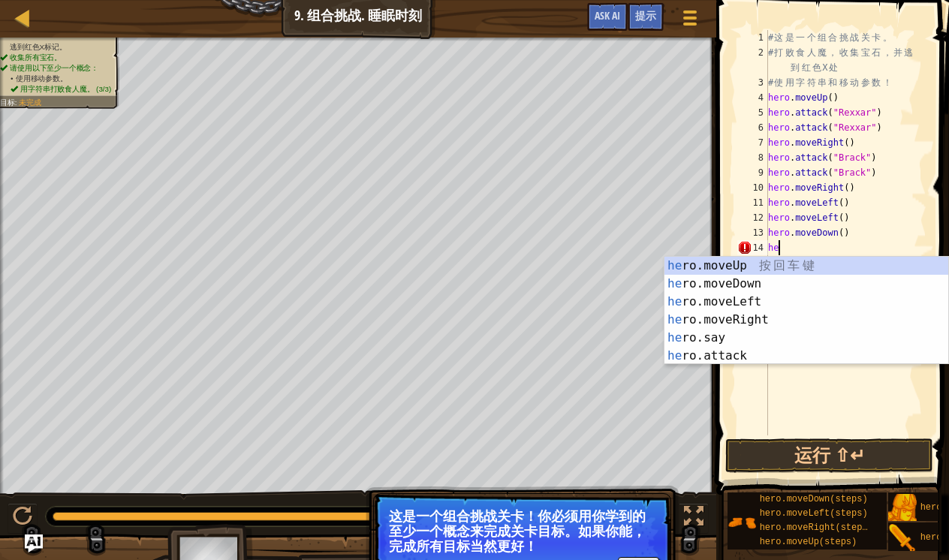
type textarea "h"
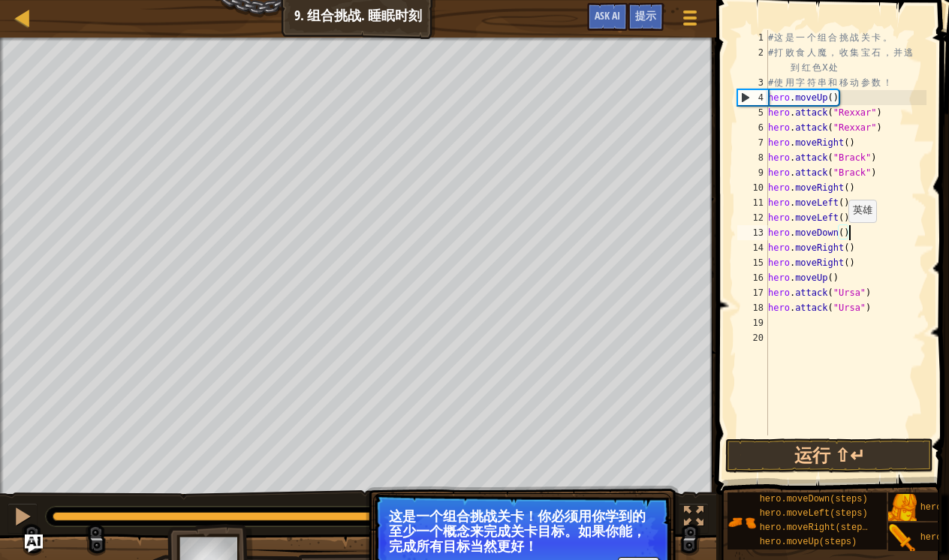
click at [842, 237] on div "# 这 是 一 个 组 合 挑 战 关 卡 。 # 打 败 食 人 魔 ， 收 集 宝 石 ， 并 逃 到 红 色 X 处 # 使 用 字 符 串 和 移 动…" at bounding box center [845, 248] width 161 height 436
click at [856, 218] on div "# 这 是 一 个 组 合 挑 战 关 卡 。 # 打 败 食 人 魔 ， 收 集 宝 石 ， 并 逃 到 红 色 X 处 # 使 用 字 符 串 和 移 动…" at bounding box center [845, 248] width 161 height 436
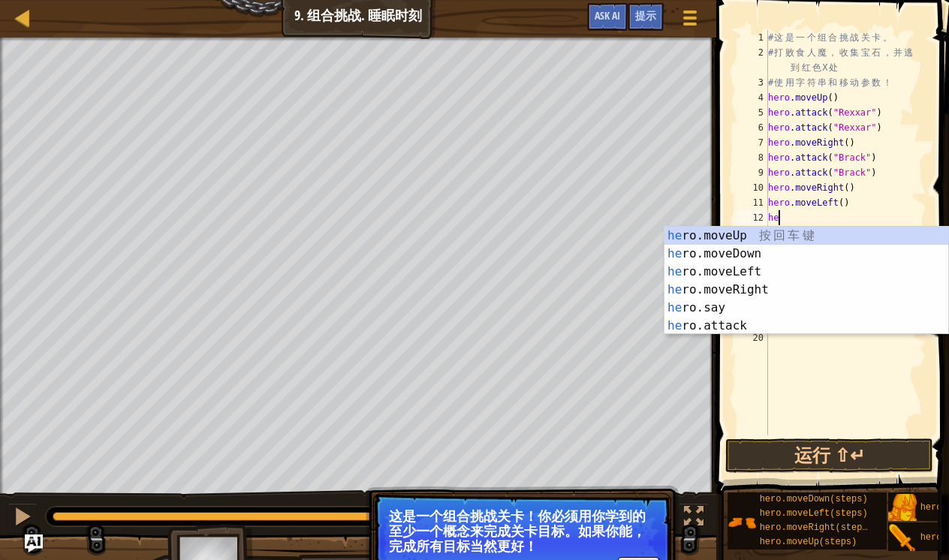
scroll to position [7, 0]
type textarea "h"
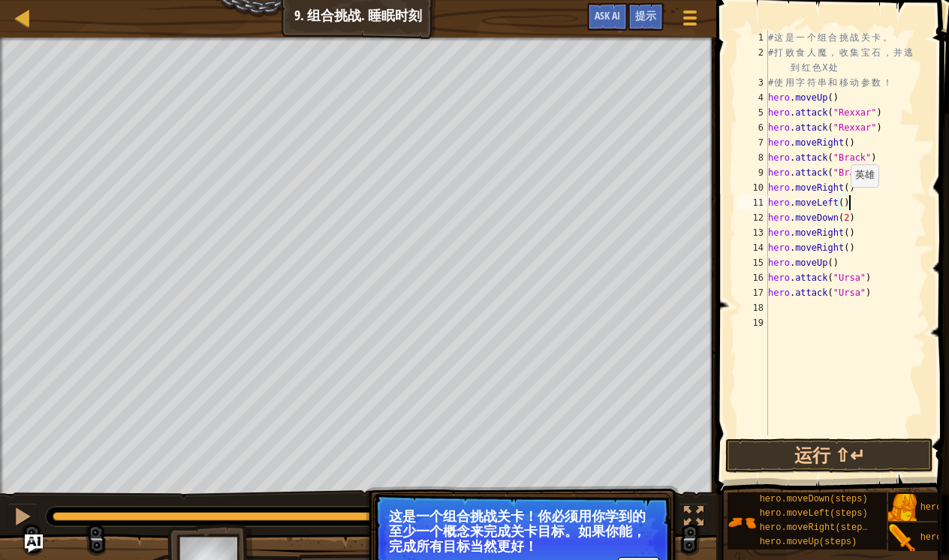
click at [843, 202] on div "# 这 是 一 个 组 合 挑 战 关 卡 。 # 打 败 食 人 魔 ， 收 集 宝 石 ， 并 逃 到 红 色 X 处 # 使 用 字 符 串 和 移 动…" at bounding box center [845, 248] width 161 height 436
click at [857, 253] on div "# 这 是 一 个 组 合 挑 战 关 卡 。 # 打 败 食 人 魔 ， 收 集 宝 石 ， 并 逃 到 红 色 X 处 # 使 用 字 符 串 和 移 动…" at bounding box center [845, 248] width 161 height 436
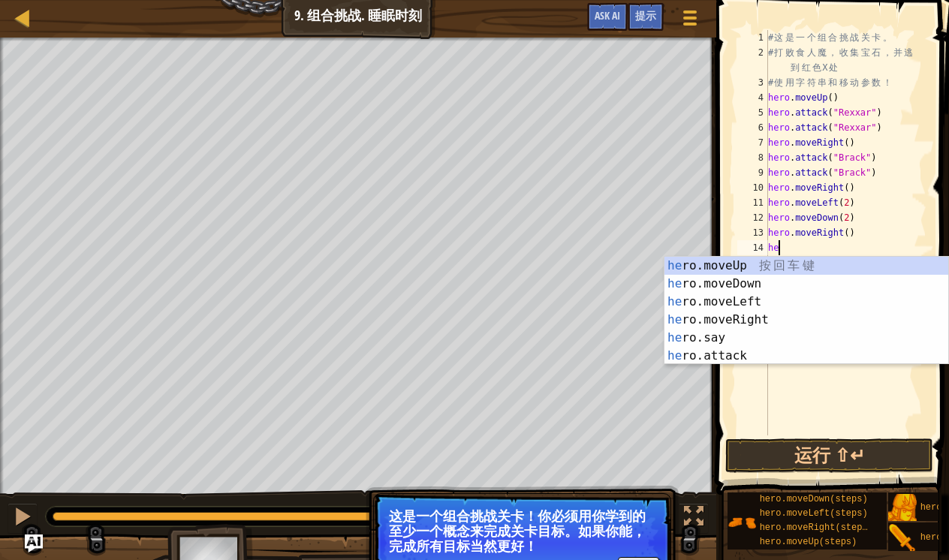
scroll to position [7, 0]
type textarea "h"
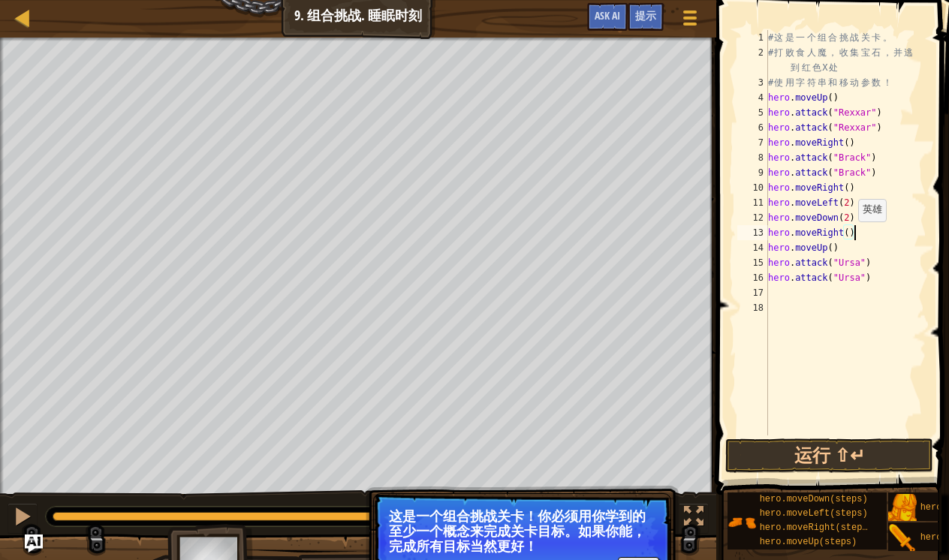
click at [852, 237] on div "# 这 是 一 个 组 合 挑 战 关 卡 。 # 打 败 食 人 魔 ， 收 集 宝 石 ， 并 逃 到 红 色 X 处 # 使 用 字 符 串 和 移 动…" at bounding box center [845, 248] width 161 height 436
type textarea "hero.moveRight(2)"
click at [855, 460] on button "运行 ⇧↵" at bounding box center [830, 456] width 208 height 35
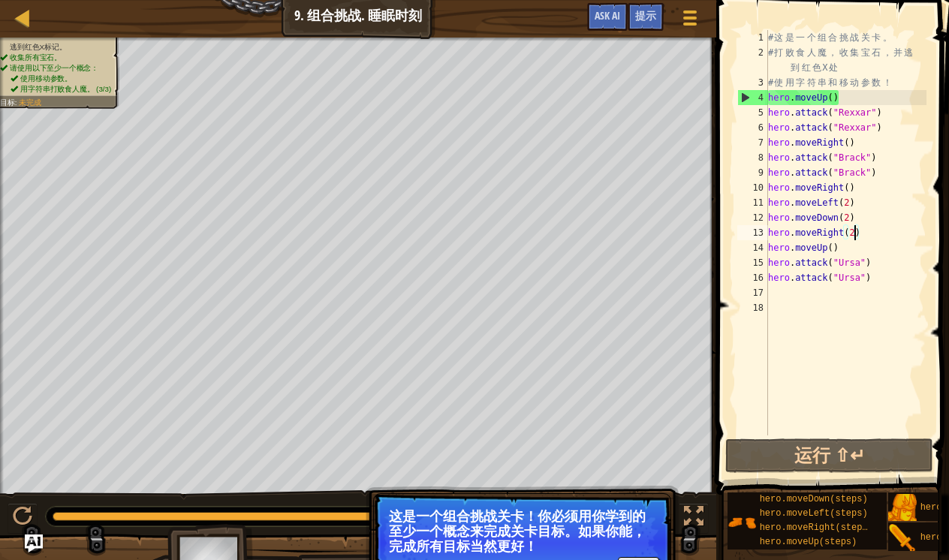
click at [780, 297] on div "# 这 是 一 个 组 合 挑 战 关 卡 。 # 打 败 食 人 魔 ， 收 集 宝 石 ， 并 逃 到 红 色 X 处 # 使 用 字 符 串 和 移 动…" at bounding box center [845, 248] width 161 height 436
click at [779, 297] on div "# 这 是 一 个 组 合 挑 战 关 卡 。 # 打 败 食 人 魔 ， 收 集 宝 石 ， 并 逃 到 红 色 X 处 # 使 用 字 符 串 和 移 动…" at bounding box center [845, 248] width 161 height 436
type textarea "h"
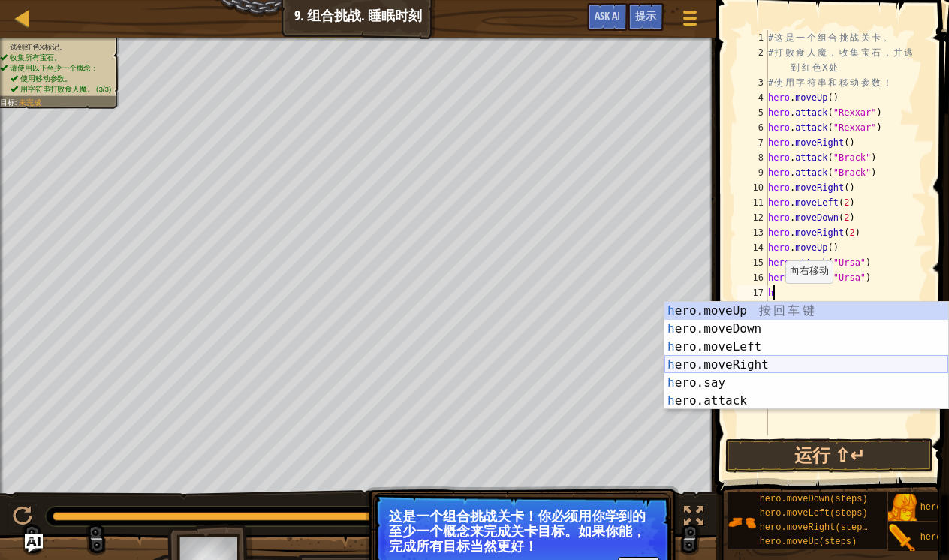
click at [749, 366] on div "h ero.moveUp 按 回 车 键 h ero.moveDown 按 回 车 键 h ero.moveLeft 按 回 车 键 h ero.moveRi…" at bounding box center [807, 374] width 284 height 144
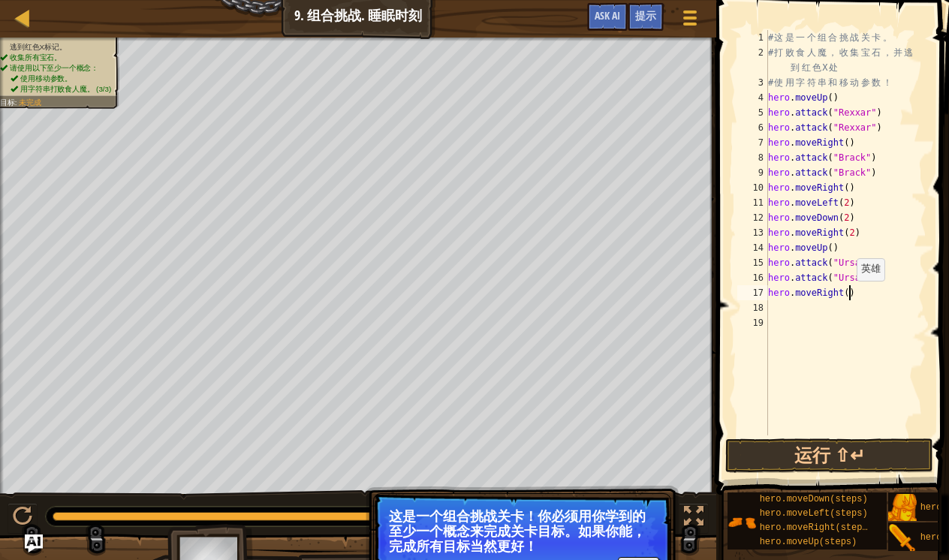
click at [850, 296] on div "# 这 是 一 个 组 合 挑 战 关 卡 。 # 打 败 食 人 魔 ， 收 集 宝 石 ， 并 逃 到 红 色 X 处 # 使 用 字 符 串 和 移 动…" at bounding box center [845, 248] width 161 height 436
type textarea "hero.moveRight(2)"
click at [779, 312] on div "# 这 是 一 个 组 合 挑 战 关 卡 。 # 打 败 食 人 魔 ， 收 集 宝 石 ， 并 逃 到 红 色 X 处 # 使 用 字 符 串 和 移 动…" at bounding box center [845, 248] width 161 height 436
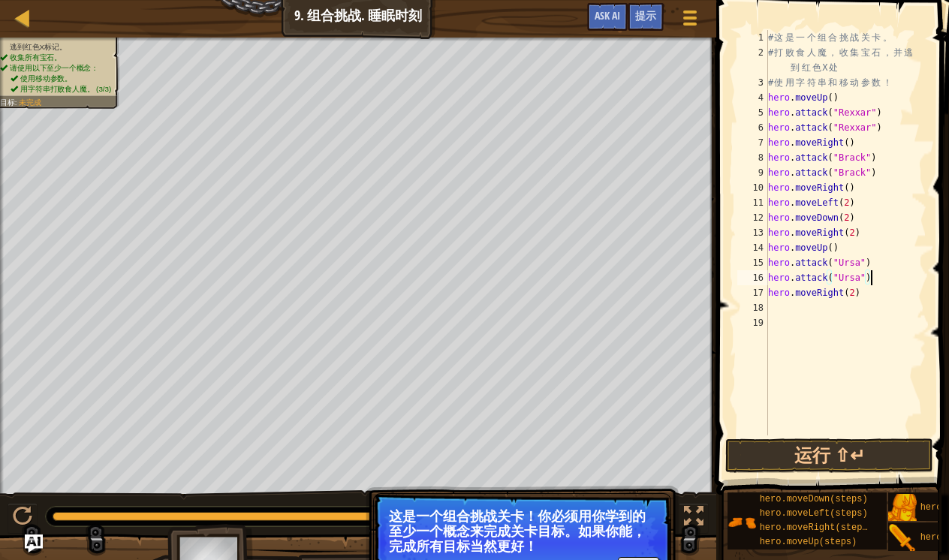
click at [880, 281] on div "# 这 是 一 个 组 合 挑 战 关 卡 。 # 打 败 食 人 魔 ， 收 集 宝 石 ， 并 逃 到 红 色 X 处 # 使 用 字 符 串 和 移 动…" at bounding box center [845, 248] width 161 height 436
type textarea "hero.attack("Ursa")"
type textarea "h"
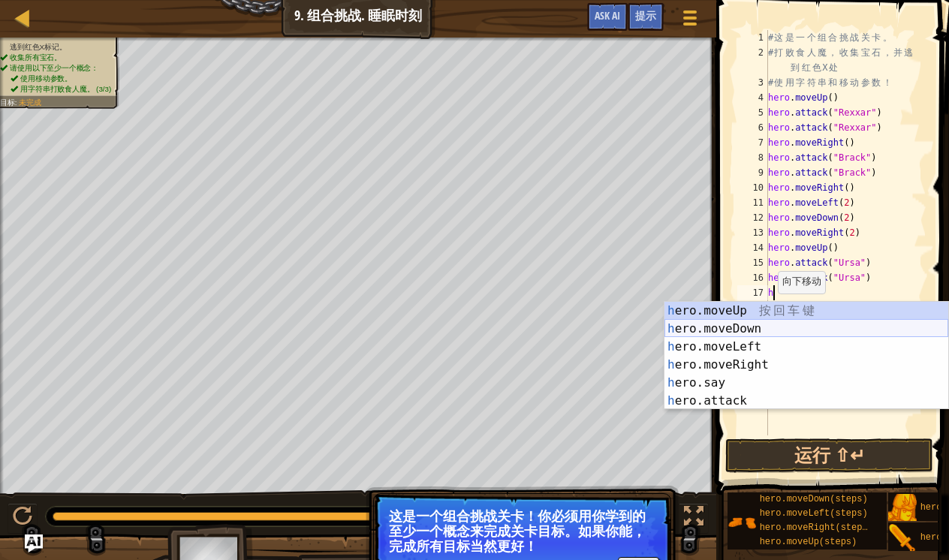
click at [780, 327] on div "h ero.moveUp 按 回 车 键 h ero.moveDown 按 回 车 键 h ero.moveLeft 按 回 车 键 h ero.moveRi…" at bounding box center [807, 374] width 284 height 144
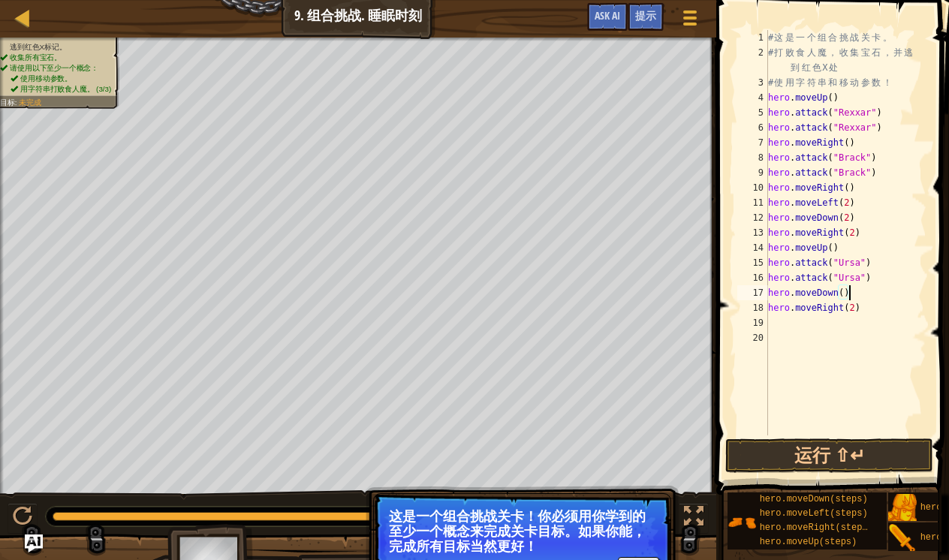
click at [874, 315] on div "# 这 是 一 个 组 合 挑 战 关 卡 。 # 打 败 食 人 魔 ， 收 集 宝 石 ， 并 逃 到 红 色 X 处 # 使 用 字 符 串 和 移 动…" at bounding box center [845, 248] width 161 height 436
type textarea "hero.moveRight(2)"
type textarea "h"
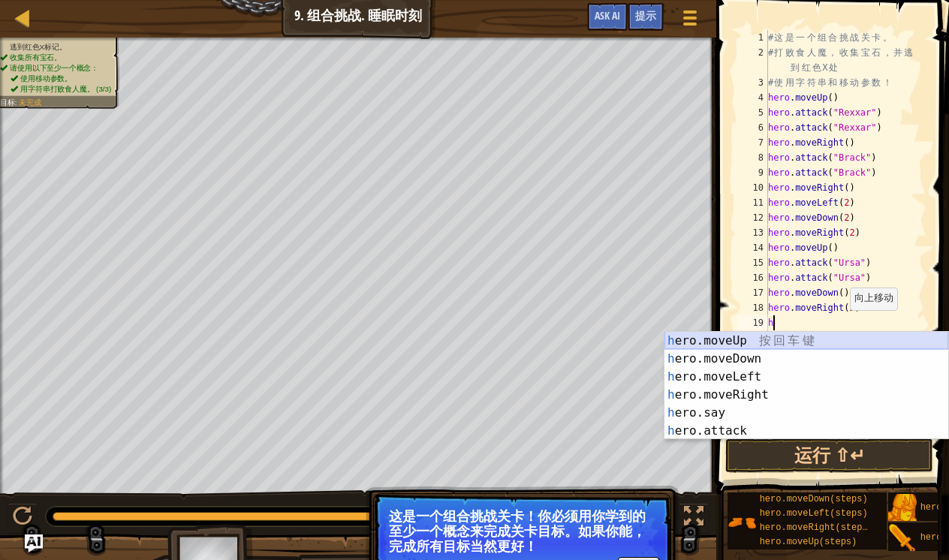
click at [732, 342] on div "h ero.moveUp 按 回 车 键 h ero.moveDown 按 回 车 键 h ero.moveLeft 按 回 车 键 h ero.moveRi…" at bounding box center [807, 404] width 284 height 144
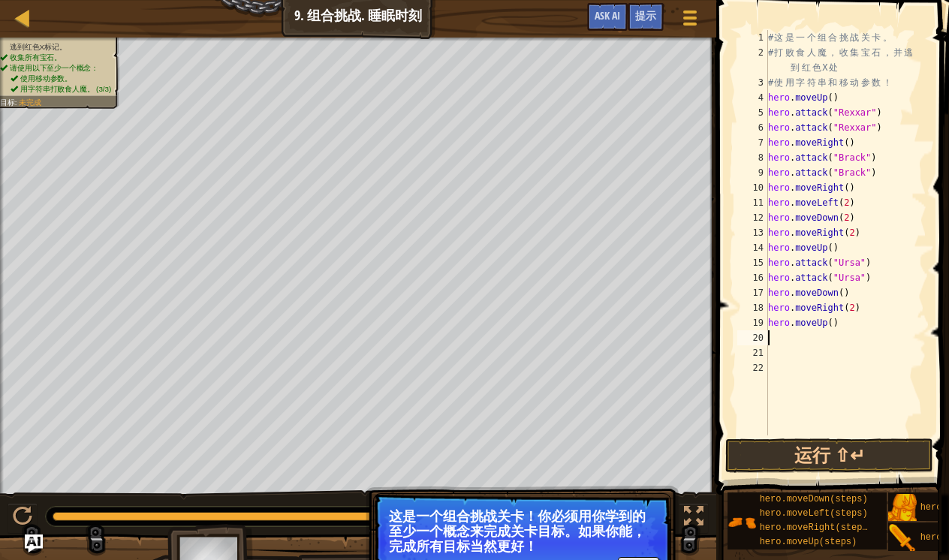
click at [831, 330] on div "# 这 是 一 个 组 合 挑 战 关 卡 。 # 打 败 食 人 魔 ， 收 集 宝 石 ， 并 逃 到 红 色 X 处 # 使 用 字 符 串 和 移 动…" at bounding box center [845, 248] width 161 height 436
click at [831, 326] on div "# 这 是 一 个 组 合 挑 战 关 卡 。 # 打 败 食 人 魔 ， 收 集 宝 石 ， 并 逃 到 红 色 X 处 # 使 用 字 符 串 和 移 动…" at bounding box center [845, 248] width 161 height 436
click at [835, 324] on div "# 这 是 一 个 组 合 挑 战 关 卡 。 # 打 败 食 人 魔 ， 收 集 宝 石 ， 并 逃 到 红 色 X 处 # 使 用 字 符 串 和 移 动…" at bounding box center [845, 248] width 161 height 436
type textarea "hero.moveUp(2)"
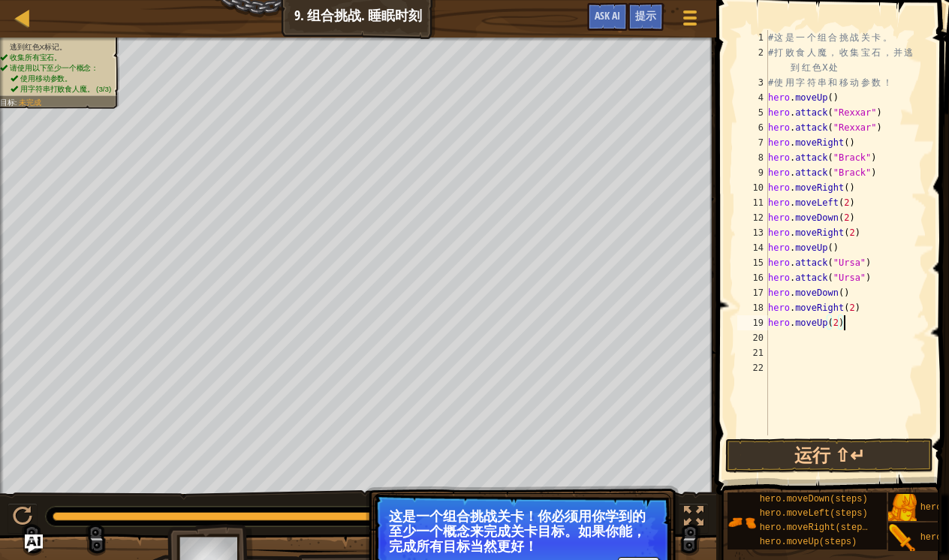
click at [858, 319] on div "# 这 是 一 个 组 合 挑 战 关 卡 。 # 打 败 食 人 魔 ， 收 集 宝 石 ， 并 逃 到 红 色 X 处 # 使 用 字 符 串 和 移 动…" at bounding box center [845, 248] width 161 height 436
type textarea "h"
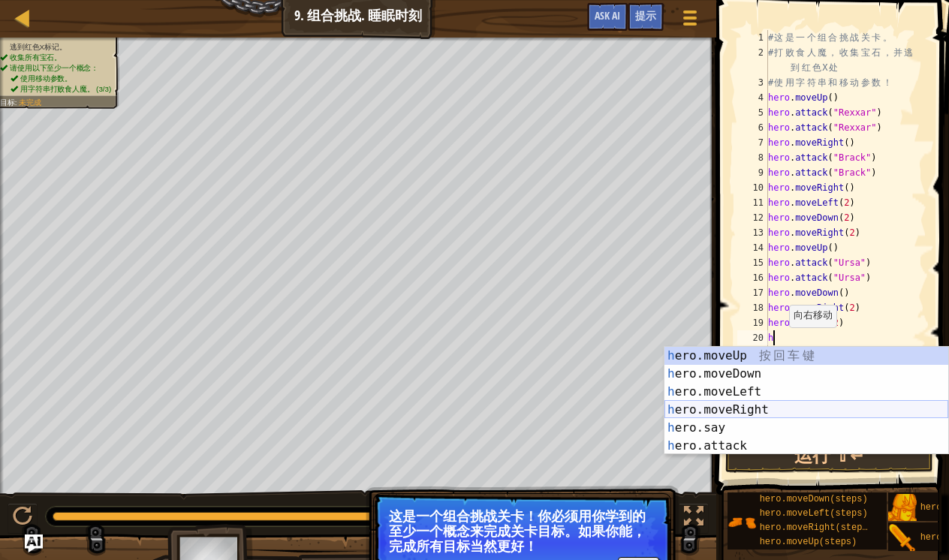
click at [759, 407] on div "h ero.moveUp 按 回 车 键 h ero.moveDown 按 回 车 键 h ero.moveLeft 按 回 车 键 h ero.moveRi…" at bounding box center [807, 419] width 284 height 144
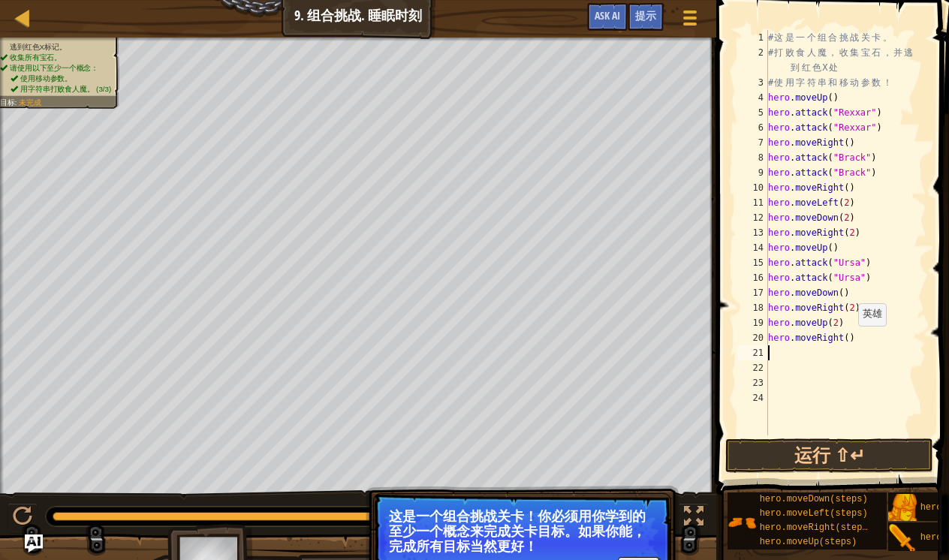
click at [850, 341] on div "# 这 是 一 个 组 合 挑 战 关 卡 。 # 打 败 食 人 魔 ， 收 集 宝 石 ， 并 逃 到 红 色 X 处 # 使 用 字 符 串 和 移 动…" at bounding box center [845, 248] width 161 height 436
click at [845, 309] on div "# 这 是 一 个 组 合 挑 战 关 卡 。 # 打 败 食 人 魔 ， 收 集 宝 石 ， 并 逃 到 红 色 X 处 # 使 用 字 符 串 和 移 动…" at bounding box center [845, 248] width 161 height 436
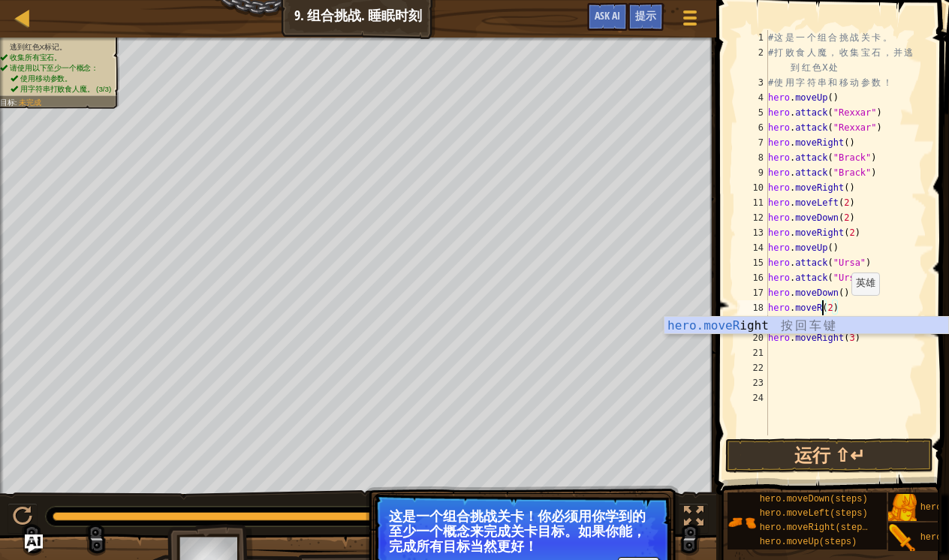
scroll to position [7, 5]
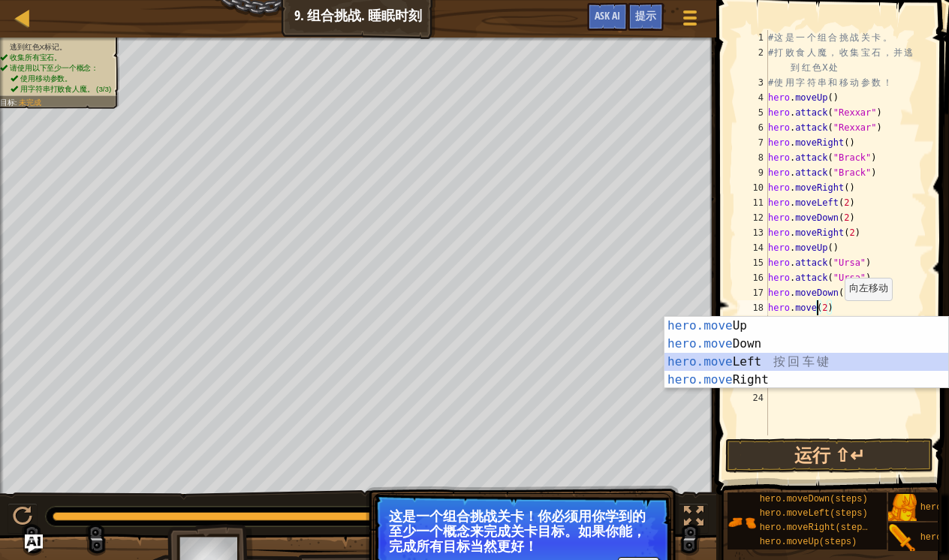
click at [783, 364] on div "hero.move Up 按 回 车 键 hero.move Down 按 回 车 键 hero.move Left 按 回 车 键 hero.move Ri…" at bounding box center [807, 371] width 284 height 108
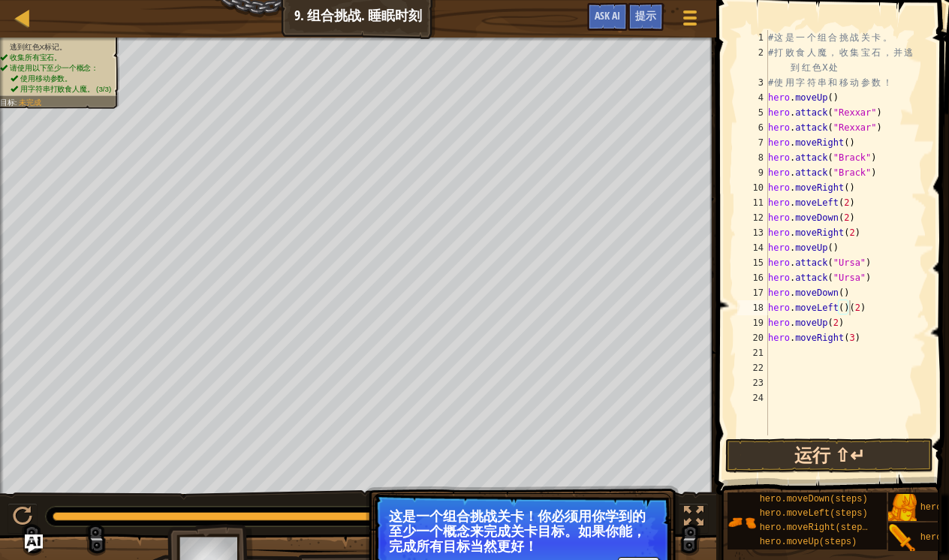
click at [784, 458] on button "运行 ⇧↵" at bounding box center [830, 456] width 208 height 35
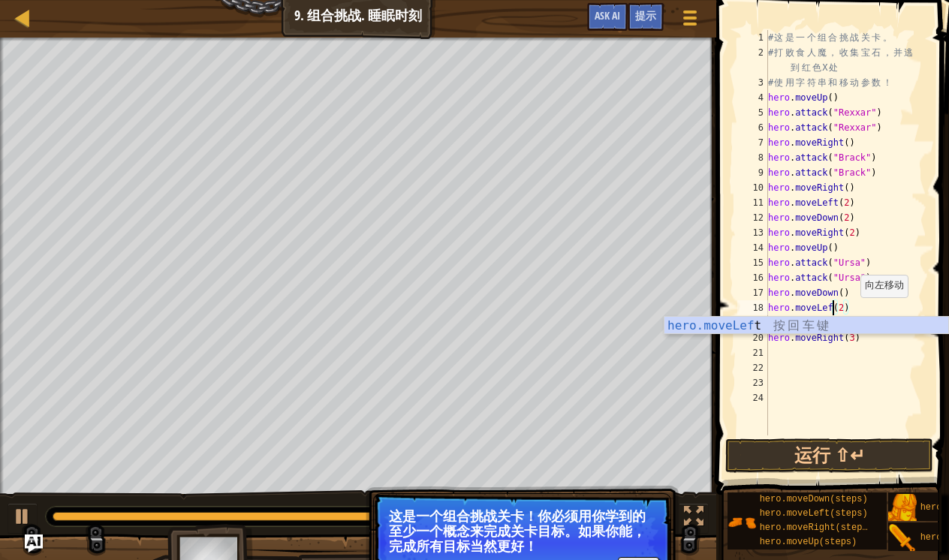
scroll to position [7, 7]
click at [877, 458] on button "运行 ⇧↵" at bounding box center [830, 456] width 208 height 35
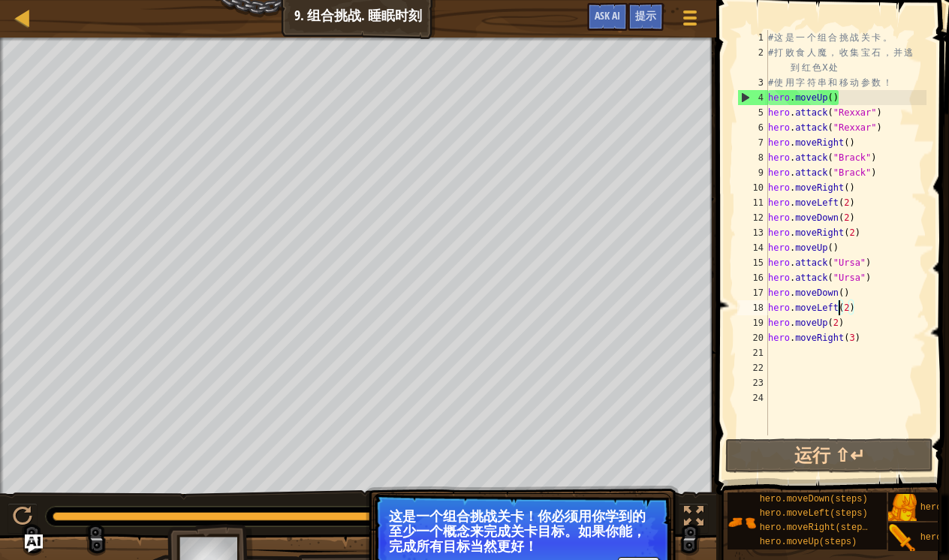
click at [844, 101] on div "# 这 是 一 个 组 合 挑 战 关 卡 。 # 打 败 食 人 魔 ， 收 集 宝 石 ， 并 逃 到 红 色 X 处 # 使 用 字 符 串 和 移 动…" at bounding box center [845, 248] width 161 height 436
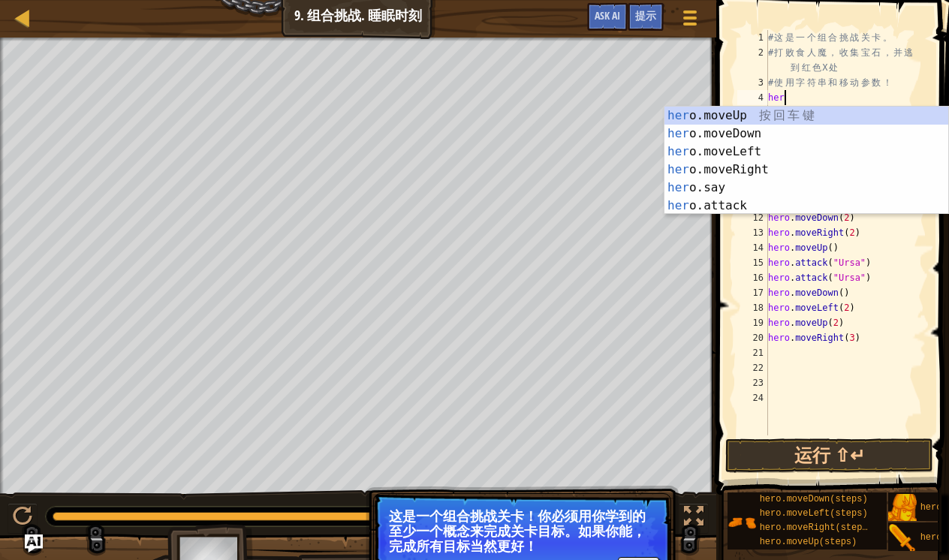
scroll to position [7, 0]
type textarea "h"
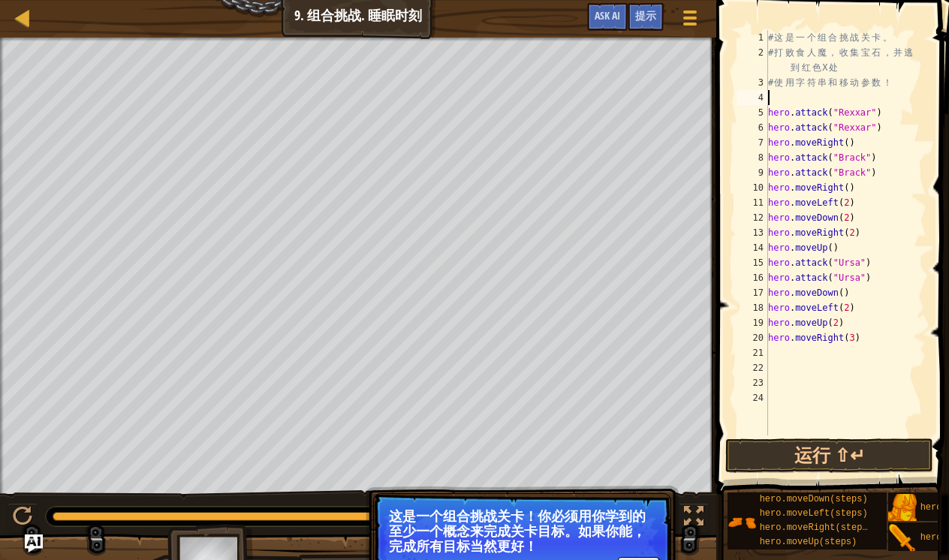
click at [862, 149] on div "# 这 是 一 个 组 合 挑 战 关 卡 。 # 打 败 食 人 魔 ， 收 集 宝 石 ， 并 逃 到 红 色 X 处 # 使 用 字 符 串 和 移 动…" at bounding box center [845, 248] width 161 height 436
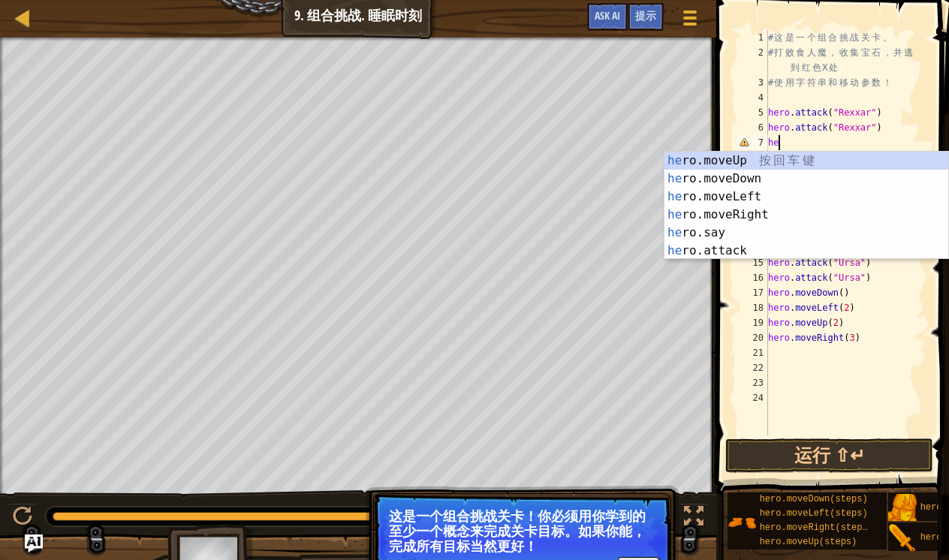
type textarea "h"
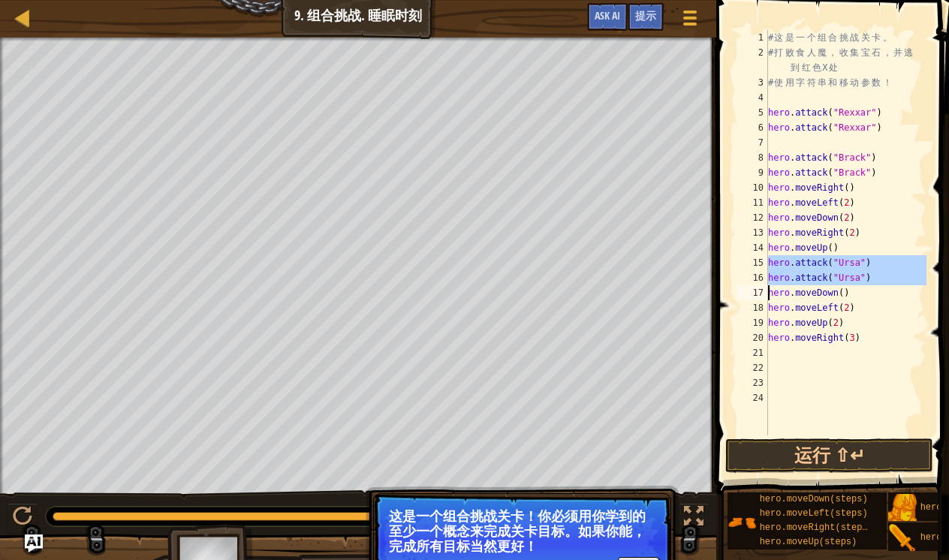
drag, startPoint x: 768, startPoint y: 265, endPoint x: 880, endPoint y: 279, distance: 112.0
click at [880, 279] on div "1 2 3 4 5 6 7 8 9 10 11 12 13 14 15 16 17 18 19 20 21 22 23 24 # 这 是 一 个 组 合 挑 …" at bounding box center [831, 233] width 192 height 406
type textarea "hero.moveDown()"
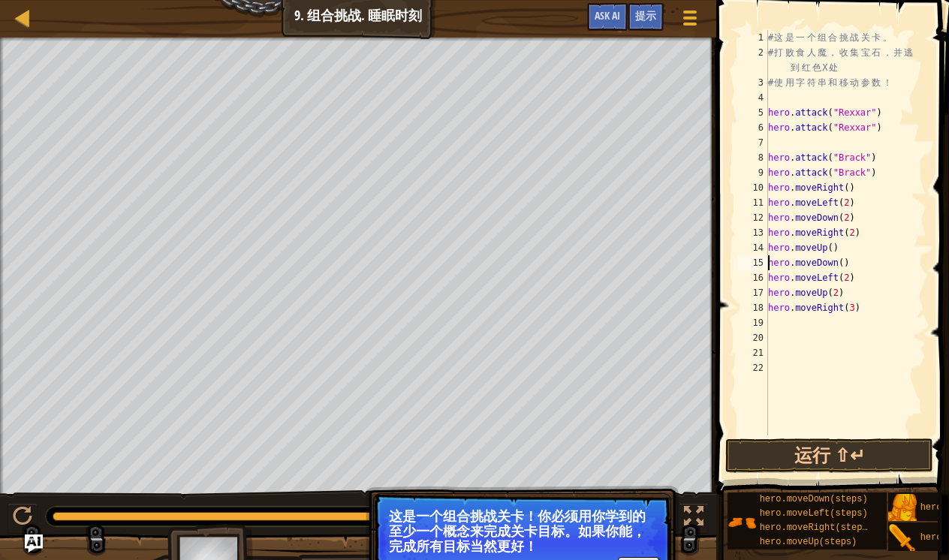
click at [777, 101] on div "# 这 是 一 个 组 合 挑 战 关 卡 。 # 打 败 食 人 魔 ， 收 集 宝 石 ， 并 逃 到 红 色 X 处 # 使 用 字 符 串 和 移 动…" at bounding box center [845, 248] width 161 height 436
paste textarea "# 使用字符串和移动参数！"
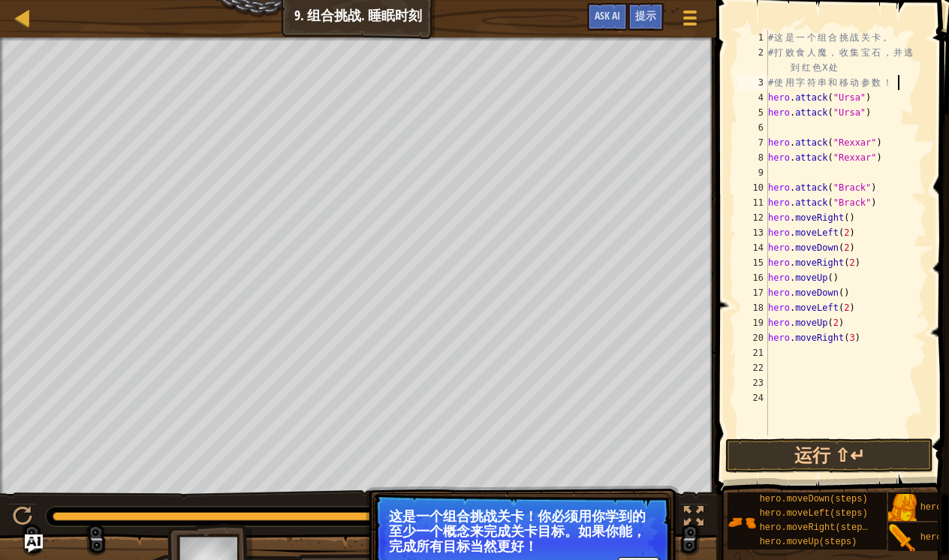
click at [900, 77] on div "# 这 是 一 个 组 合 挑 战 关 卡 。 # 打 败 食 人 魔 ， 收 集 宝 石 ， 并 逃 到 红 色 X 处 # 使 用 字 符 串 和 移 动…" at bounding box center [845, 248] width 161 height 436
type textarea "# 使用字符串和移动参数！"
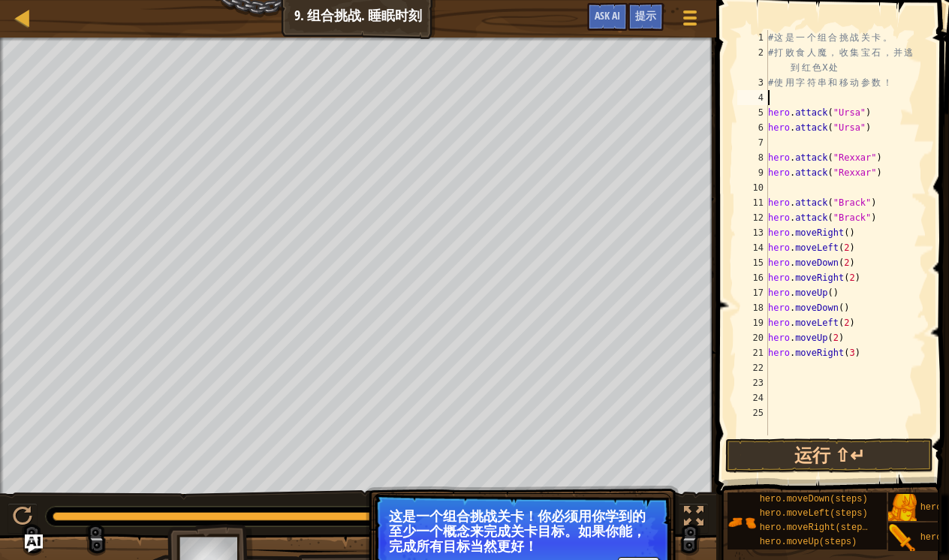
type textarea "h"
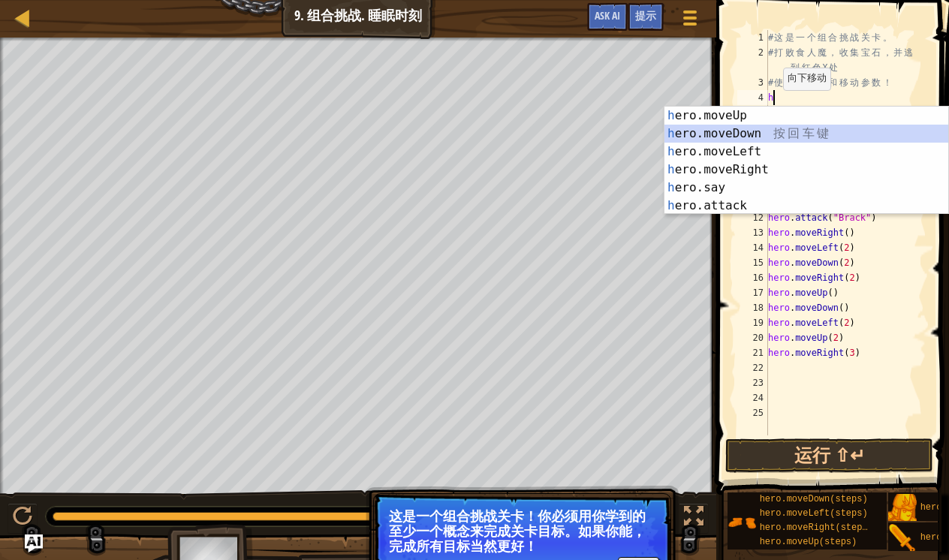
click at [770, 134] on div "h ero.moveUp 按 回 车 键 h ero.moveDown 按 回 车 键 h ero.moveLeft 按 回 车 键 h ero.moveRi…" at bounding box center [807, 179] width 284 height 144
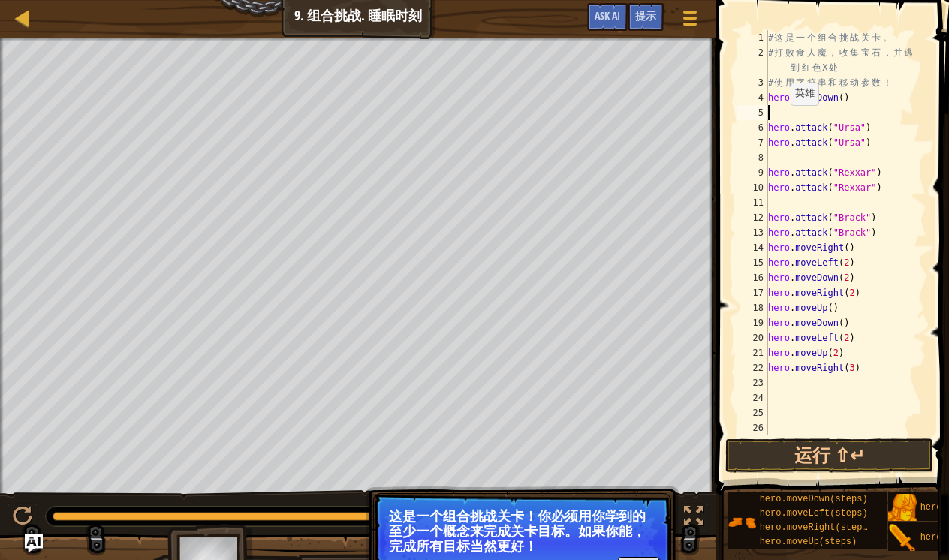
type textarea "h"
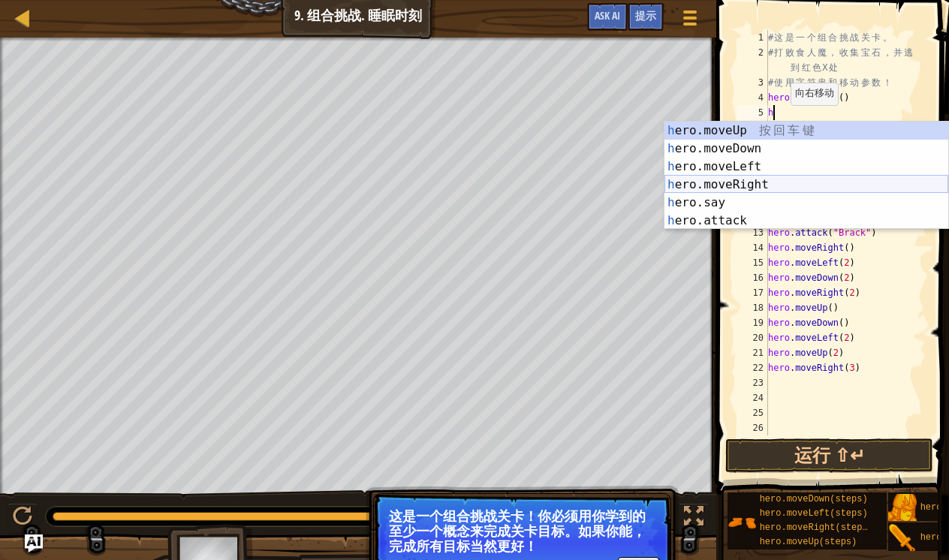
click at [747, 180] on div "h ero.moveUp 按 回 车 键 h ero.moveDown 按 回 车 键 h ero.moveLeft 按 回 车 键 h ero.moveRi…" at bounding box center [807, 194] width 284 height 144
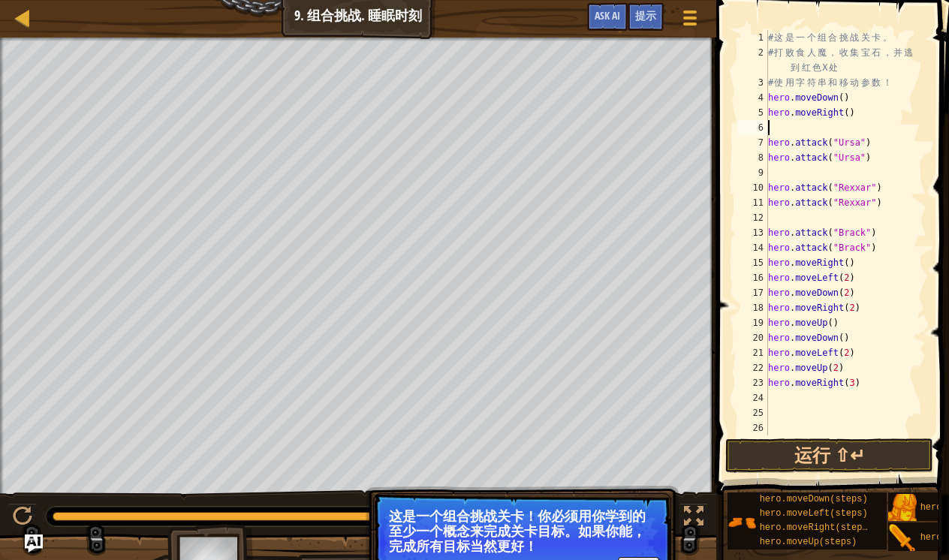
click at [849, 120] on div "# 这 是 一 个 组 合 挑 战 关 卡 。 # 打 败 食 人 魔 ， 收 集 宝 石 ， 并 逃 到 红 色 X 处 # 使 用 字 符 串 和 移 动…" at bounding box center [845, 248] width 161 height 436
click at [850, 117] on div "# 这 是 一 个 组 合 挑 战 关 卡 。 # 打 败 食 人 魔 ， 收 集 宝 石 ， 并 逃 到 红 色 X 处 # 使 用 字 符 串 和 移 动…" at bounding box center [845, 248] width 161 height 436
type textarea "hero.moveRight(2)"
click at [784, 126] on div "# 这 是 一 个 组 合 挑 战 关 卡 。 # 打 败 食 人 魔 ， 收 集 宝 石 ， 并 逃 到 红 色 X 处 # 使 用 字 符 串 和 移 动…" at bounding box center [845, 248] width 161 height 436
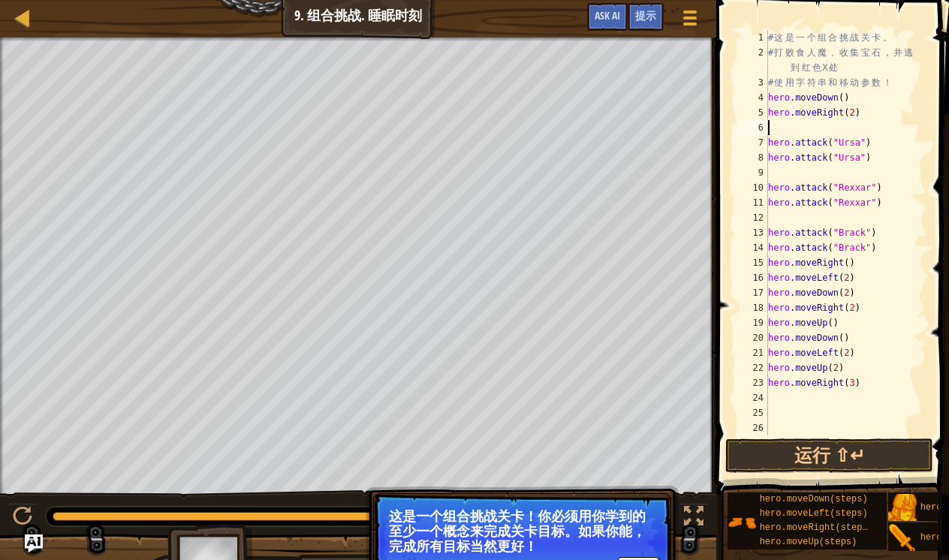
scroll to position [7, 0]
click at [784, 126] on div "# 这 是 一 个 组 合 挑 战 关 卡 。 # 打 败 食 人 魔 ， 收 集 宝 石 ， 并 逃 到 红 色 X 处 # 使 用 字 符 串 和 移 动…" at bounding box center [845, 248] width 161 height 436
type textarea "2"
type textarea "h"
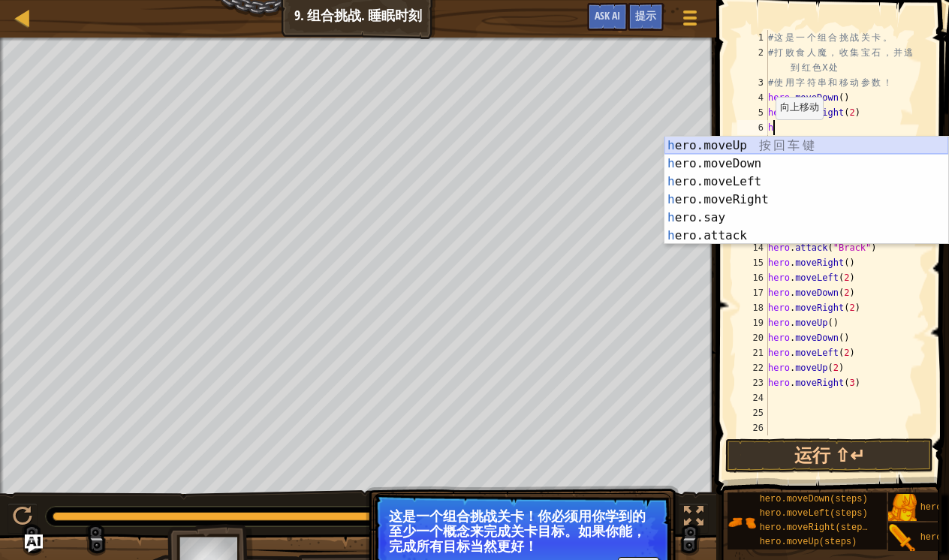
click at [745, 144] on div "h ero.moveUp 按 回 车 键 h ero.moveDown 按 回 车 键 h ero.moveLeft 按 回 车 键 h ero.moveRi…" at bounding box center [807, 209] width 284 height 144
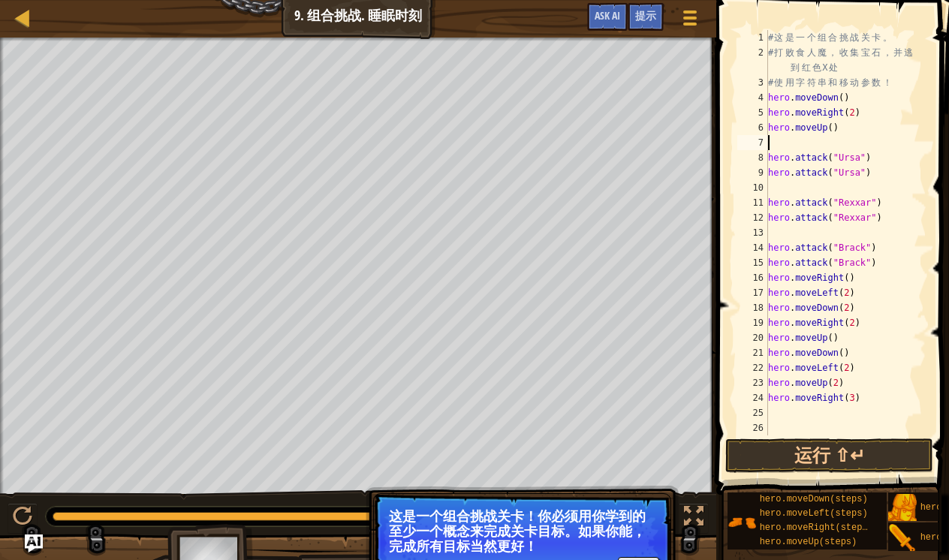
type textarea "hero.moveUp()"
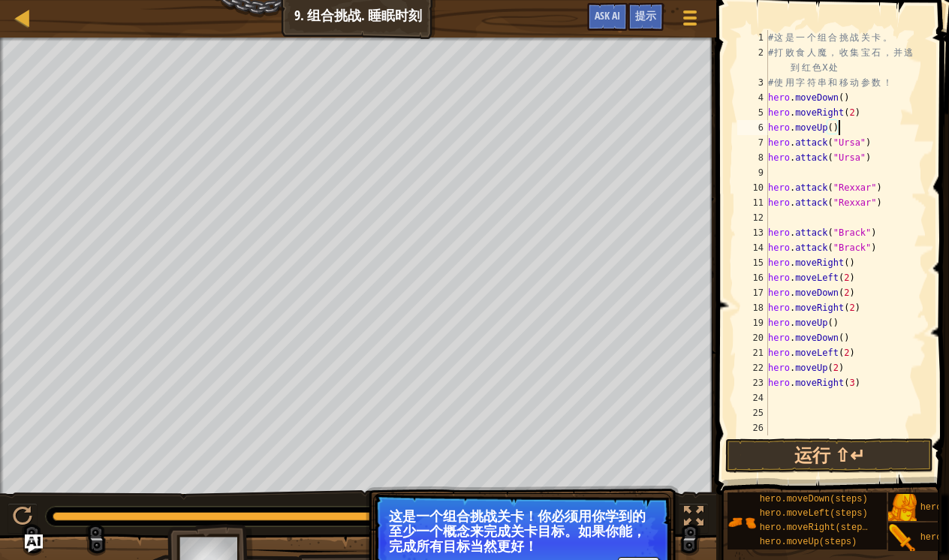
click at [776, 170] on div "# 这 是 一 个 组 合 挑 战 关 卡 。 # 打 败 食 人 魔 ， 收 集 宝 石 ， 并 逃 到 红 色 X 处 # 使 用 字 符 串 和 移 动…" at bounding box center [845, 248] width 161 height 436
type textarea "h"
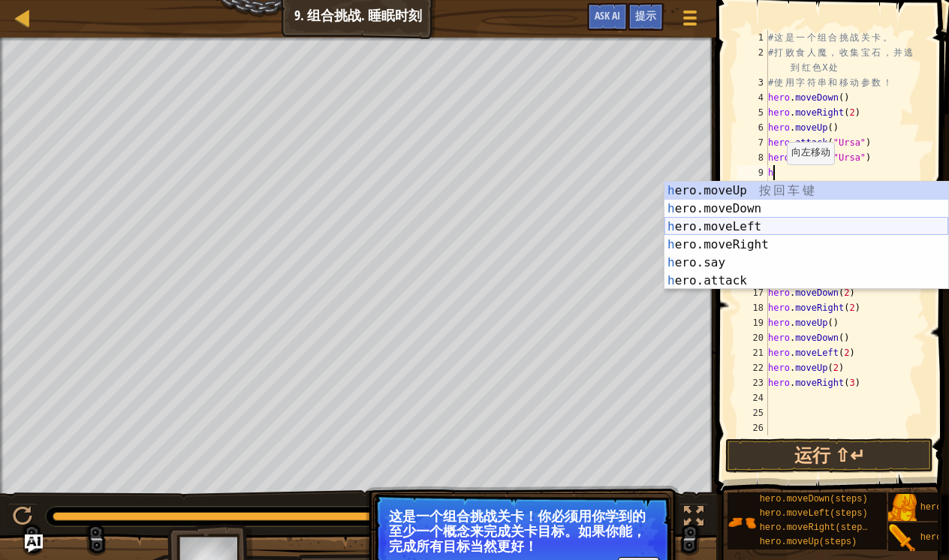
click at [751, 225] on div "h ero.moveUp 按 回 车 键 h ero.moveDown 按 回 车 键 h ero.moveLeft 按 回 车 键 h ero.moveRi…" at bounding box center [807, 254] width 284 height 144
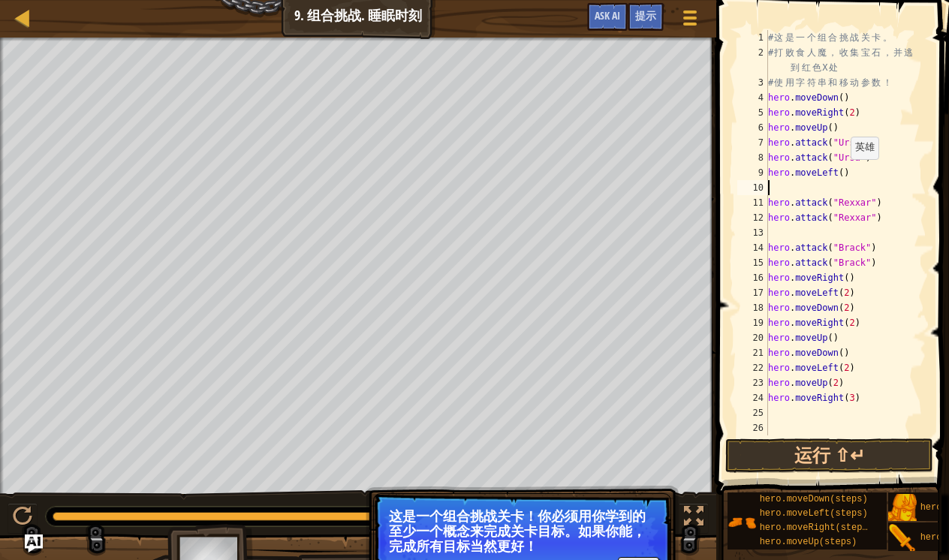
click at [844, 174] on div "# 这 是 一 个 组 合 挑 战 关 卡 。 # 打 败 食 人 魔 ， 收 集 宝 石 ， 并 逃 到 红 色 X 处 # 使 用 字 符 串 和 移 动…" at bounding box center [845, 248] width 161 height 436
type textarea "hero.moveLeft(2)"
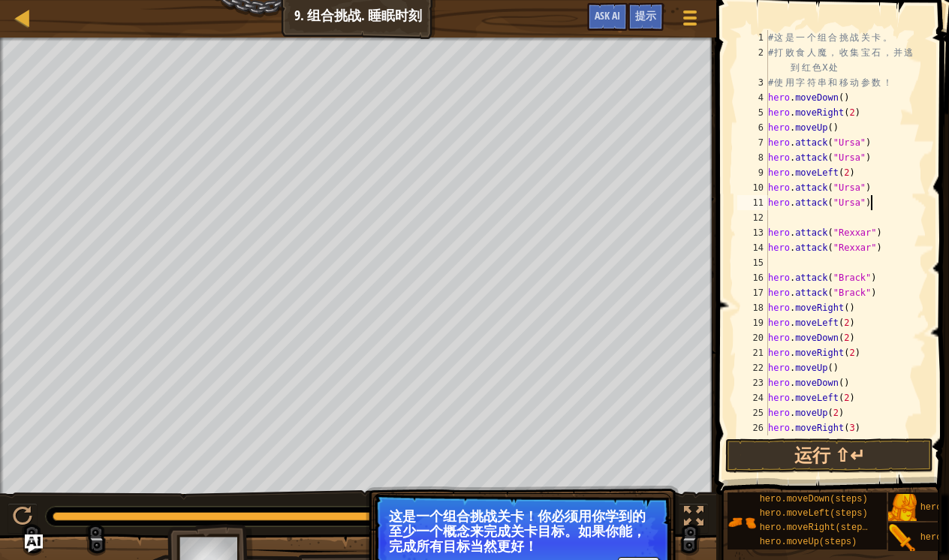
click at [886, 207] on div "# 这 是 一 个 组 合 挑 战 关 卡 。 # 打 败 食 人 魔 ， 收 集 宝 石 ， 并 逃 到 红 色 X 处 # 使 用 字 符 串 和 移 动…" at bounding box center [845, 248] width 161 height 436
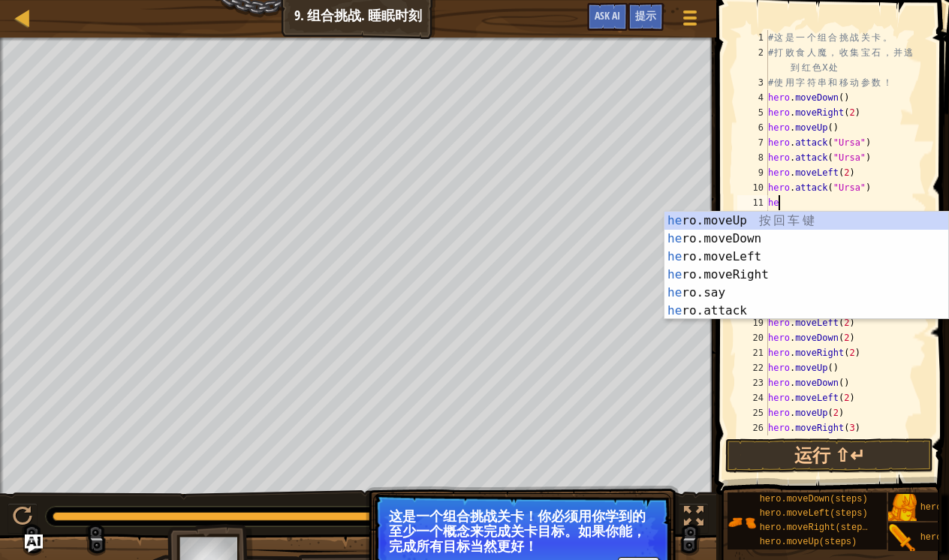
type textarea "h"
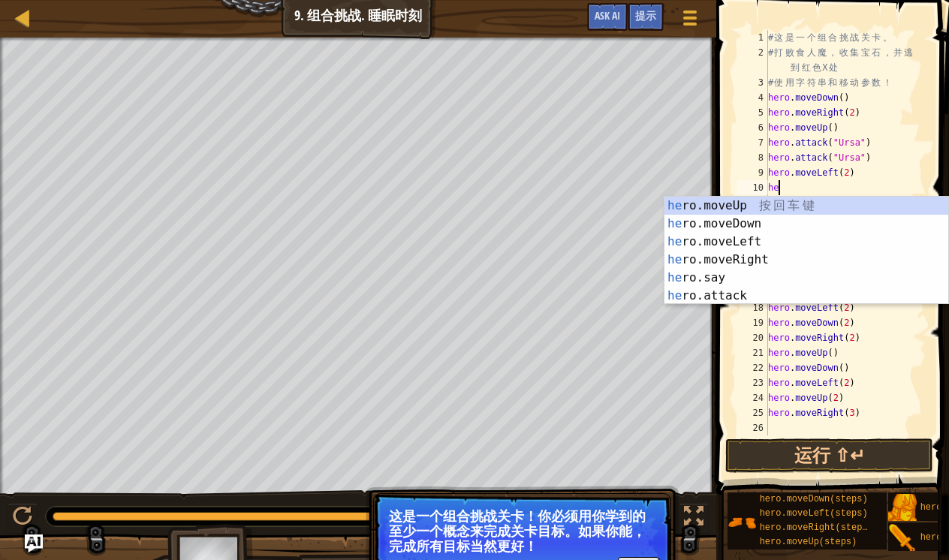
type textarea "h"
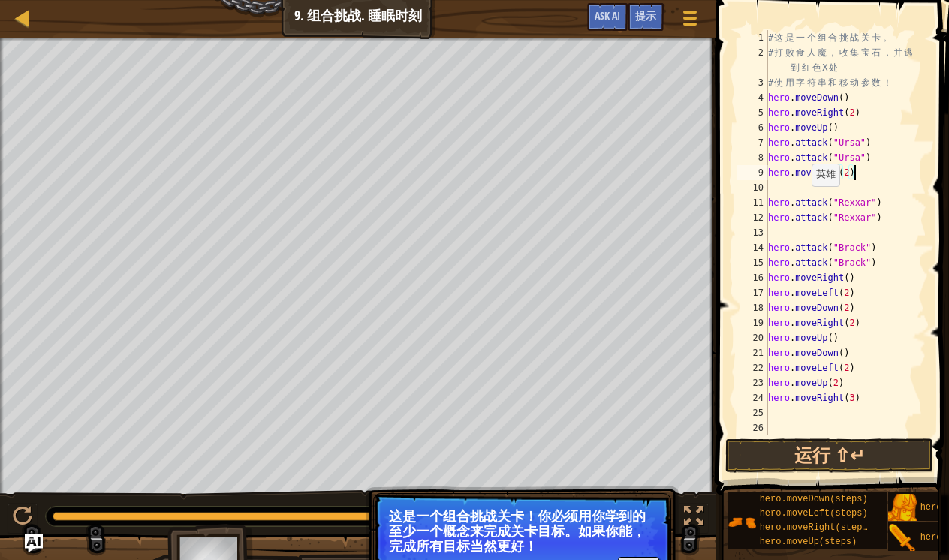
click at [803, 200] on div "# 这 是 一 个 组 合 挑 战 关 卡 。 # 打 败 食 人 魔 ， 收 集 宝 石 ， 并 逃 到 红 色 X 处 # 使 用 字 符 串 和 移 动…" at bounding box center [845, 248] width 161 height 436
type textarea "hero.attack("Rexxar")"
click at [787, 182] on div "# 这 是 一 个 组 合 挑 战 关 卡 。 # 打 败 食 人 魔 ， 收 集 宝 石 ， 并 逃 到 红 色 X 处 # 使 用 字 符 串 和 移 动…" at bounding box center [845, 248] width 161 height 436
type textarea "h"
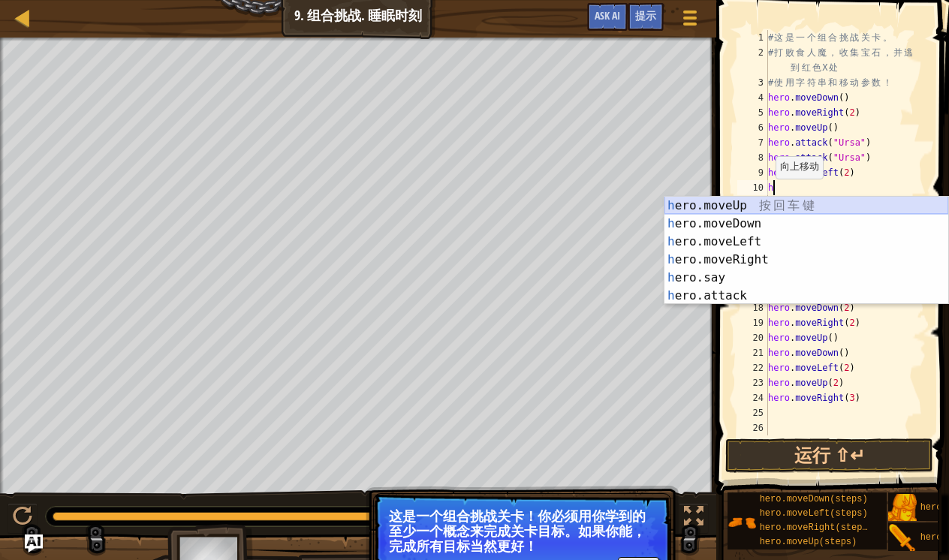
click at [732, 199] on div "h ero.moveUp 按 回 车 键 h ero.moveDown 按 回 车 键 h ero.moveLeft 按 回 车 键 h ero.moveRi…" at bounding box center [807, 269] width 284 height 144
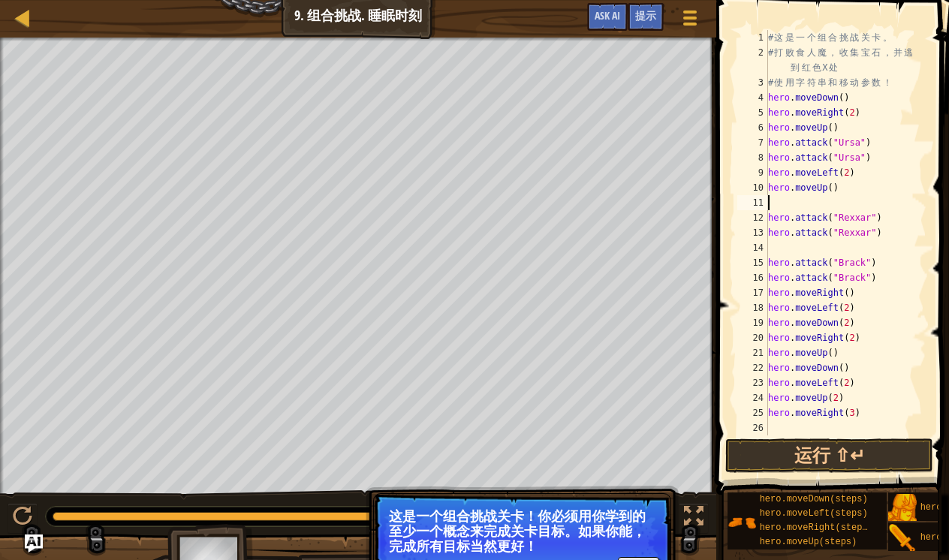
type textarea "hero.moveUp()"
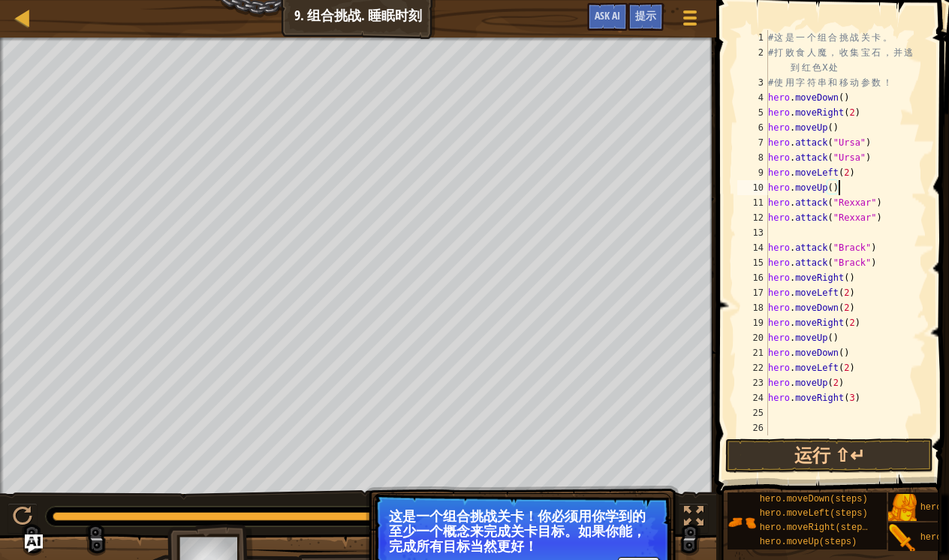
click at [776, 238] on div "# 这 是 一 个 组 合 挑 战 关 卡 。 # 打 败 食 人 魔 ， 收 集 宝 石 ， 并 逃 到 红 色 X 处 # 使 用 字 符 串 和 移 动…" at bounding box center [845, 248] width 161 height 436
type textarea "r"
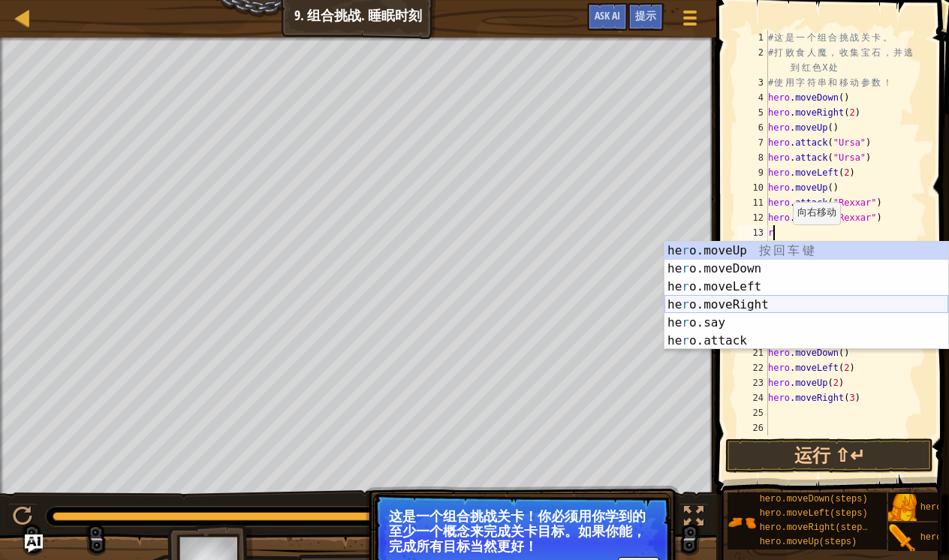
click at [750, 302] on div "he r o.moveUp 按 回 车 键 he r o.moveDown 按 回 车 键 he r o.moveLeft 按 回 车 键 he r o.mo…" at bounding box center [807, 314] width 284 height 144
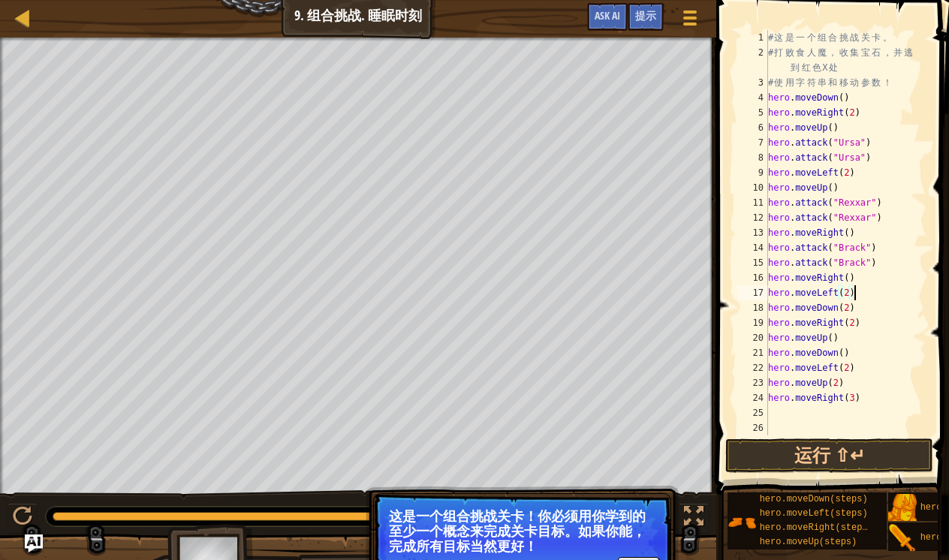
click at [864, 297] on div "# 这 是 一 个 组 合 挑 战 关 卡 。 # 打 败 食 人 魔 ， 收 集 宝 石 ， 并 逃 到 红 色 X 处 # 使 用 字 符 串 和 移 动…" at bounding box center [845, 248] width 161 height 436
type textarea "hero.moveLeft("
click at [877, 409] on div "# 这 是 一 个 组 合 挑 战 关 卡 。 # 打 败 食 人 魔 ， 收 集 宝 石 ， 并 逃 到 红 色 X 处 # 使 用 字 符 串 和 移 动…" at bounding box center [845, 248] width 161 height 436
click at [875, 399] on div "# 这 是 一 个 组 合 挑 战 关 卡 。 # 打 败 食 人 魔 ， 收 集 宝 石 ， 并 逃 到 红 色 X 处 # 使 用 字 符 串 和 移 动…" at bounding box center [845, 248] width 161 height 436
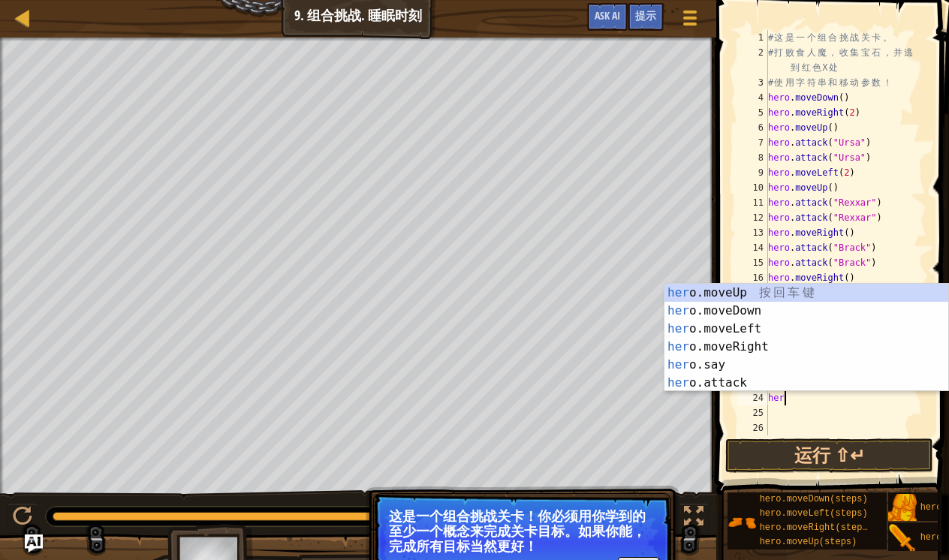
type textarea "h"
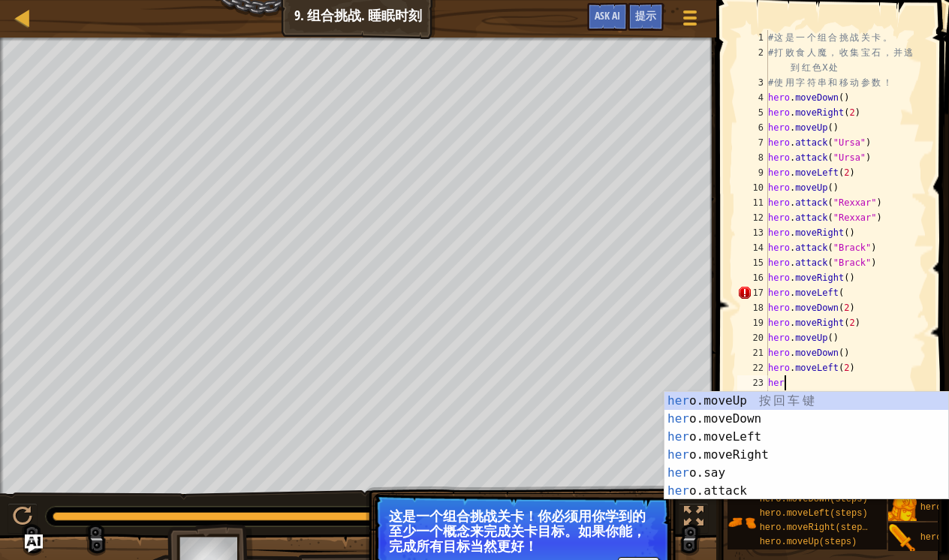
type textarea "h"
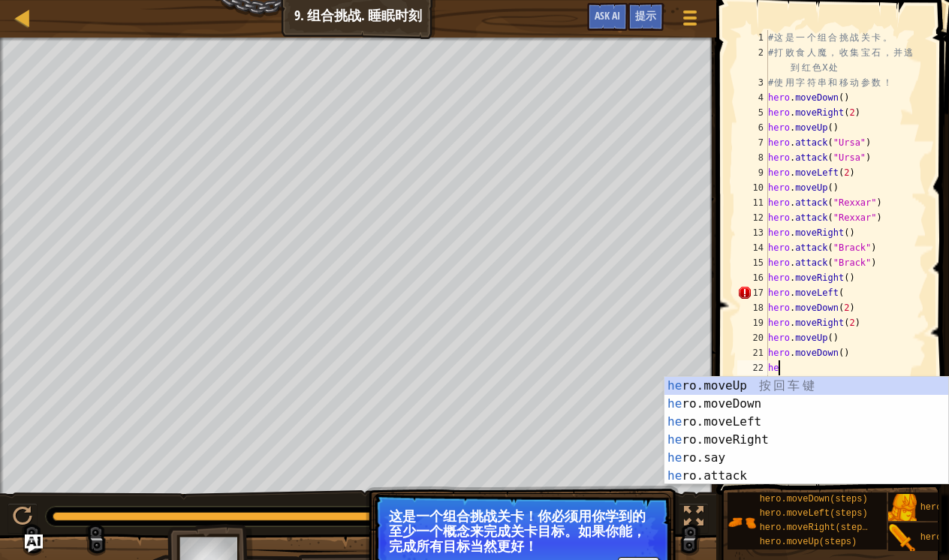
type textarea "h"
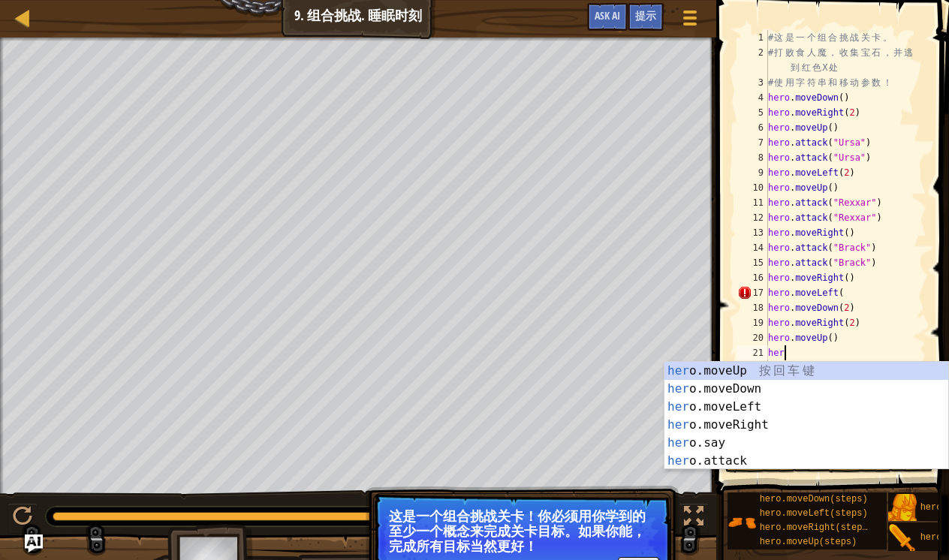
type textarea "h"
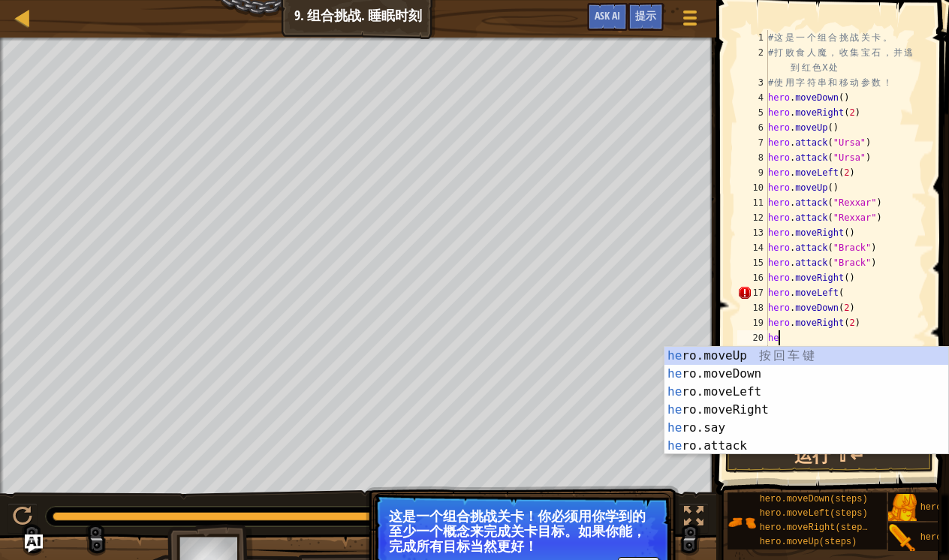
type textarea "h"
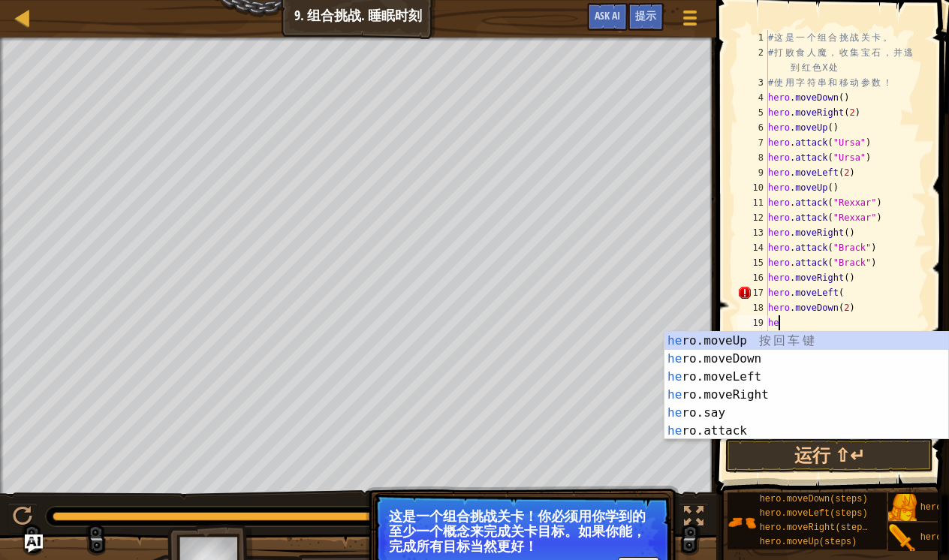
type textarea "h"
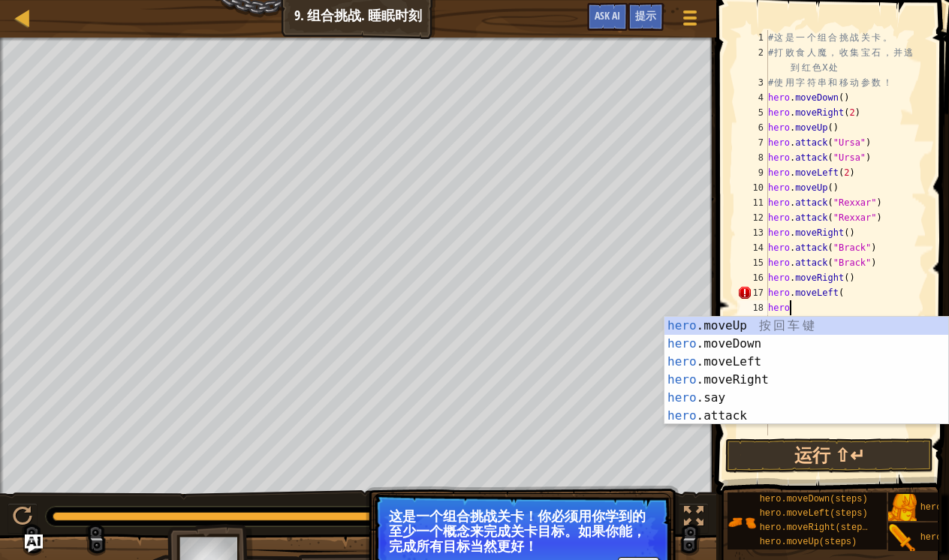
type textarea "h"
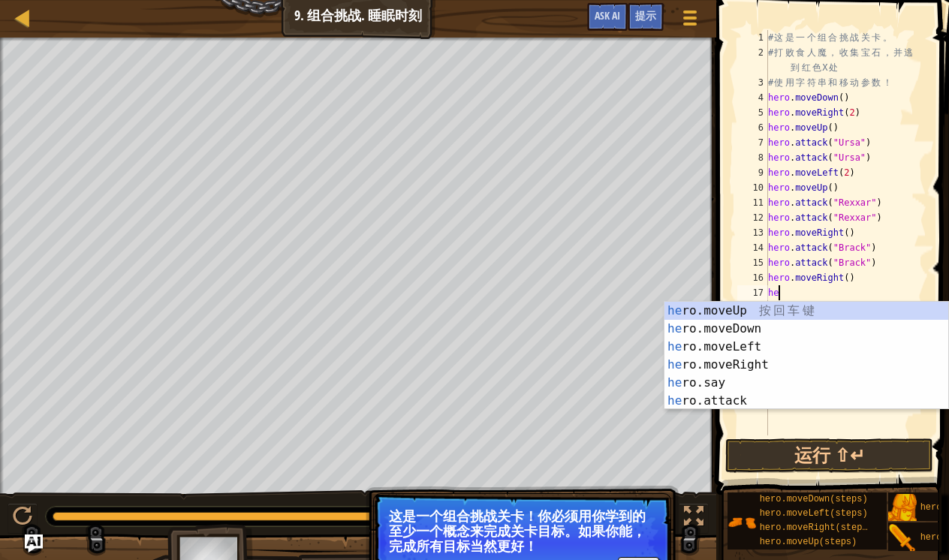
type textarea "h"
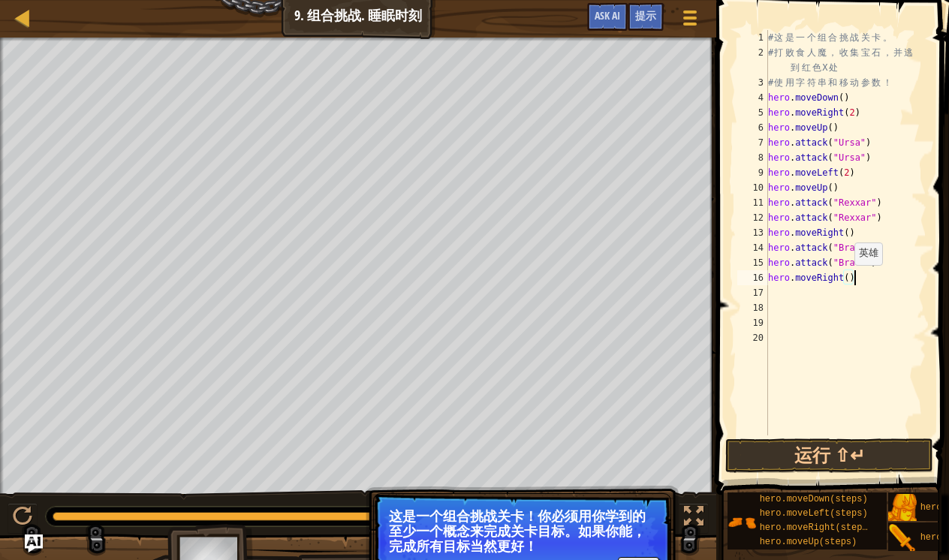
click at [848, 280] on div "# 这 是 一 个 组 合 挑 战 关 卡 。 # 打 败 食 人 魔 ， 收 集 宝 石 ， 并 逃 到 红 色 X 处 # 使 用 字 符 串 和 移 动…" at bounding box center [845, 248] width 161 height 436
type textarea "hero.moveRight(2)"
click at [844, 452] on button "运行 ⇧↵" at bounding box center [830, 456] width 208 height 35
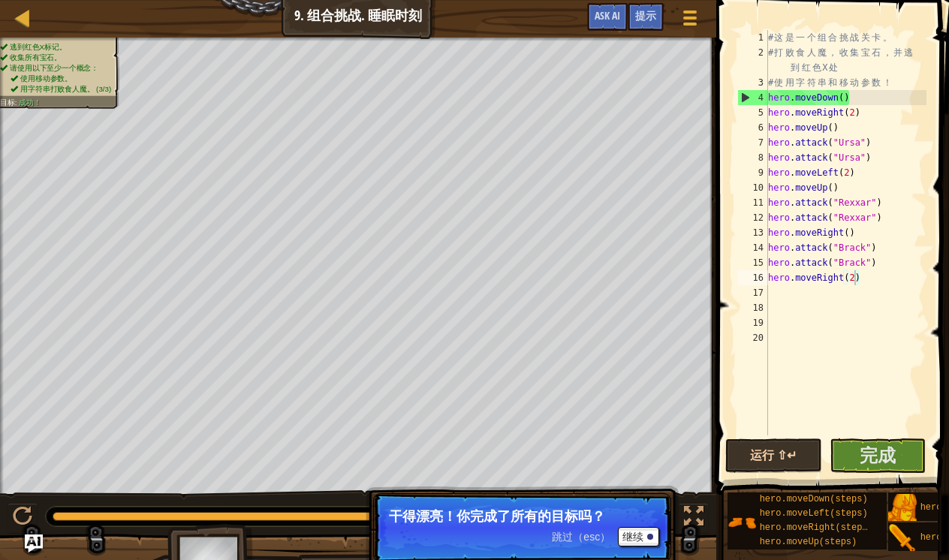
click at [844, 452] on button "完成" at bounding box center [878, 456] width 97 height 35
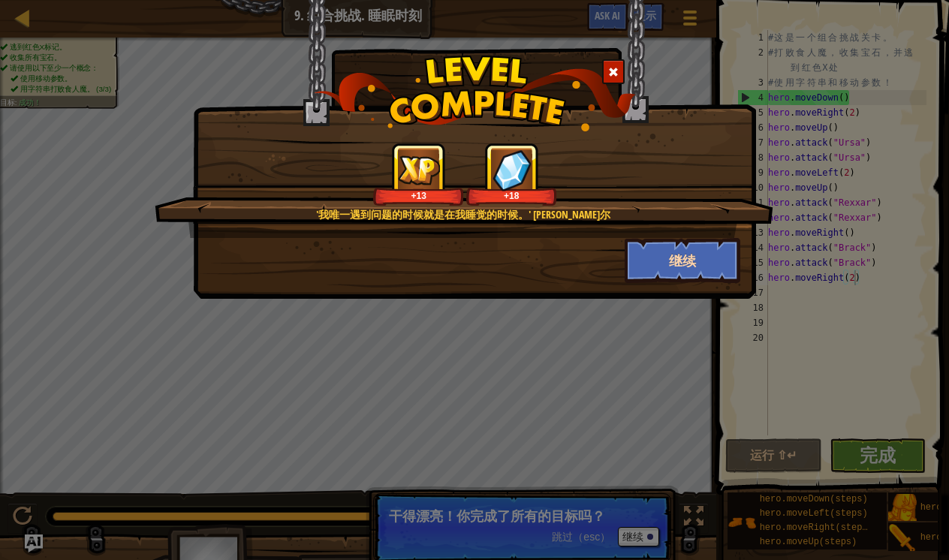
click at [665, 246] on button "继续" at bounding box center [683, 260] width 116 height 45
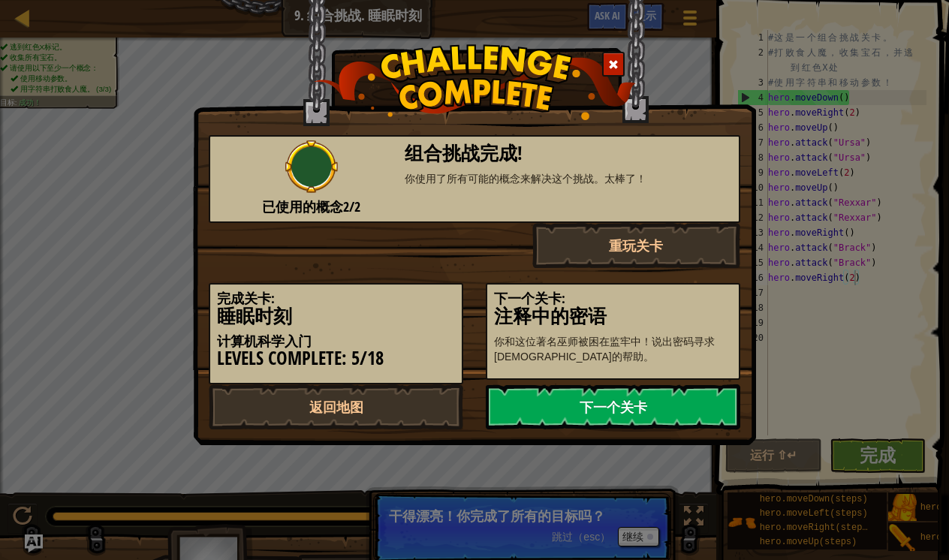
click at [572, 408] on link "下一个关卡" at bounding box center [613, 407] width 255 height 45
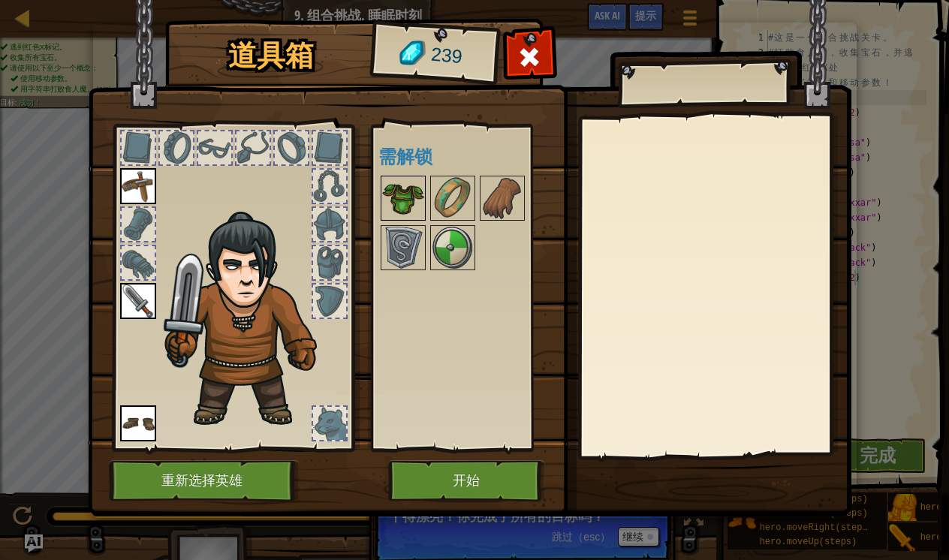
click at [409, 204] on img at bounding box center [403, 198] width 42 height 42
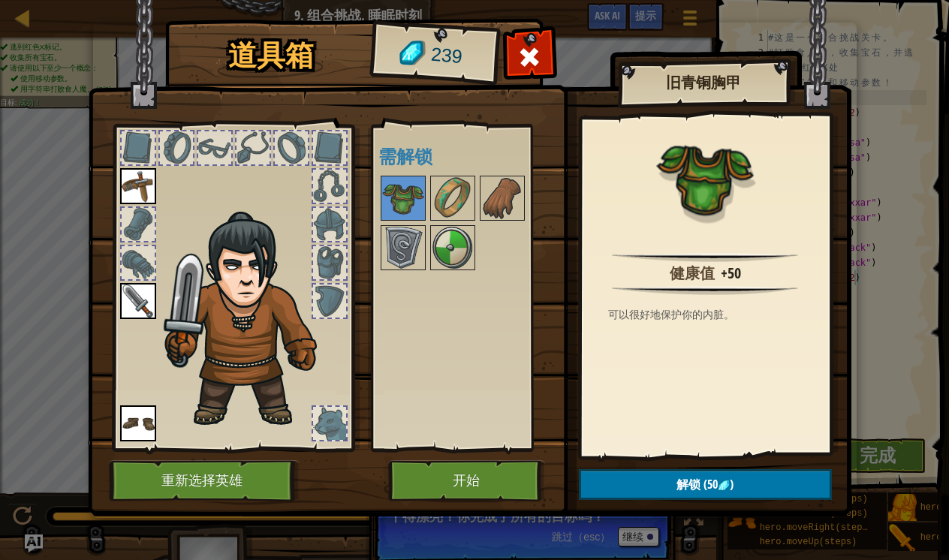
click at [403, 276] on div "可用 装备 装备 装备 (双击装备此道具) 需解锁" at bounding box center [467, 287] width 177 height 313
click at [402, 256] on img at bounding box center [403, 248] width 42 height 42
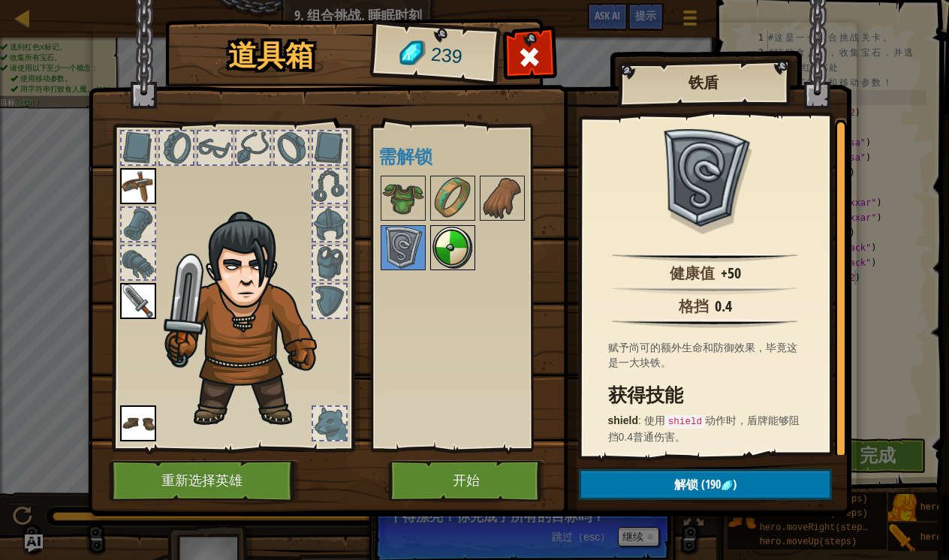
click at [460, 249] on img at bounding box center [453, 248] width 42 height 42
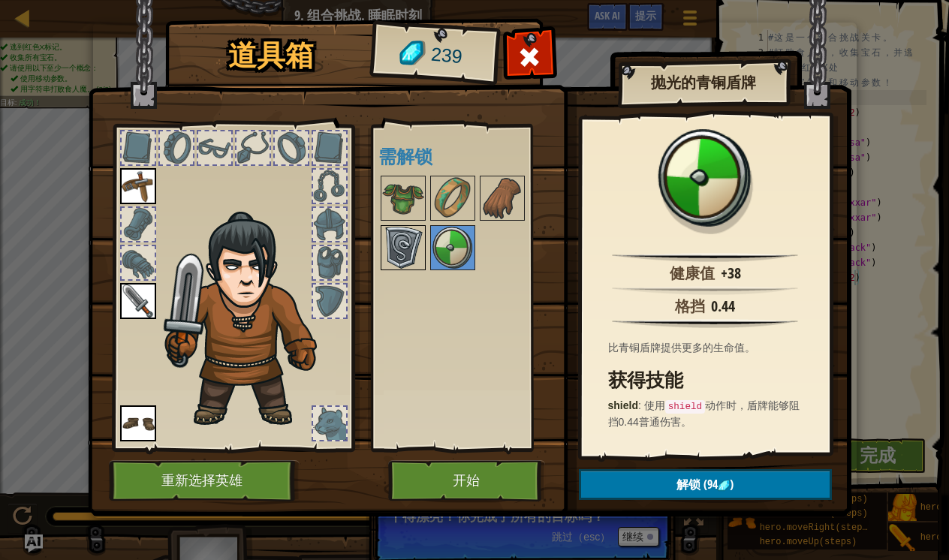
click at [400, 250] on img at bounding box center [403, 248] width 42 height 42
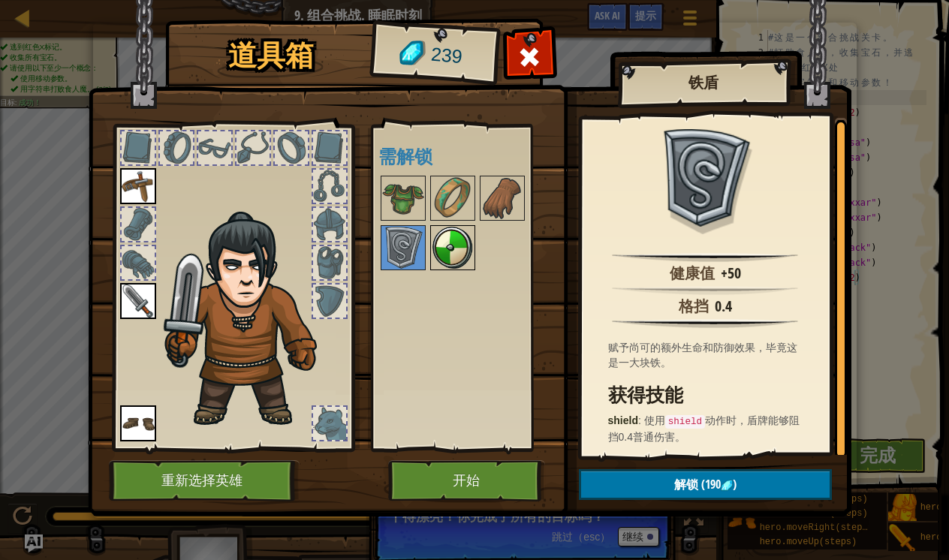
click at [445, 252] on img at bounding box center [453, 248] width 42 height 42
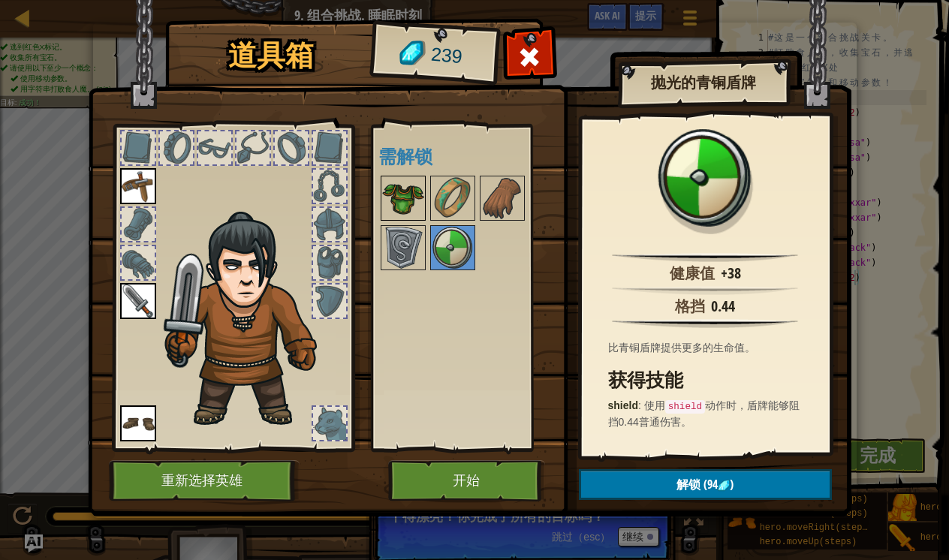
click at [397, 189] on img at bounding box center [403, 198] width 42 height 42
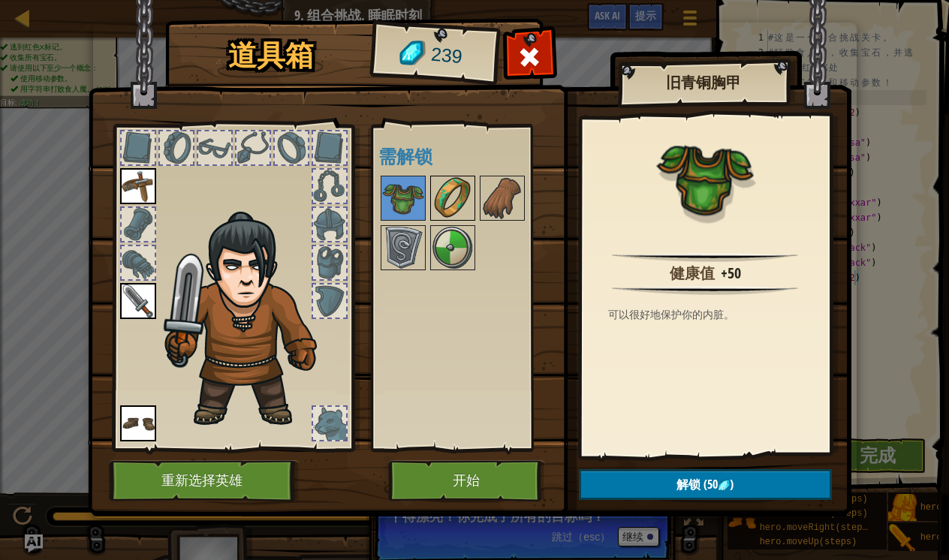
click at [431, 191] on div at bounding box center [452, 198] width 45 height 45
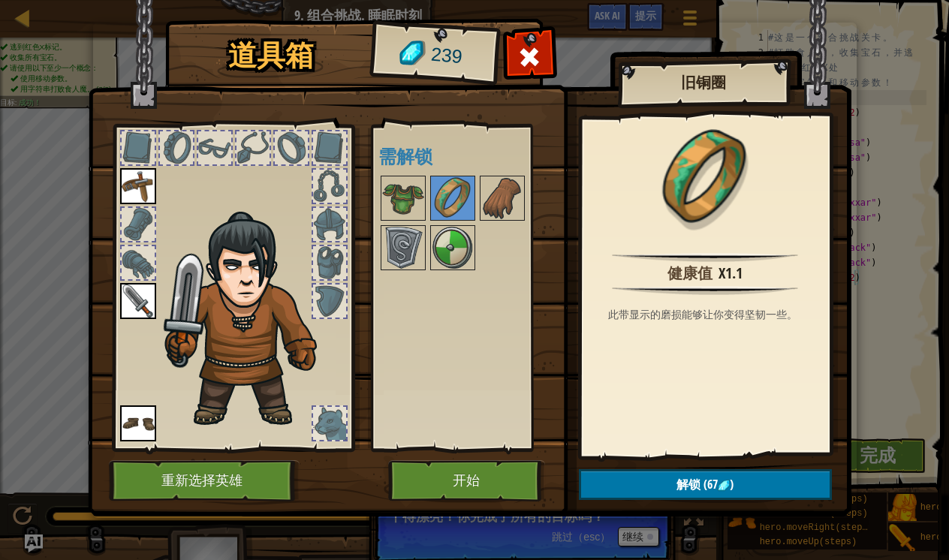
click at [127, 290] on img at bounding box center [138, 301] width 36 height 36
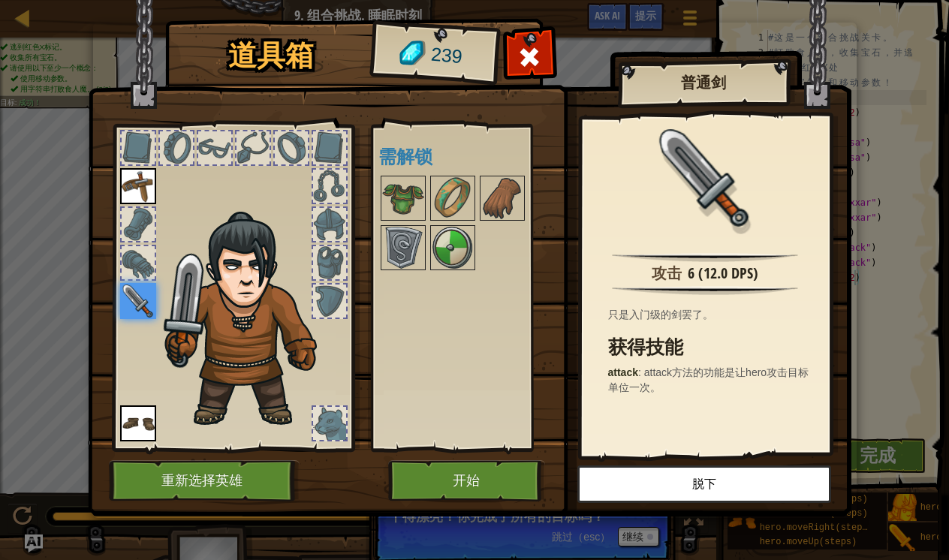
click at [423, 480] on button "开始" at bounding box center [466, 480] width 157 height 41
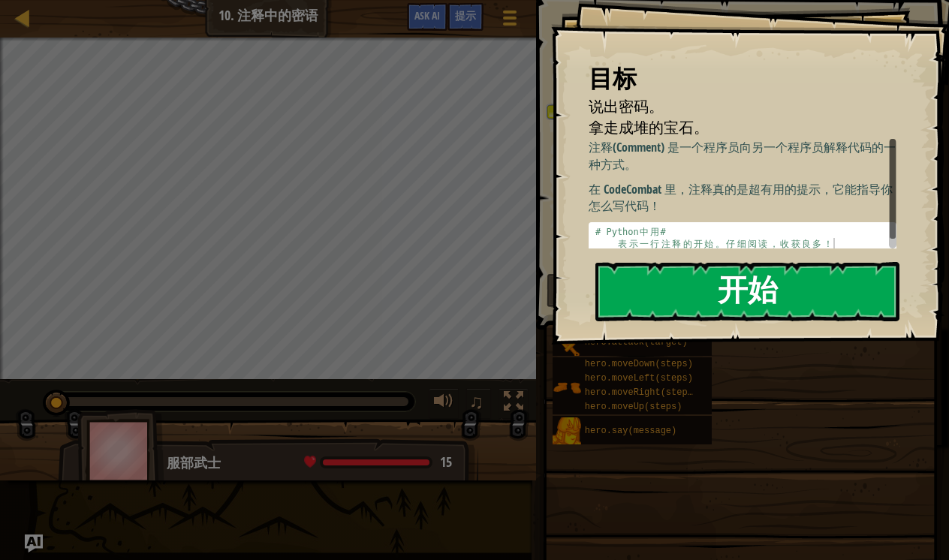
click at [821, 282] on button "开始" at bounding box center [748, 291] width 304 height 59
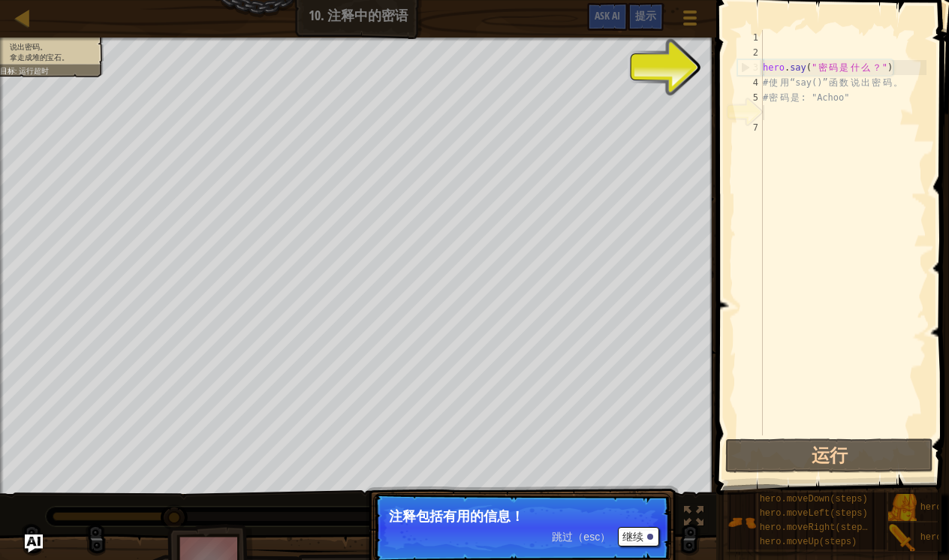
click at [644, 533] on button "继续" at bounding box center [638, 537] width 41 height 20
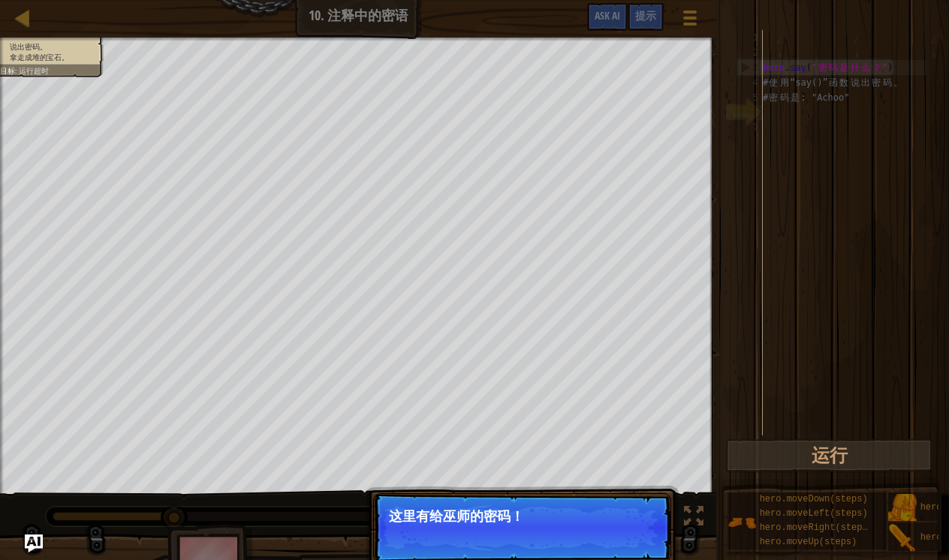
click at [651, 534] on div at bounding box center [650, 537] width 6 height 6
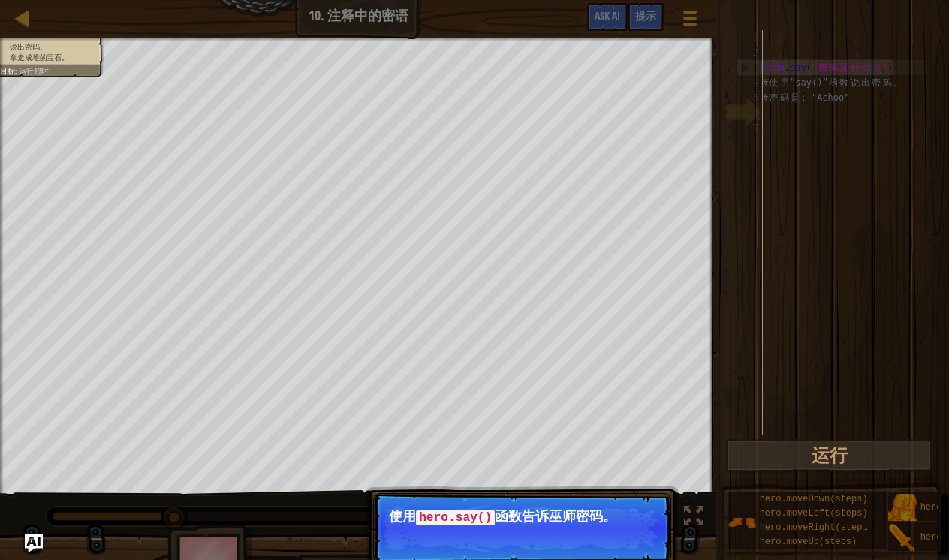
click at [638, 541] on button "继续" at bounding box center [638, 539] width 41 height 20
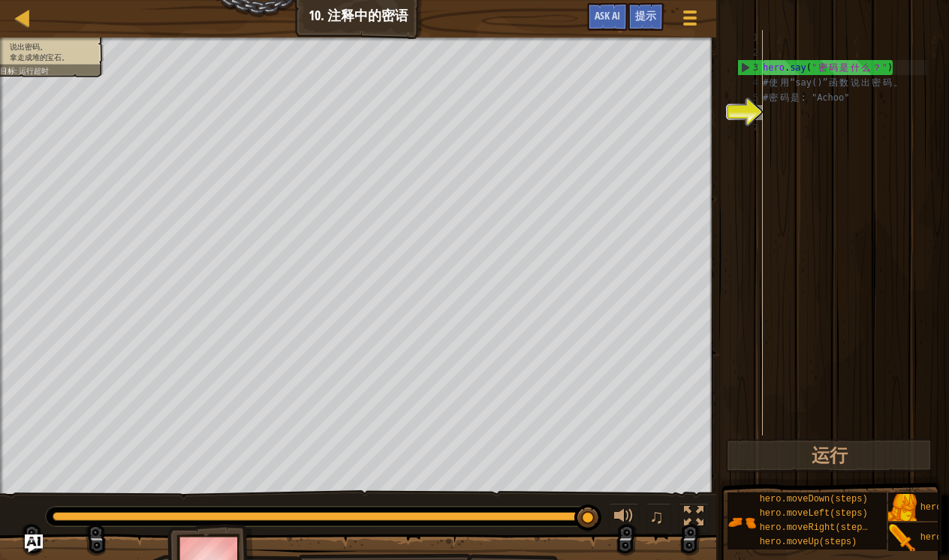
click at [225, 541] on img at bounding box center [210, 565] width 87 height 83
click at [215, 544] on img at bounding box center [210, 565] width 87 height 83
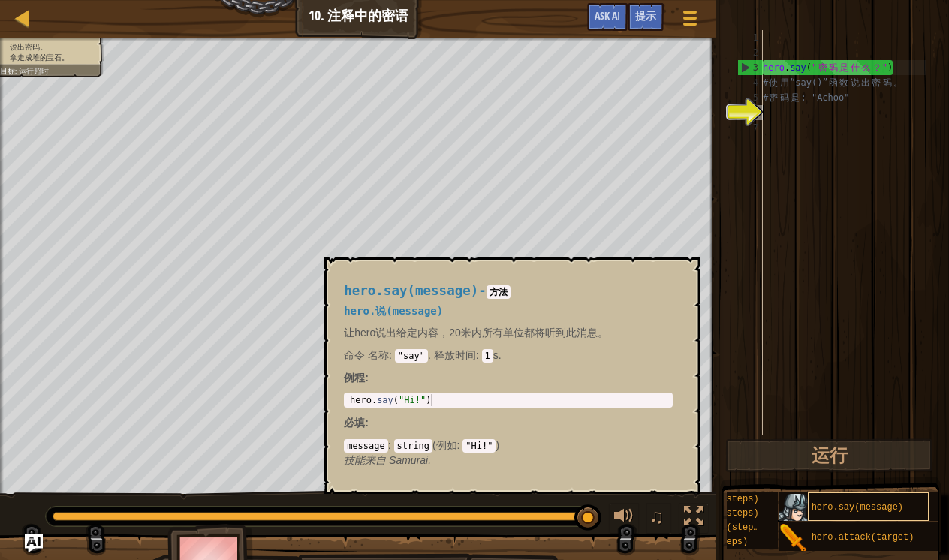
scroll to position [0, 109]
copy span "hero.say(message)"
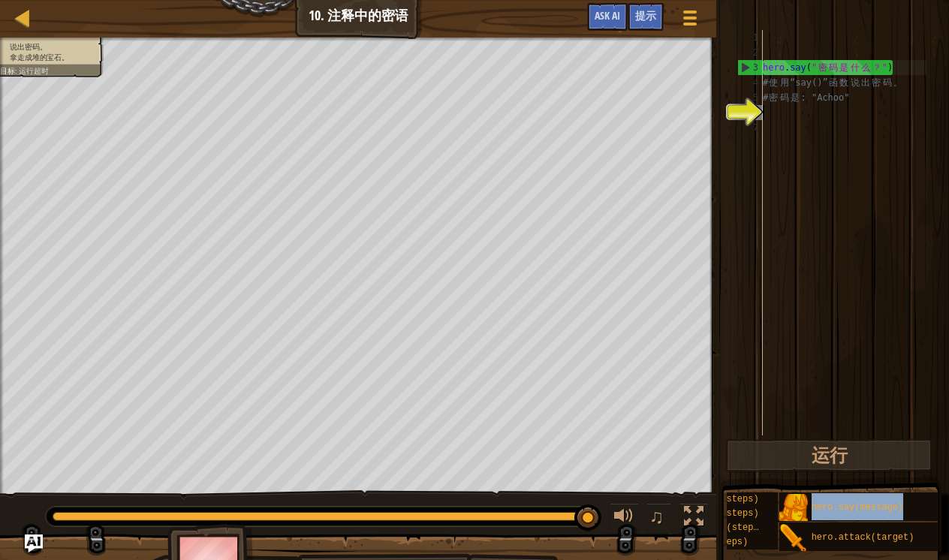
click at [779, 125] on div "hero . say ( " 密 码 是 什 么 ？ " ) # 使 用 “say()” 函 数 说 出 密 码 。 # 密 码 是 : "Achoo"" at bounding box center [843, 248] width 167 height 436
click at [774, 113] on div "hero . say ( " 密 码 是 什 么 ？ " ) # 使 用 “say()” 函 数 说 出 密 码 。 # 密 码 是 : "Achoo"" at bounding box center [843, 248] width 167 height 436
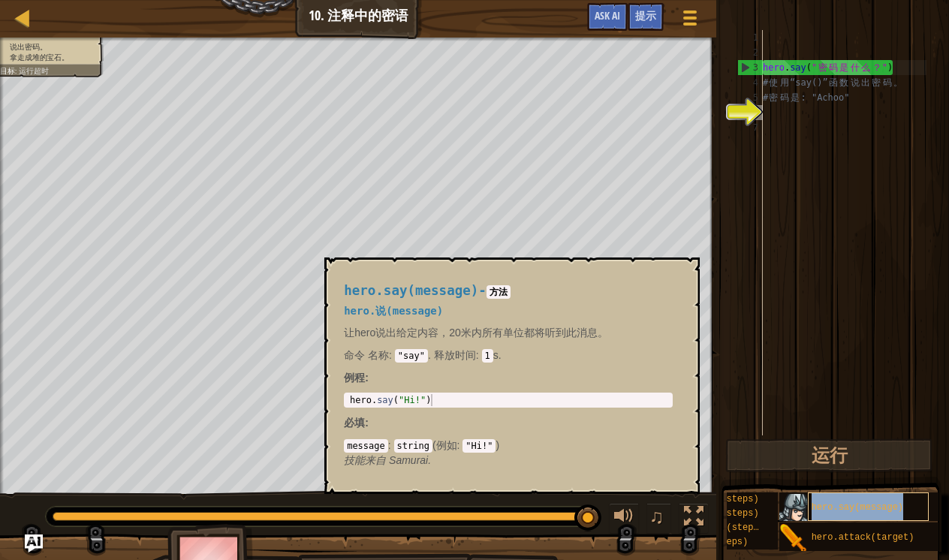
copy span "hero.say(message)"
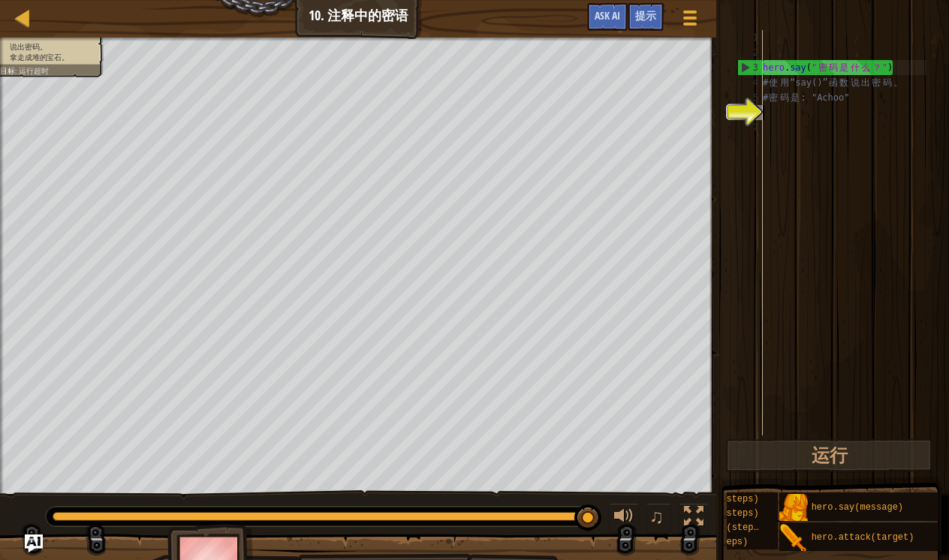
click at [780, 111] on div "hero . say ( " 密 码 是 什 么 ？ " ) # 使 用 “say()” 函 数 说 出 密 码 。 # 密 码 是 : "Achoo"" at bounding box center [843, 248] width 167 height 436
paste textarea "hero.say(message)"
type textarea "hero.say(message)"
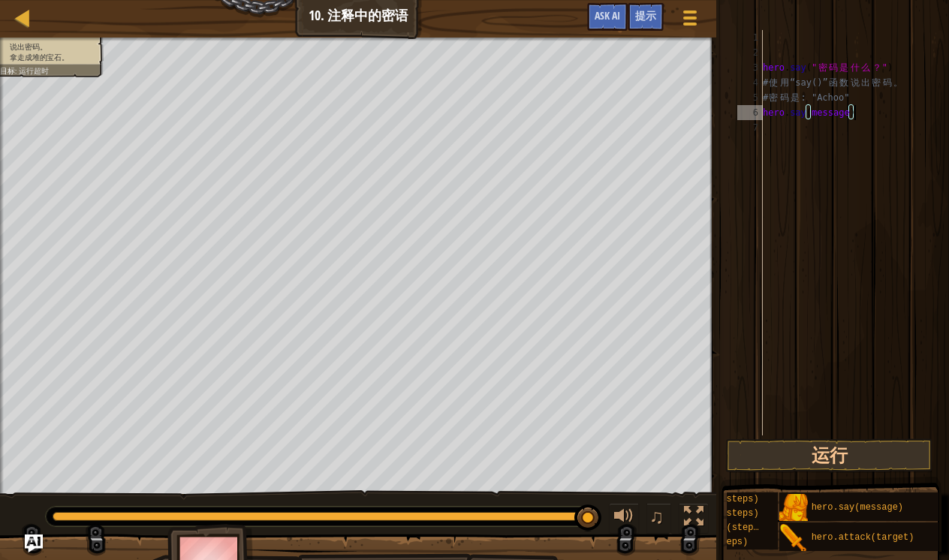
click at [849, 118] on div "hero . say ( " 密 码 是 什 么 ？ " ) # 使 用 “say()” 函 数 说 出 密 码 。 # 密 码 是 : "Achoo" he…" at bounding box center [843, 248] width 167 height 436
click at [836, 115] on div "hero . say ( " 密 码 是 什 么 ？ " ) # 使 用 “say()” 函 数 说 出 密 码 。 # 密 码 是 : "Achoo" he…" at bounding box center [843, 248] width 167 height 436
click at [847, 117] on div "hero . say ( " 密 码 是 什 么 ？ " ) # 使 用 “say()” 函 数 说 出 密 码 。 # 密 码 是 : "Achoo" he…" at bounding box center [843, 248] width 167 height 436
click at [846, 112] on div "hero . say ( " 密 码 是 什 么 ？ " ) # 使 用 “say()” 函 数 说 出 密 码 。 # 密 码 是 : "Achoo" he…" at bounding box center [843, 248] width 167 height 436
click at [849, 116] on div "hero . say ( " 密 码 是 什 么 ？ " ) # 使 用 “say()” 函 数 说 出 密 码 。 # 密 码 是 : "Achoo" he…" at bounding box center [843, 248] width 167 height 436
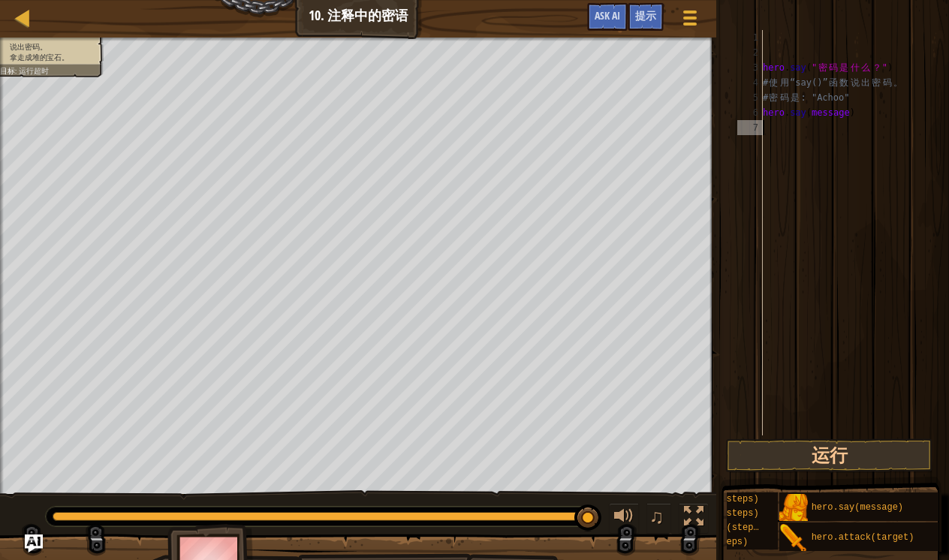
click at [850, 130] on div "hero . say ( " 密 码 是 什 么 ？ " ) # 使 用 “say()” 函 数 说 出 密 码 。 # 密 码 是 : "Achoo" he…" at bounding box center [843, 248] width 167 height 436
click at [851, 115] on div "hero . say ( " 密 码 是 什 么 ？ " ) # 使 用 “say()” 函 数 说 出 密 码 。 # 密 码 是 : "Achoo" he…" at bounding box center [843, 248] width 167 height 436
click at [843, 451] on button "运行" at bounding box center [830, 456] width 208 height 35
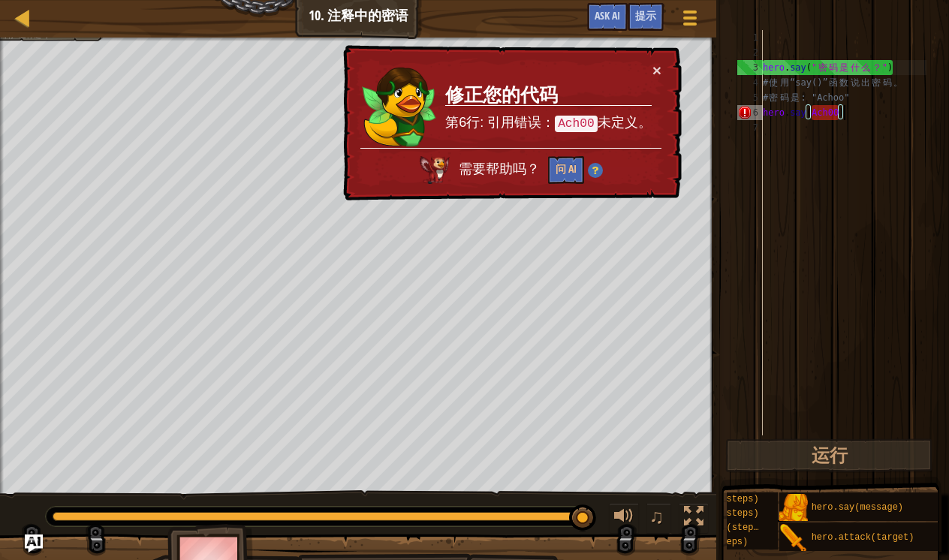
click at [842, 117] on div "hero . say ( " 密 码 是 什 么 ？ " ) # 使 用 “say()” 函 数 说 出 密 码 。 # 密 码 是 : "Achoo" he…" at bounding box center [843, 248] width 167 height 436
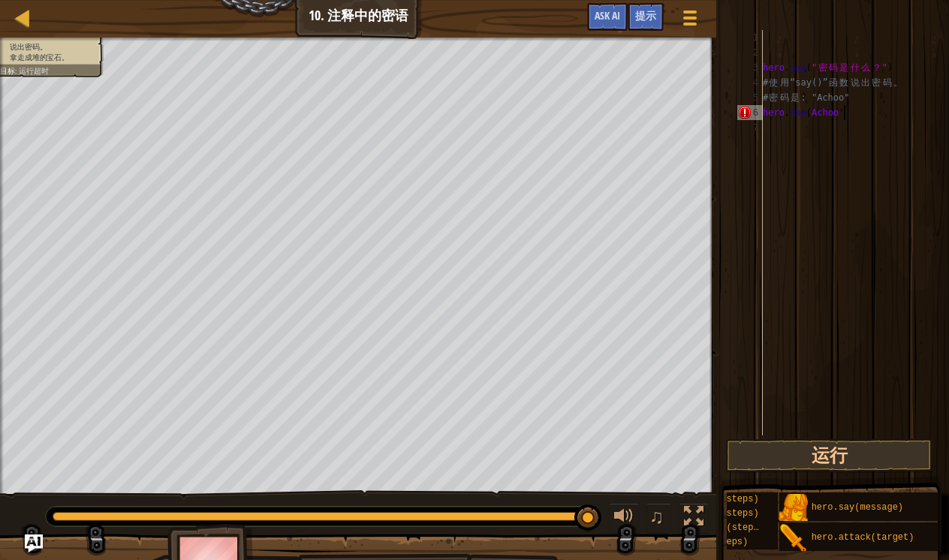
click at [816, 113] on div "hero . say ( " 密 码 是 什 么 ？ " ) # 使 用 “say()” 函 数 说 出 密 码 。 # 密 码 是 : "Achoo" he…" at bounding box center [843, 248] width 167 height 436
click at [814, 119] on div "hero . say ( " 密 码 是 什 么 ？ " ) # 使 用 “say()” 函 数 说 出 密 码 。 # 密 码 是 : "Achoo" he…" at bounding box center [843, 248] width 167 height 436
click at [812, 116] on div "hero . say ( " 密 码 是 什 么 ？ " ) # 使 用 “say()” 函 数 说 出 密 码 。 # 密 码 是 : "Achoo" he…" at bounding box center [843, 248] width 167 height 436
click at [849, 111] on div "hero . say ( " 密 码 是 什 么 ？ " ) # 使 用 “say()” 函 数 说 出 密 码 。 # 密 码 是 : "Achoo" he…" at bounding box center [843, 248] width 167 height 436
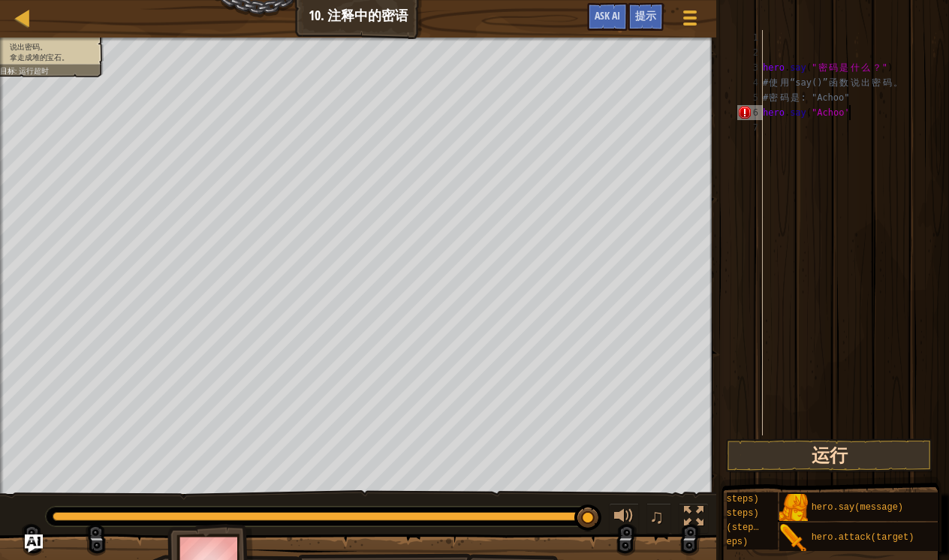
click at [813, 460] on button "运行" at bounding box center [830, 456] width 208 height 35
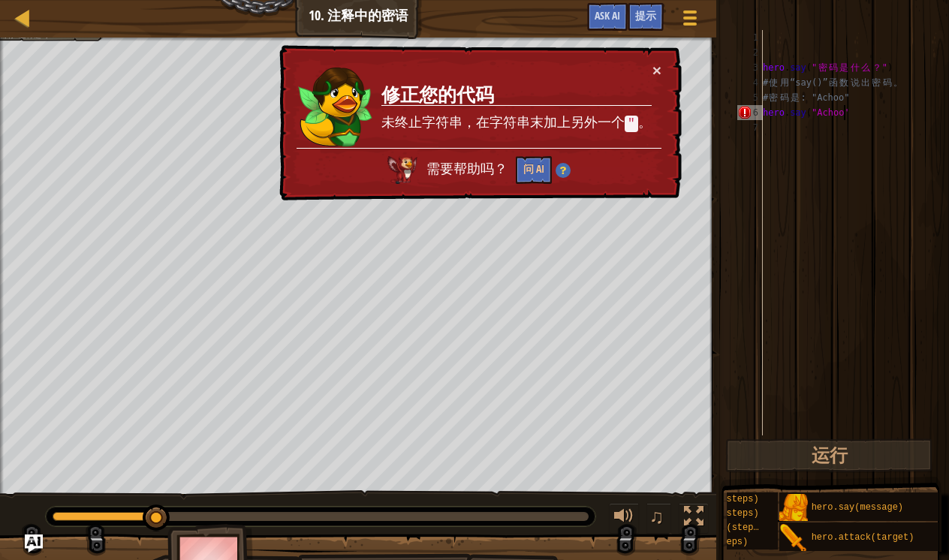
click at [846, 116] on div "hero . say ( " 密 码 是 什 么 ？ " ) # 使 用 “say()” 函 数 说 出 密 码 。 # 密 码 是 : "Achoo" he…" at bounding box center [843, 248] width 167 height 436
click at [850, 114] on div "hero . say ( " 密 码 是 什 么 ？ " ) # 使 用 “say()” 函 数 说 出 密 码 。 # 密 码 是 : "Achoo" he…" at bounding box center [843, 248] width 167 height 436
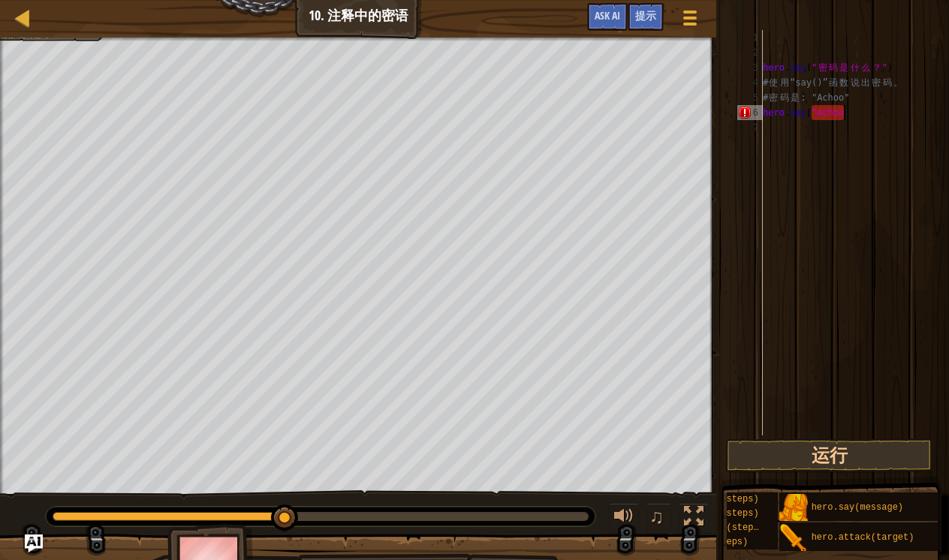
scroll to position [7, 7]
click at [858, 465] on button "运行" at bounding box center [830, 456] width 208 height 35
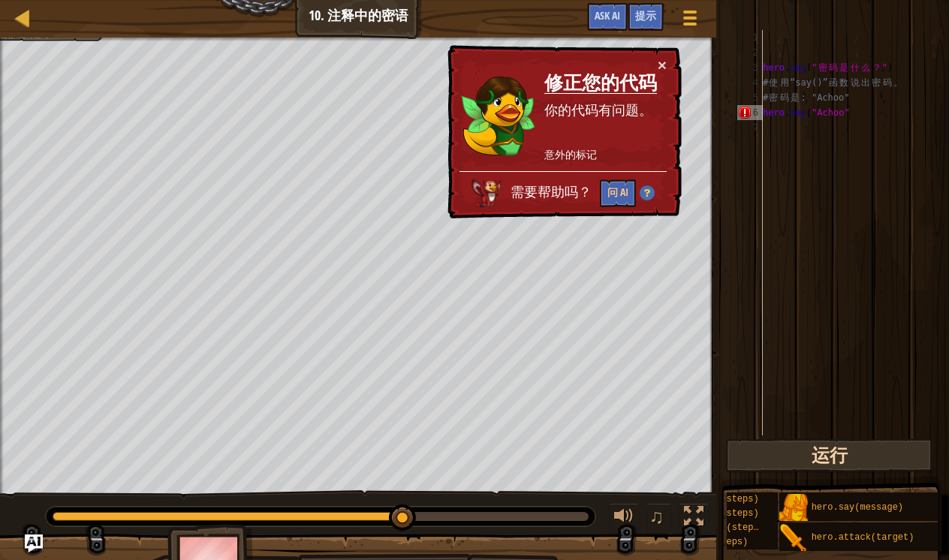
click at [860, 459] on button "运行" at bounding box center [830, 456] width 208 height 35
click at [860, 463] on button "运行" at bounding box center [830, 456] width 208 height 35
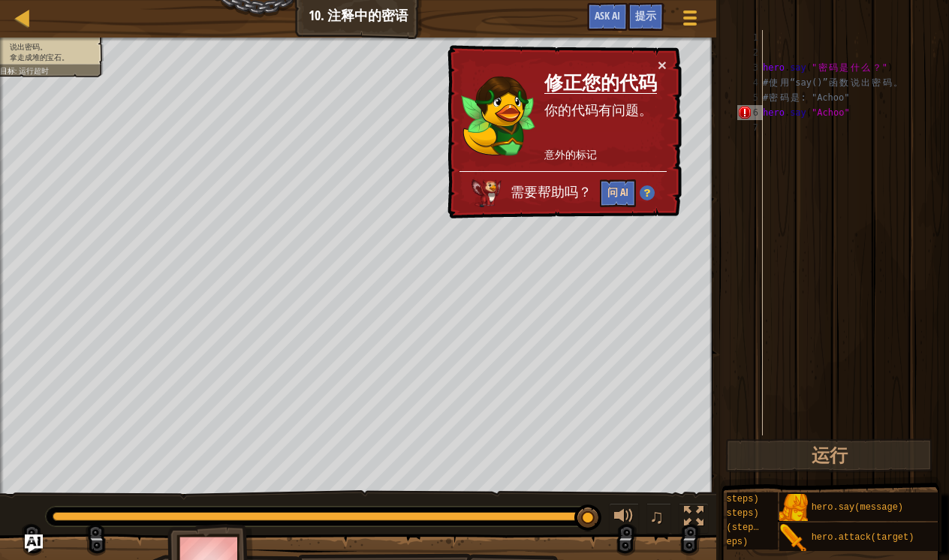
click at [625, 189] on button "问 AI" at bounding box center [618, 194] width 36 height 28
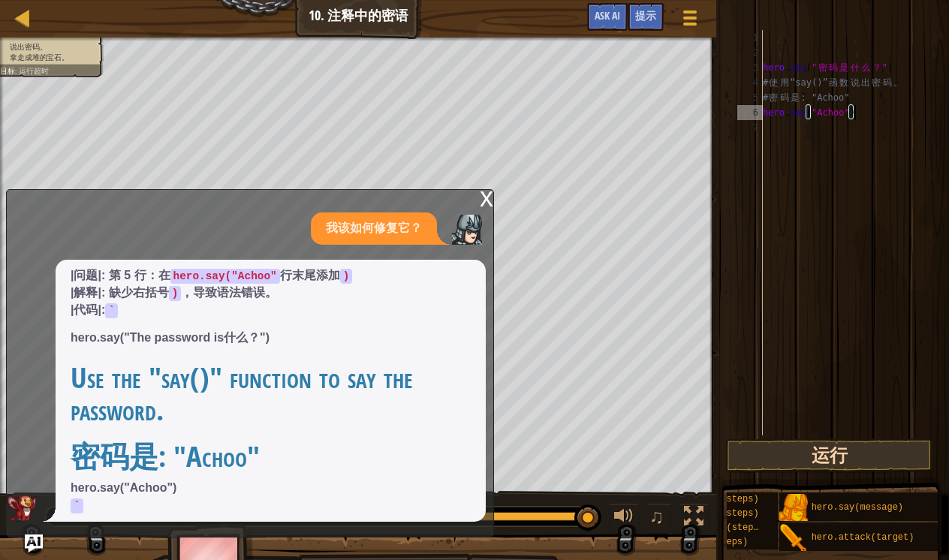
type textarea "hero.say("Achoo")"
click at [826, 454] on button "运行" at bounding box center [830, 456] width 208 height 35
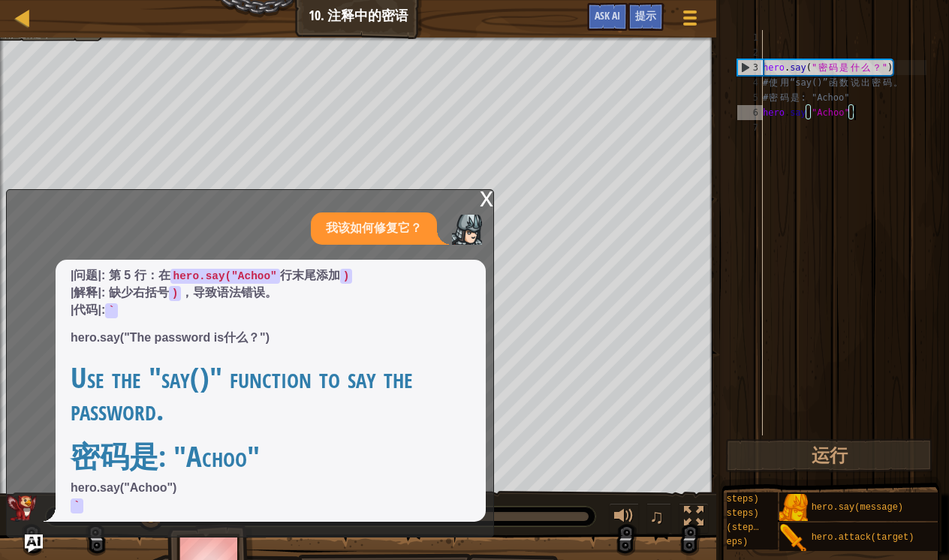
click at [484, 205] on div "x" at bounding box center [487, 197] width 14 height 15
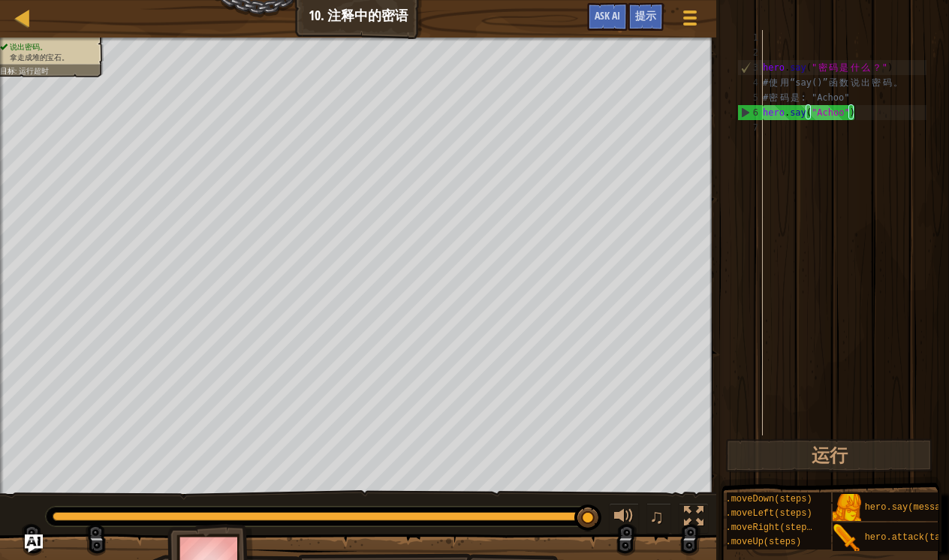
scroll to position [7, 0]
click at [860, 120] on div "hero . say ( " 密 码 是 什 么 ？ " ) # 使 用 “say()” 函 数 说 出 密 码 。 # 密 码 是 : "Achoo" he…" at bounding box center [843, 248] width 167 height 436
click at [773, 137] on div "hero . say ( " 密 码 是 什 么 ？ " ) # 使 用 “say()” 函 数 说 出 密 码 。 # 密 码 是 : "Achoo" he…" at bounding box center [843, 248] width 167 height 436
paste textarea "hero.moveRight(steps)"
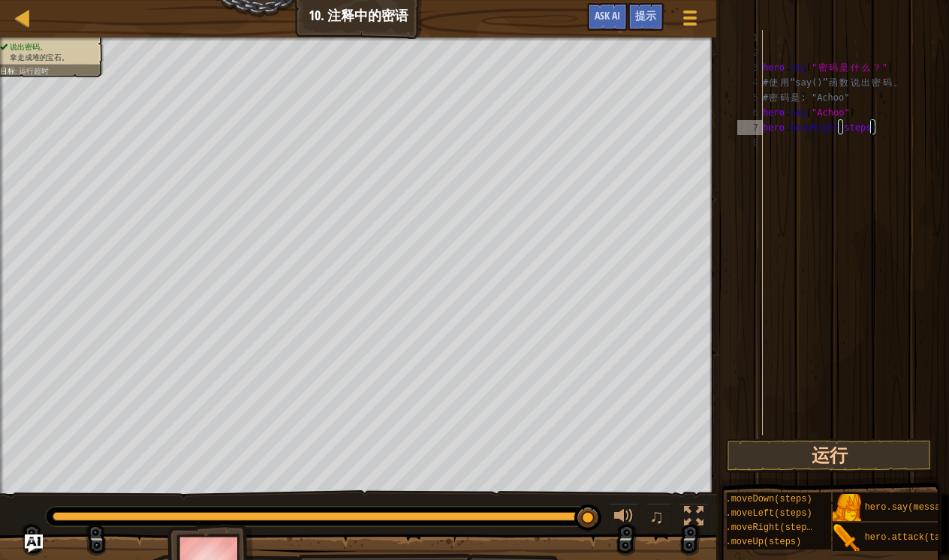
click at [870, 134] on div "hero . say ( " 密 码 是 什 么 ？ " ) # 使 用 “say()” 函 数 说 出 密 码 。 # 密 码 是 : "Achoo" he…" at bounding box center [843, 248] width 167 height 436
click at [872, 130] on div "hero . say ( " 密 码 是 什 么 ？ " ) # 使 用 “say()” 函 数 说 出 密 码 。 # 密 码 是 : "Achoo" he…" at bounding box center [843, 248] width 167 height 436
click at [870, 128] on div "hero . say ( " 密 码 是 什 么 ？ " ) # 使 用 “say()” 函 数 说 出 密 码 。 # 密 码 是 : "Achoo" he…" at bounding box center [843, 248] width 167 height 436
type textarea "hero.moveRight()"
click at [804, 445] on button "运行" at bounding box center [830, 456] width 208 height 35
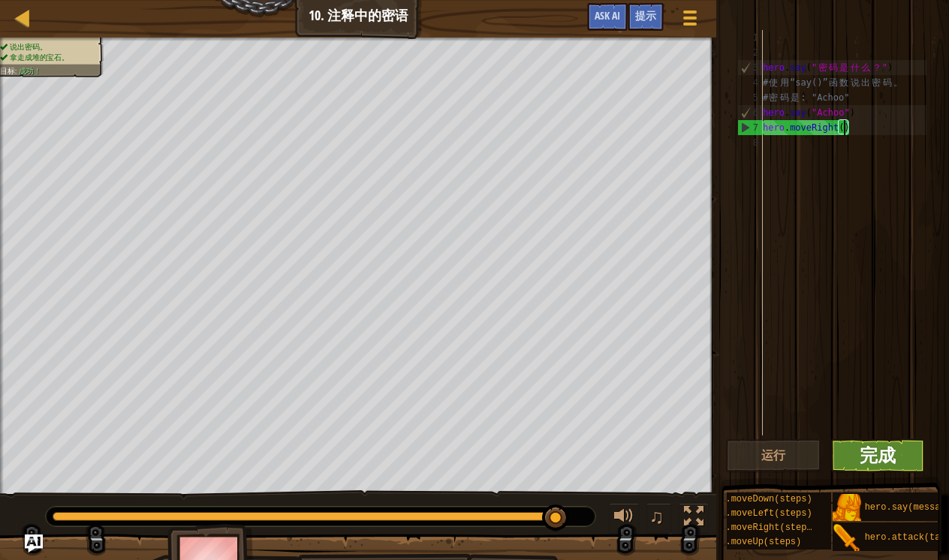
click at [870, 461] on span "完成" at bounding box center [878, 455] width 36 height 24
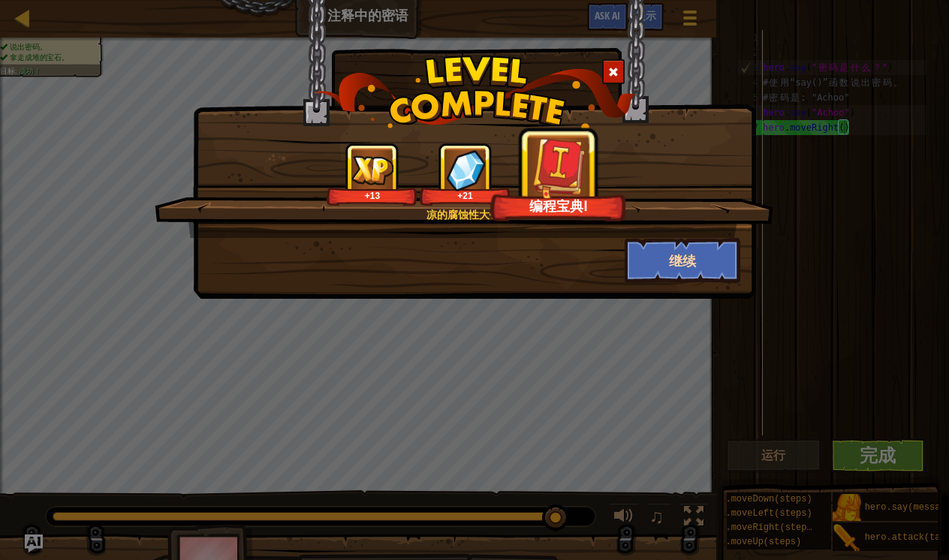
click at [705, 263] on button "继续" at bounding box center [683, 260] width 116 height 45
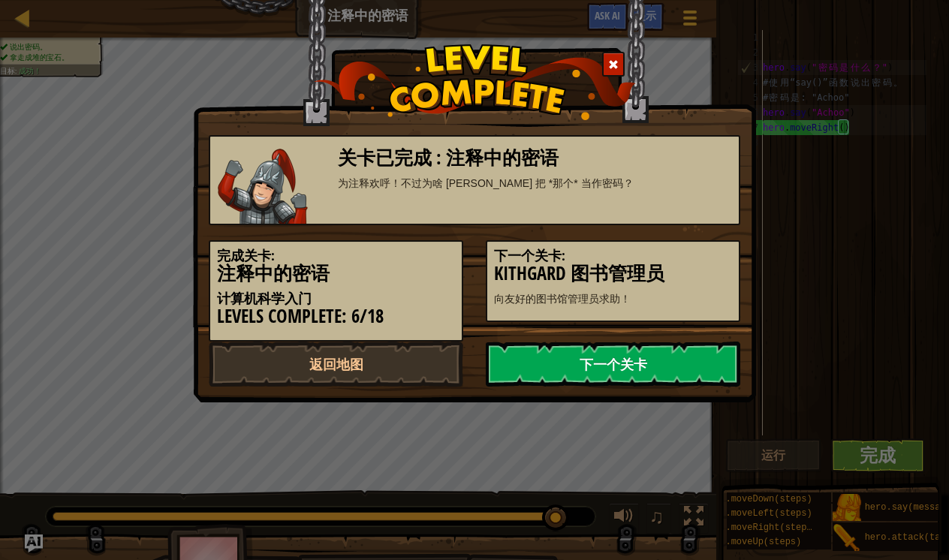
click at [596, 376] on link "下一个关卡" at bounding box center [613, 364] width 255 height 45
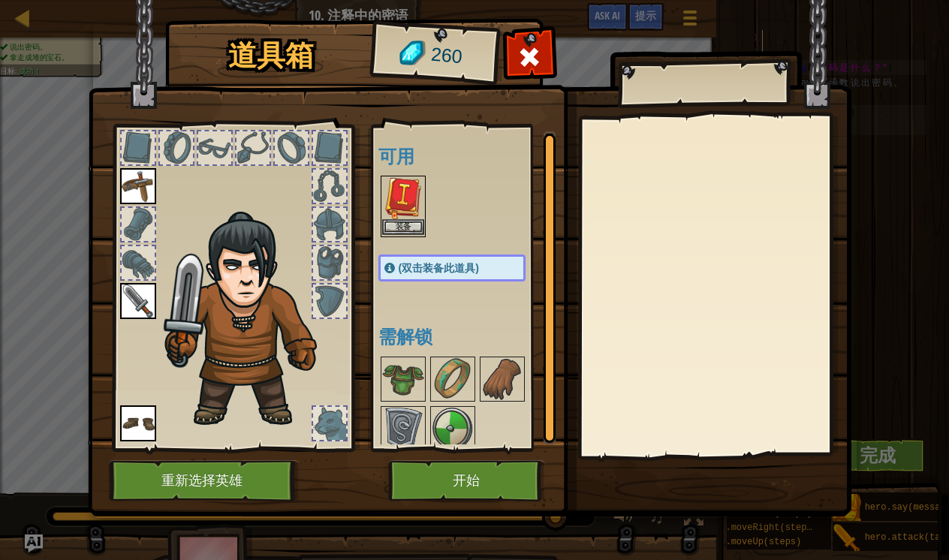
click at [408, 201] on img at bounding box center [403, 198] width 42 height 42
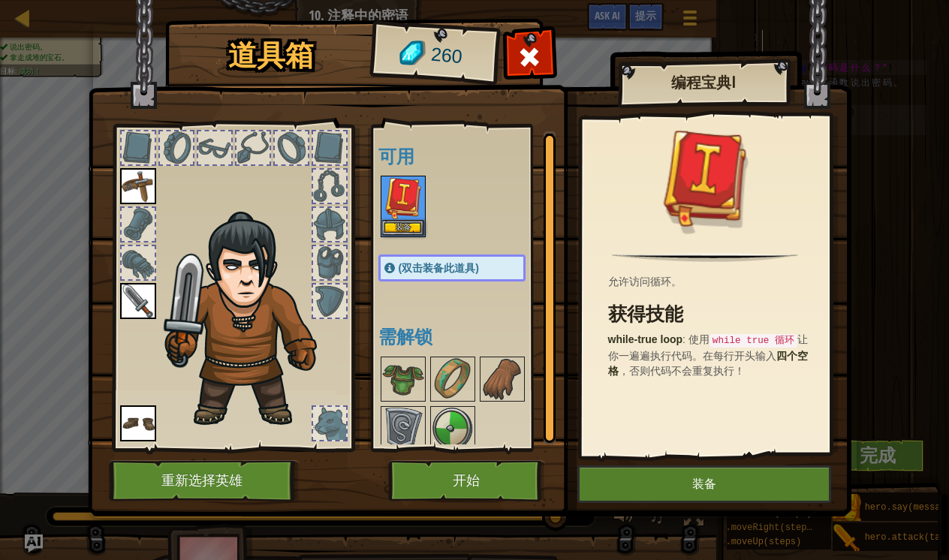
click at [643, 491] on button "装备" at bounding box center [705, 485] width 254 height 38
